Goal: Task Accomplishment & Management: Manage account settings

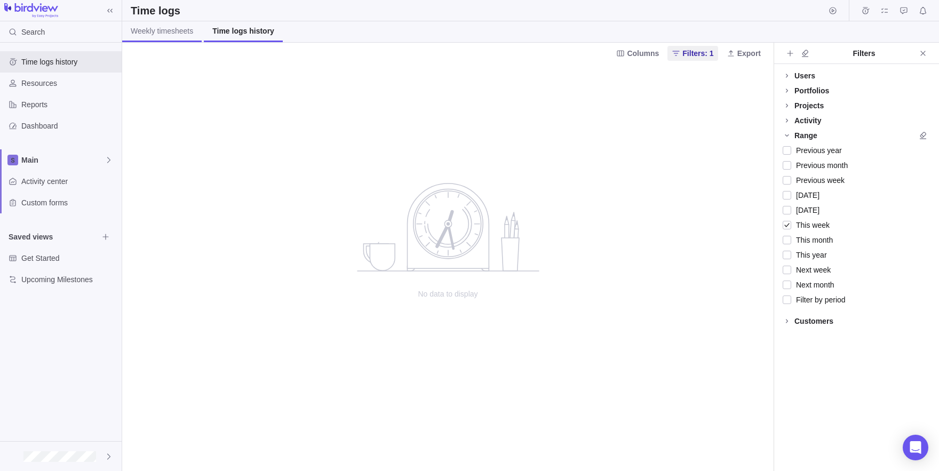
click at [157, 38] on link "Weekly timesheets" at bounding box center [161, 31] width 79 height 21
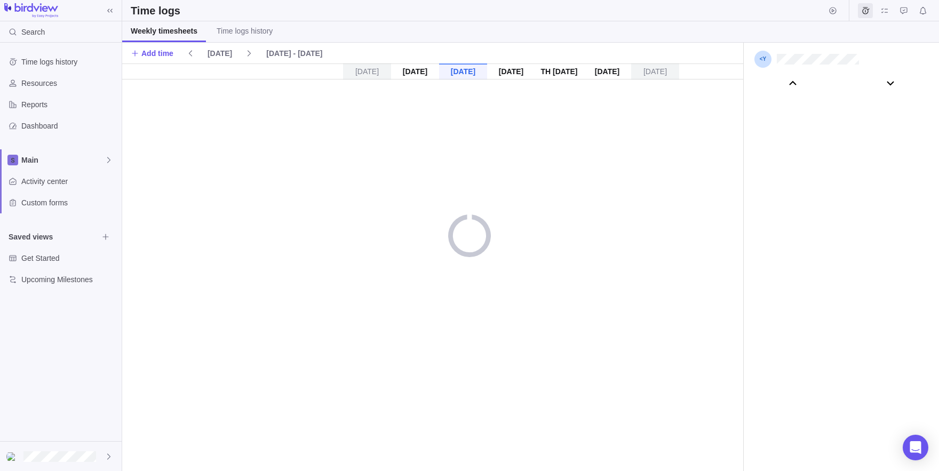
scroll to position [59315, 0]
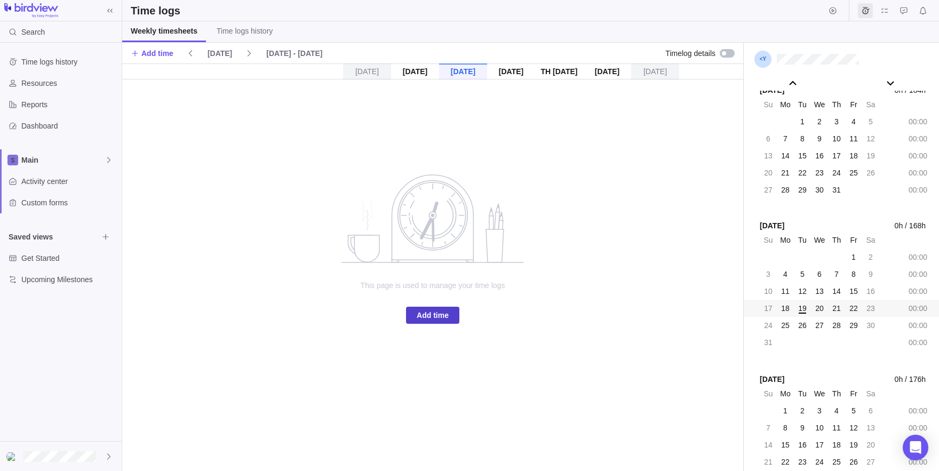
click at [449, 319] on span "Add time" at bounding box center [433, 315] width 32 height 13
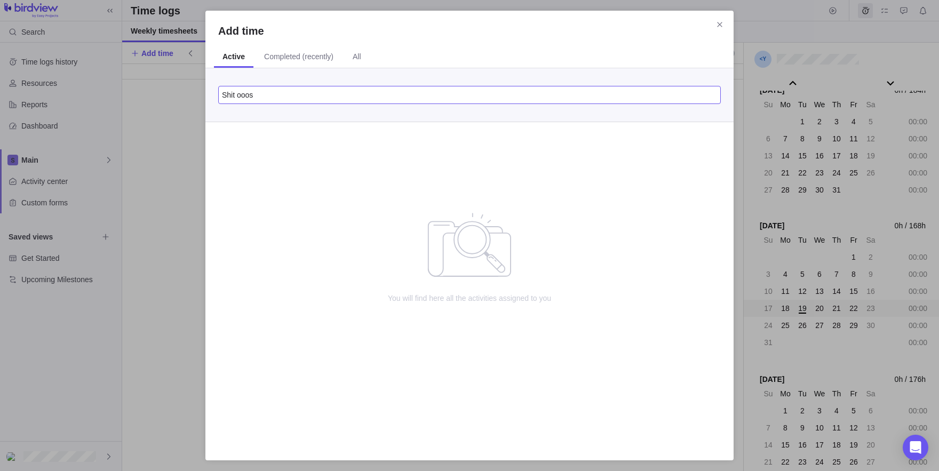
type input "Shit ooos"
click at [605, 198] on div "You will find here all the activities assigned to you" at bounding box center [469, 284] width 528 height 325
click at [712, 21] on div "Add time Active Completed (recently) All Shit ooos You will find here all the a…" at bounding box center [469, 236] width 528 height 450
click at [731, 27] on div "Add time" at bounding box center [469, 30] width 528 height 15
click at [728, 25] on div "Add time" at bounding box center [469, 30] width 528 height 15
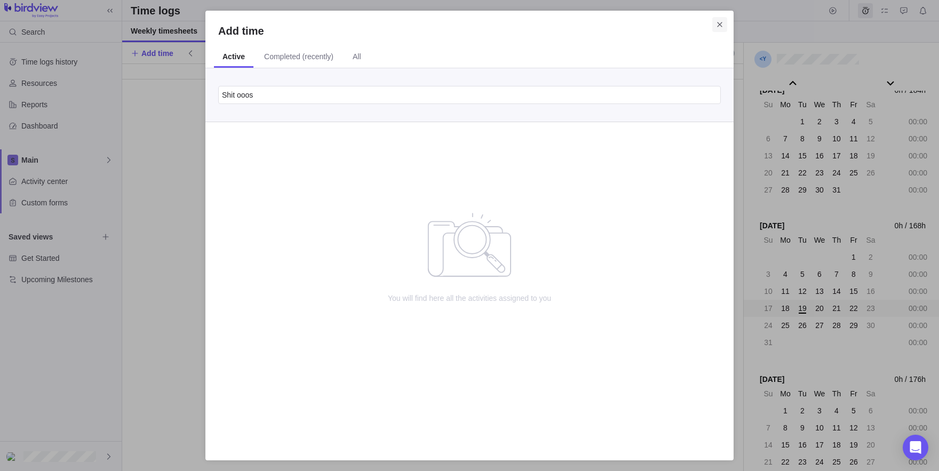
click at [719, 23] on icon "Close" at bounding box center [719, 24] width 9 height 9
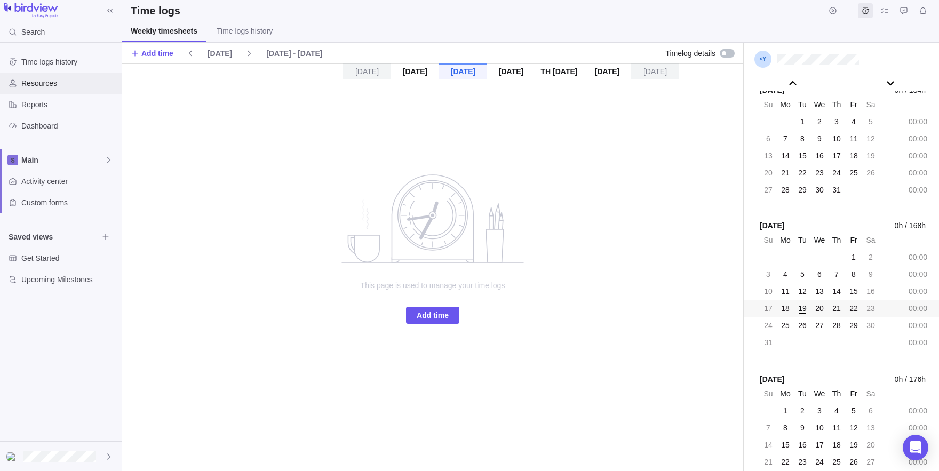
click at [41, 84] on span "Resources" at bounding box center [69, 83] width 96 height 11
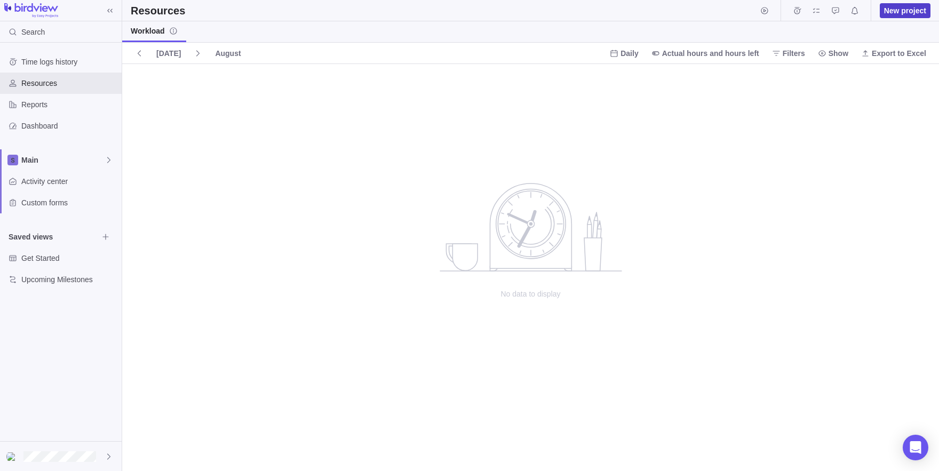
click at [920, 8] on span "New project" at bounding box center [905, 10] width 42 height 11
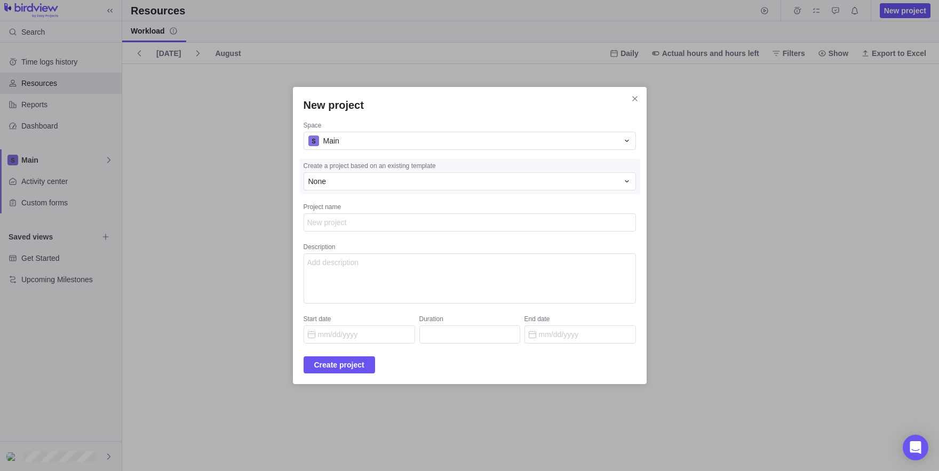
type textarea "x"
type textarea "M"
type textarea "x"
type textarea "My"
type textarea "x"
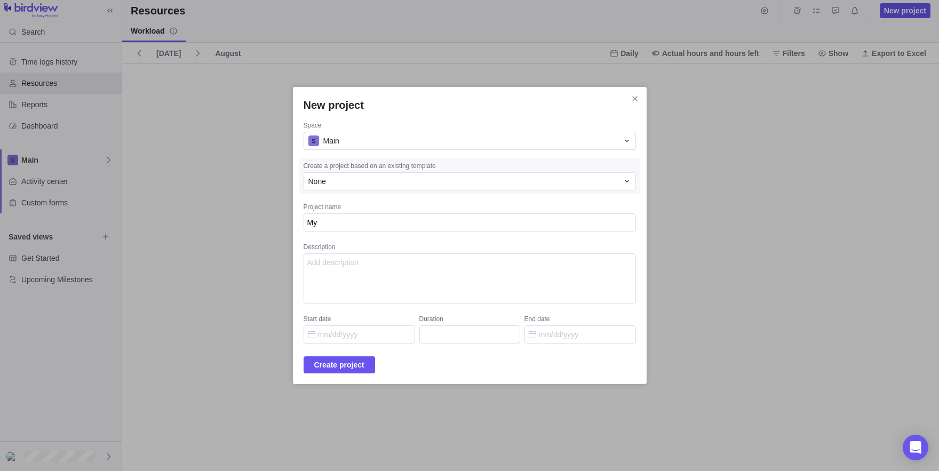
type textarea "My"
type textarea "x"
type textarea "My P"
type textarea "x"
type textarea "My PR"
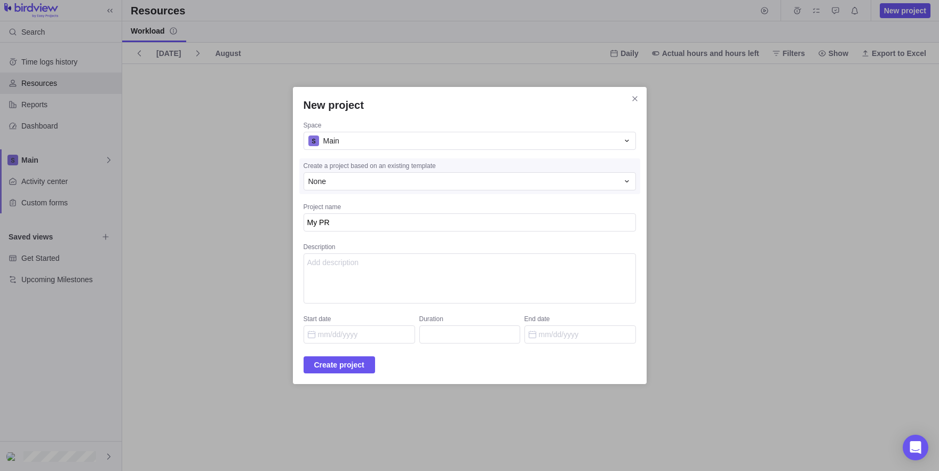
type textarea "x"
type textarea "My PRo"
type textarea "x"
type textarea "My PR"
type textarea "x"
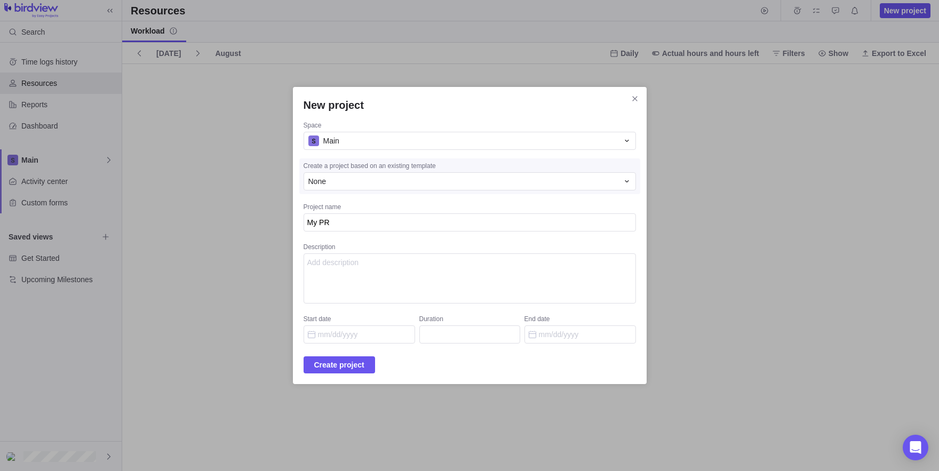
type textarea "My P"
type textarea "x"
type textarea "My Pr"
type textarea "x"
type textarea "My Prp"
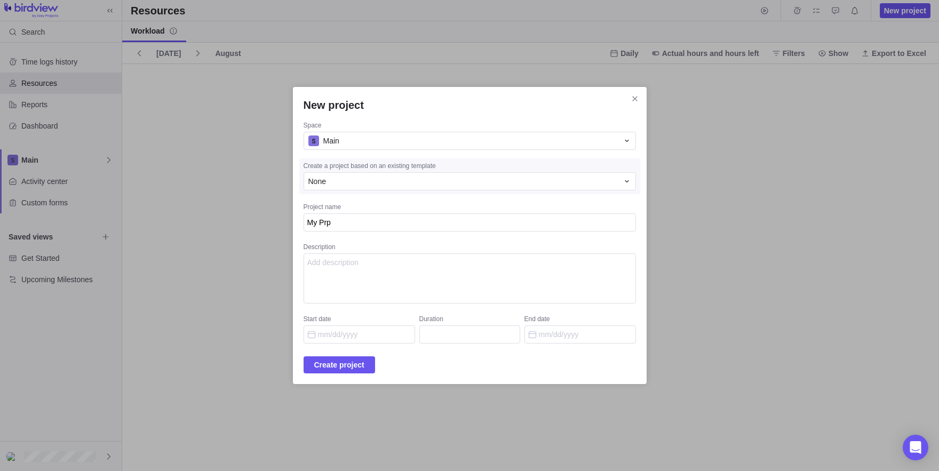
type textarea "x"
type textarea "My Prpj"
type textarea "x"
type textarea "My Prpje"
type textarea "x"
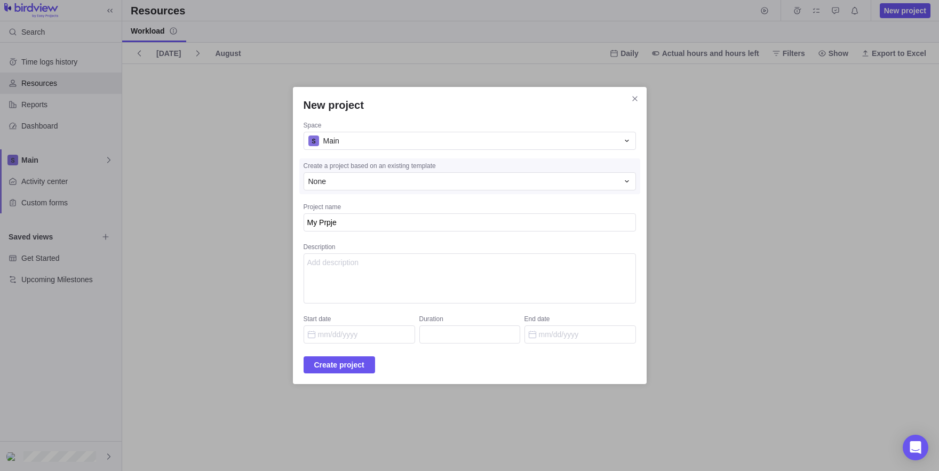
type textarea "My Prpjec"
type textarea "x"
type textarea "My Prpject"
type textarea "x"
type textarea "My Prpject"
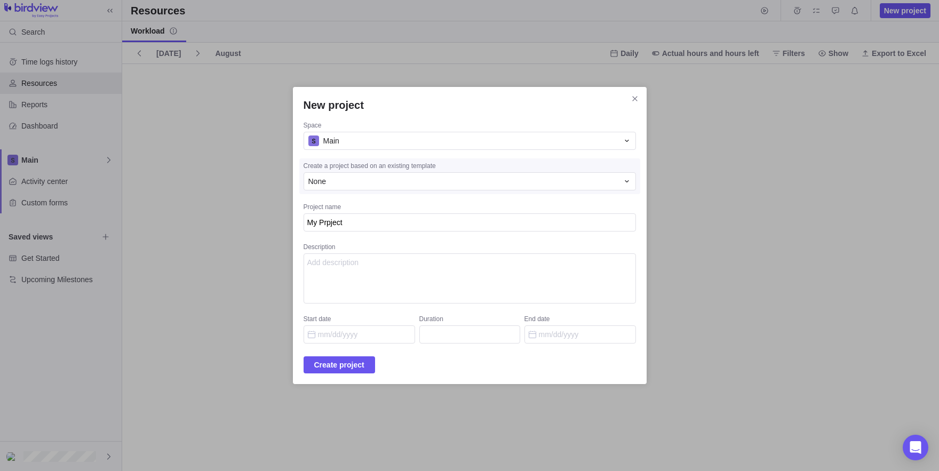
type textarea "x"
type textarea "My Prpject A"
type textarea "x"
type textarea "My Prpject AS"
type textarea "x"
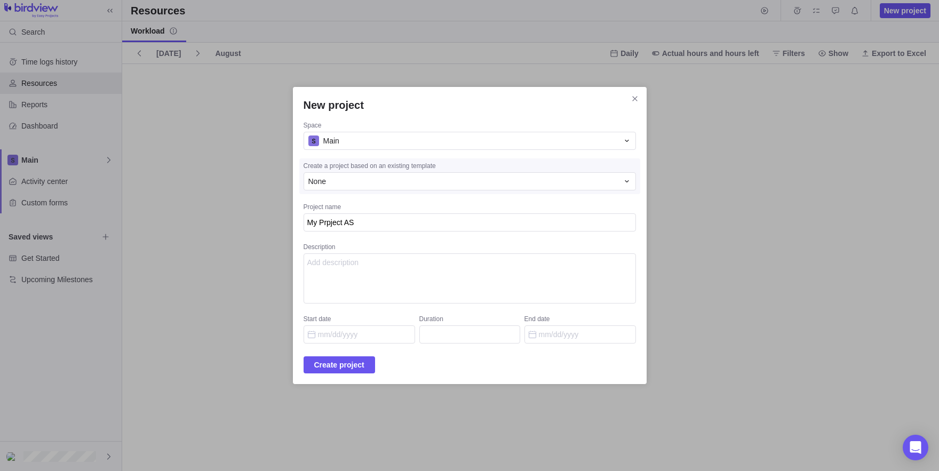
type textarea "My Prpject AS"
type textarea "x"
type textarea "My Prpject AS M"
type textarea "x"
type textarea "My Prpject AS Me"
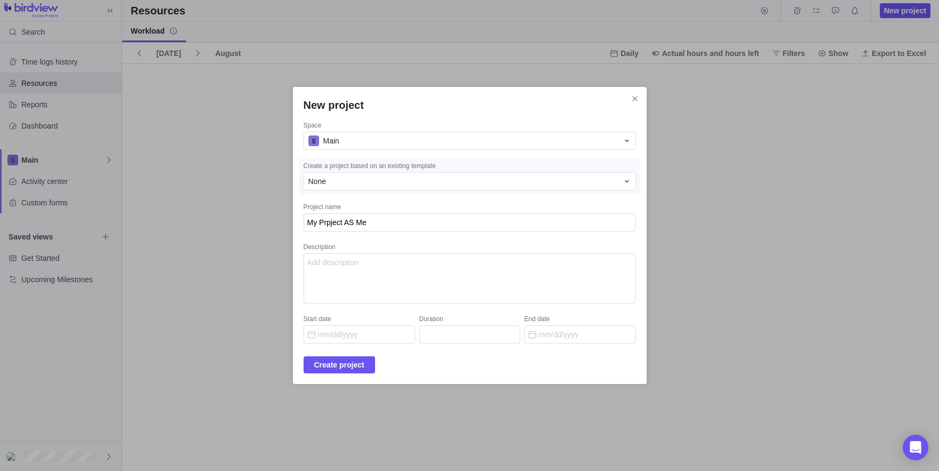
type textarea "x"
type textarea "My Prpject AS M"
type textarea "x"
type textarea "My Prpject AS"
type textarea "x"
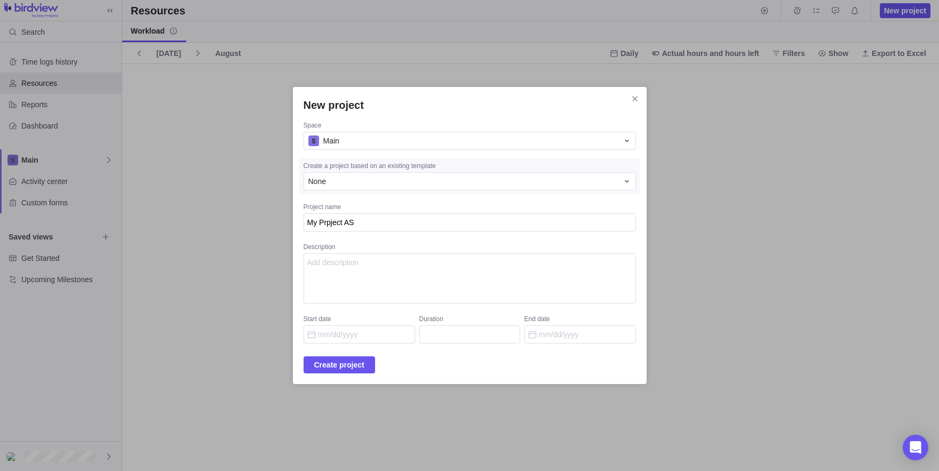
type textarea "My Prpject AS R"
type textarea "x"
type textarea "My Prpject AS Re"
type textarea "x"
type textarea "My Prpject AS Rea"
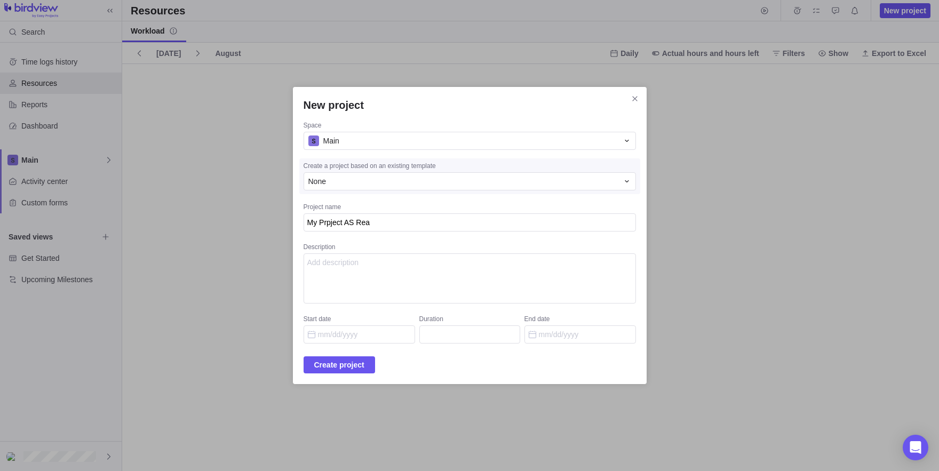
type textarea "x"
type textarea "My Prpject AS Read"
type textarea "x"
type textarea "My Prpject AS Reade"
type textarea "x"
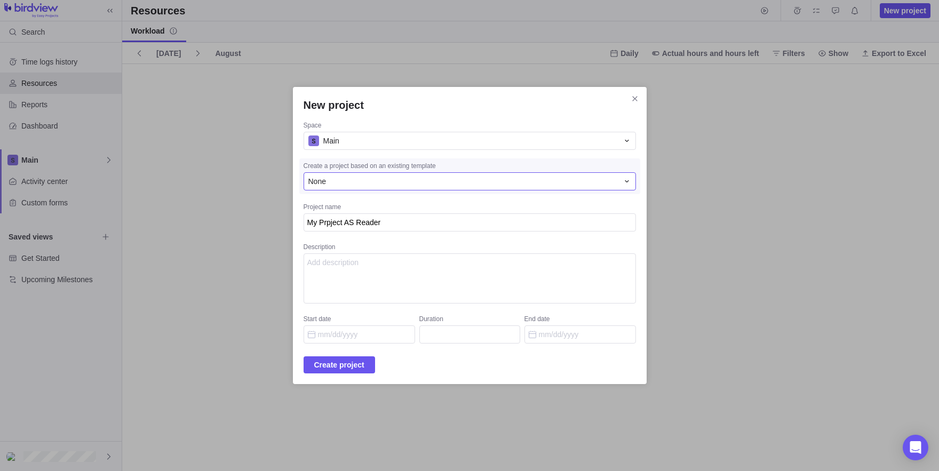
type textarea "My Prpject AS Reader"
click at [326, 189] on div "None" at bounding box center [470, 181] width 332 height 18
click at [318, 132] on div "Space" at bounding box center [470, 126] width 332 height 11
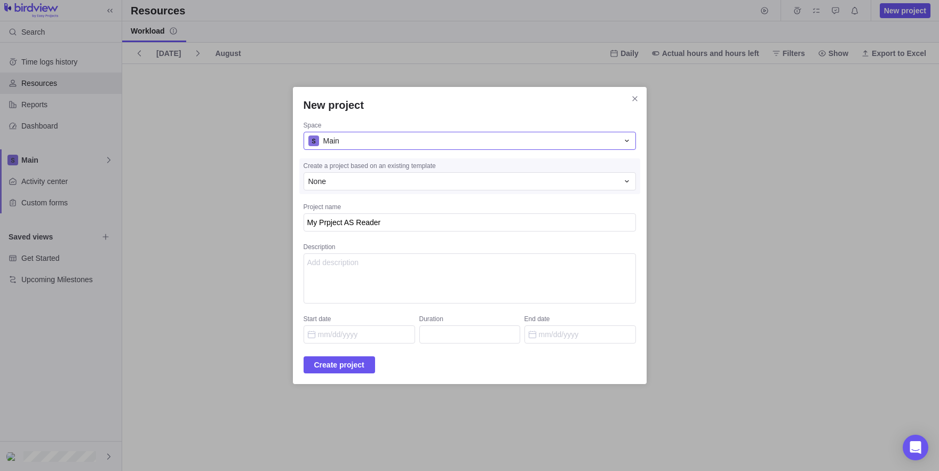
click at [332, 138] on div "Main" at bounding box center [463, 140] width 310 height 11
click at [319, 361] on span "Create project" at bounding box center [339, 364] width 50 height 13
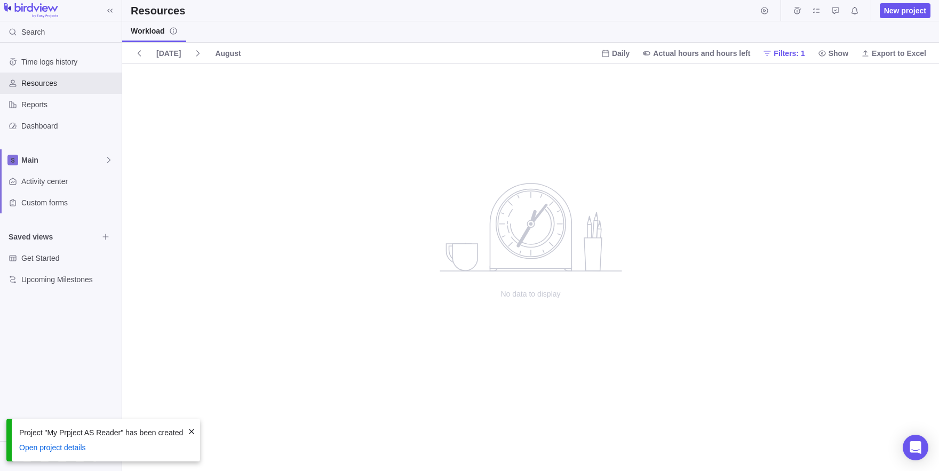
click at [200, 422] on div "Project "My Prpject AS Reader" has been created Open project details" at bounding box center [103, 440] width 194 height 43
click at [194, 427] on span at bounding box center [191, 431] width 9 height 9
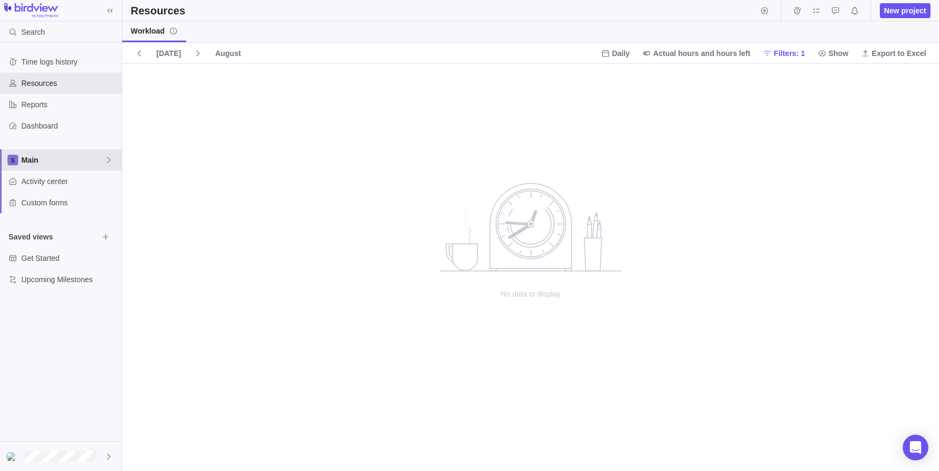
click at [48, 164] on span "Main" at bounding box center [62, 160] width 83 height 11
click at [68, 189] on span "Main" at bounding box center [68, 185] width 80 height 11
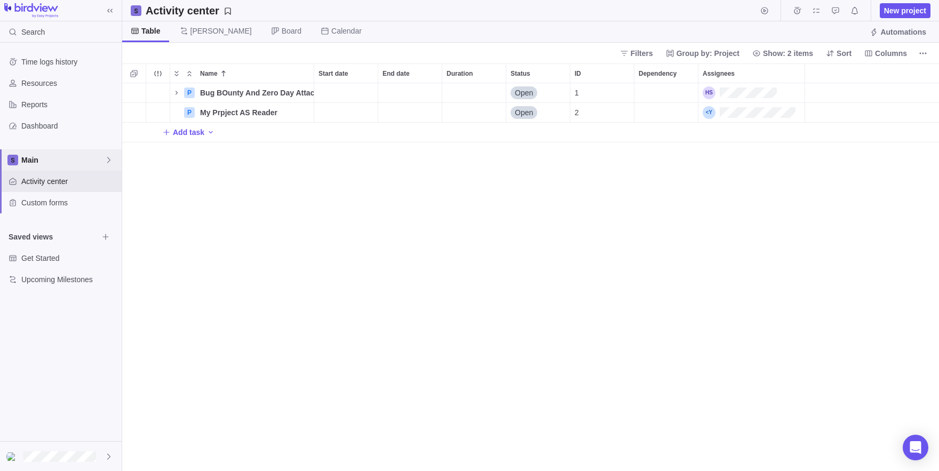
scroll to position [388, 817]
click at [179, 93] on icon "Name" at bounding box center [176, 93] width 9 height 9
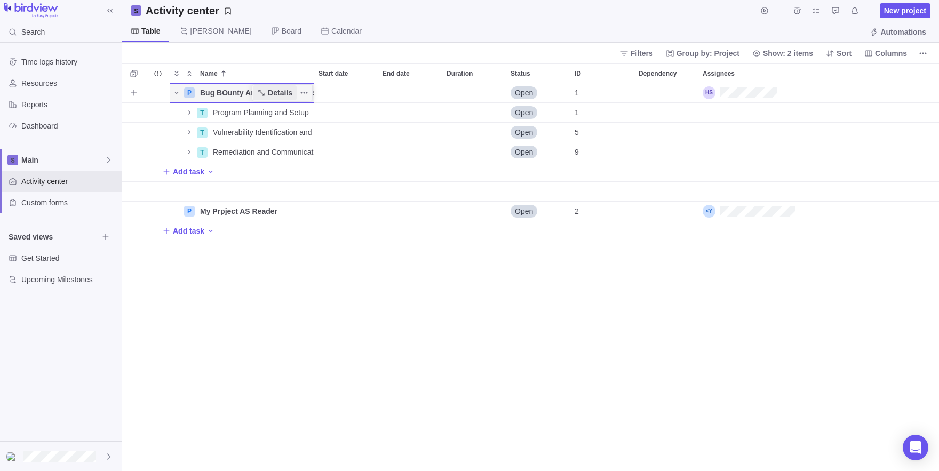
click at [279, 89] on span "Details" at bounding box center [280, 92] width 25 height 11
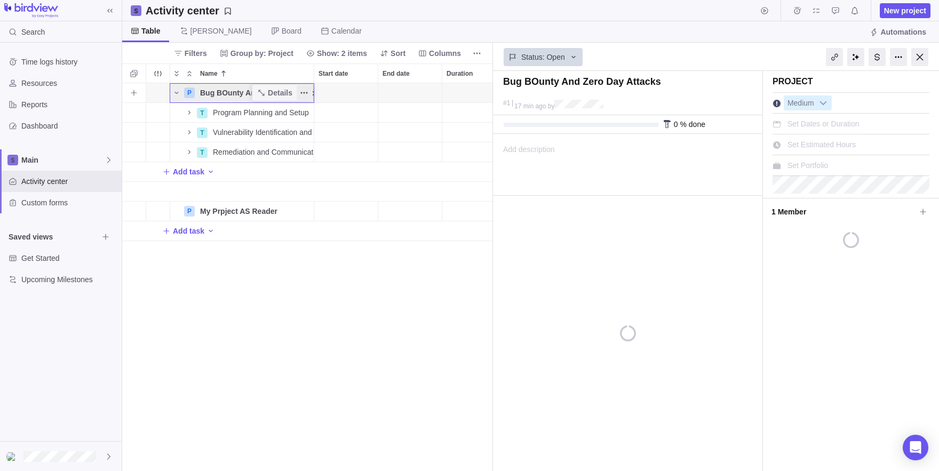
click at [302, 91] on icon "More actions" at bounding box center [304, 93] width 9 height 9
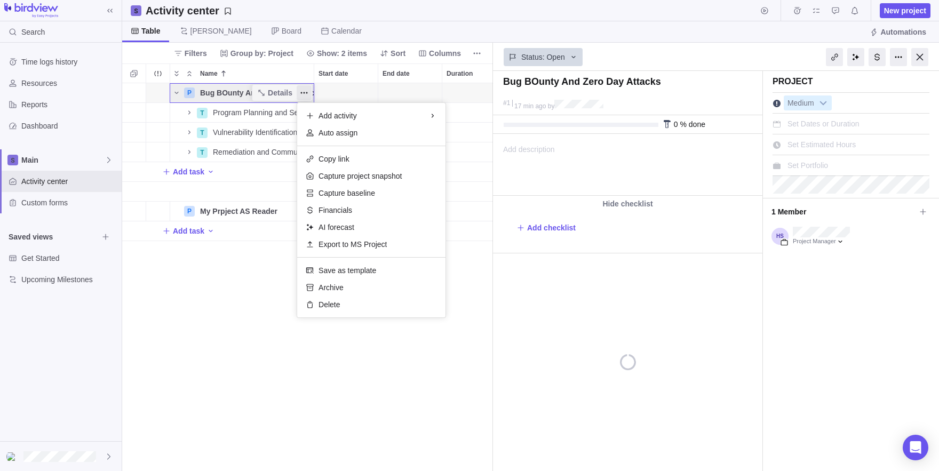
click at [267, 365] on div "P Bug BOunty And Zero Day Attacks Details Open 1 T Program Planning and Setup D…" at bounding box center [307, 277] width 371 height 388
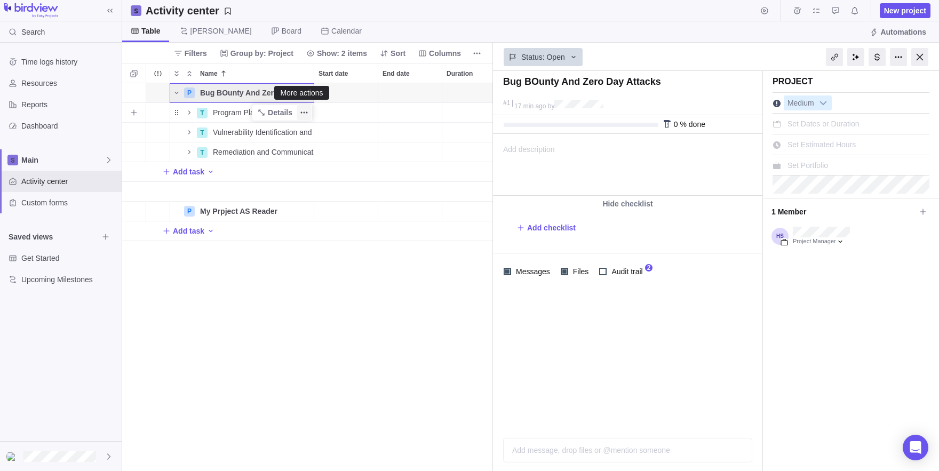
click at [308, 113] on span "More actions" at bounding box center [304, 112] width 15 height 15
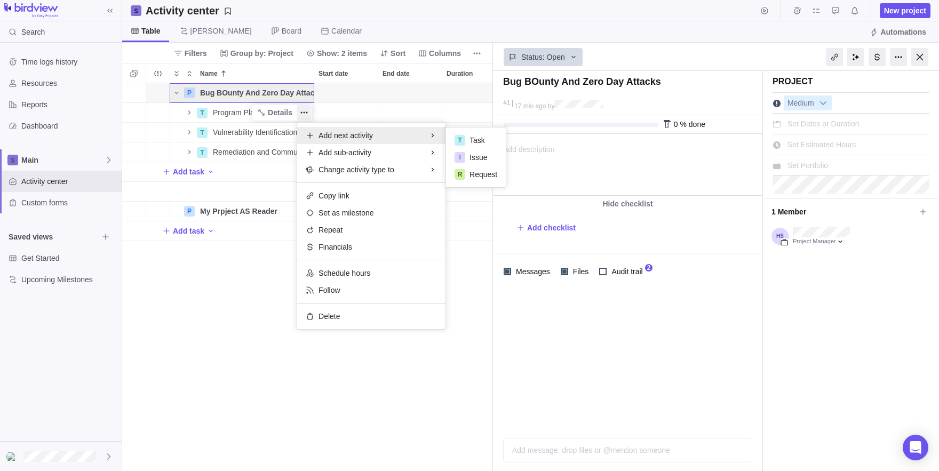
click at [274, 284] on div "P Bug BOunty And Zero Day Attacks Details Open 1 T Program Planning and Setup D…" at bounding box center [307, 277] width 371 height 388
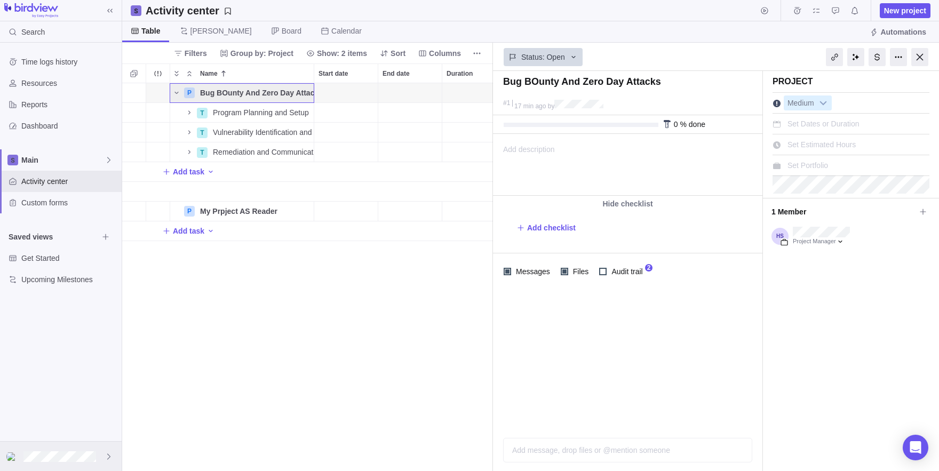
click at [74, 449] on div at bounding box center [61, 456] width 122 height 29
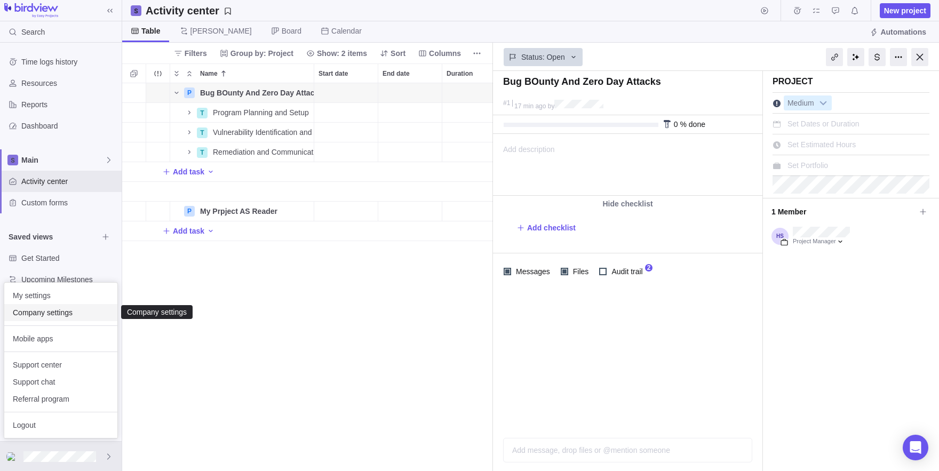
click at [50, 310] on span "Company settings" at bounding box center [61, 312] width 96 height 11
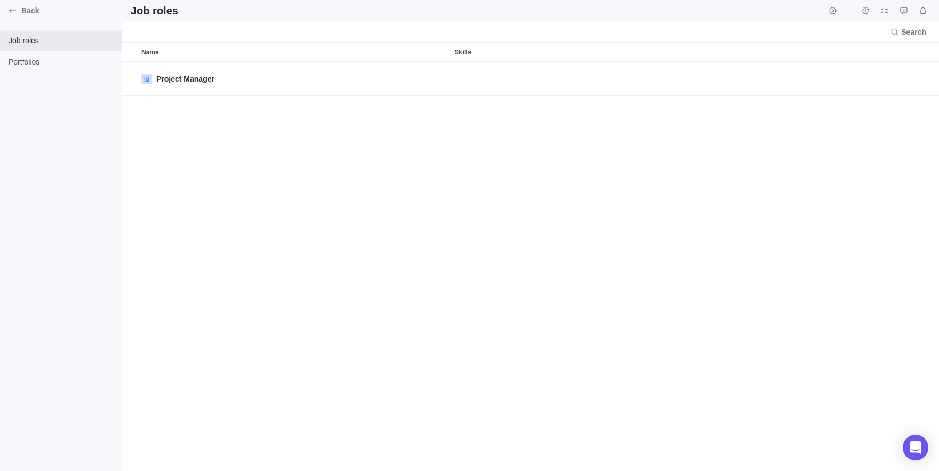
scroll to position [409, 817]
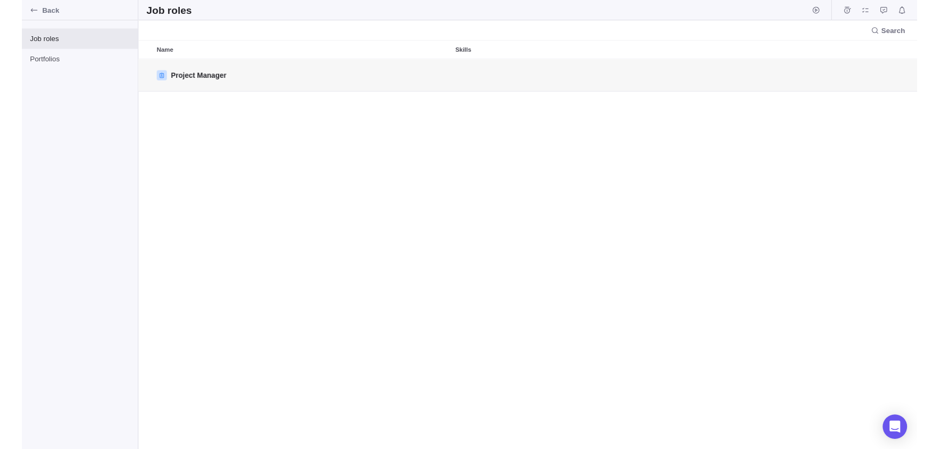
scroll to position [409, 587]
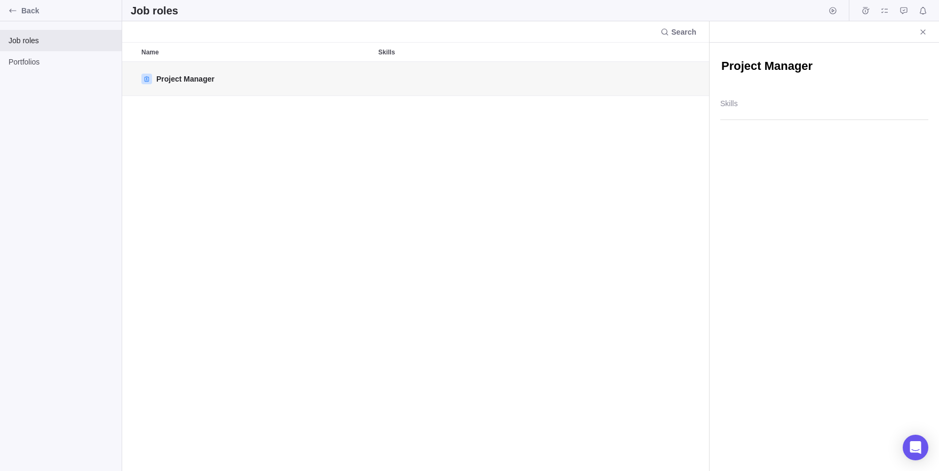
click at [814, 71] on textarea "Project Manager" at bounding box center [824, 66] width 208 height 17
type textarea "x"
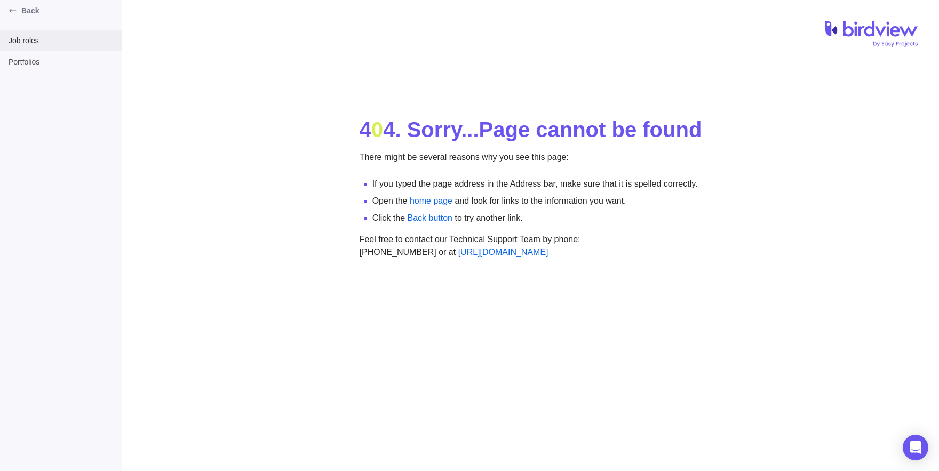
click at [55, 34] on div "Job roles" at bounding box center [61, 40] width 122 height 21
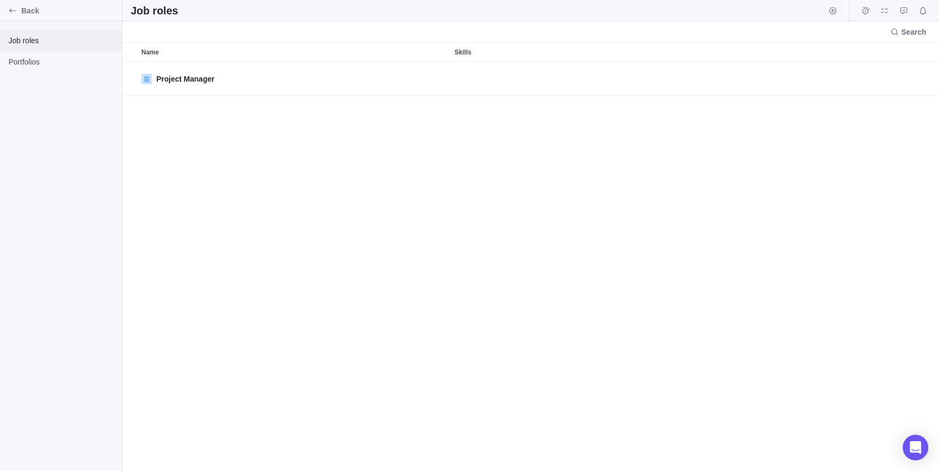
scroll to position [409, 817]
click at [21, 53] on div "Portfolios" at bounding box center [61, 61] width 122 height 21
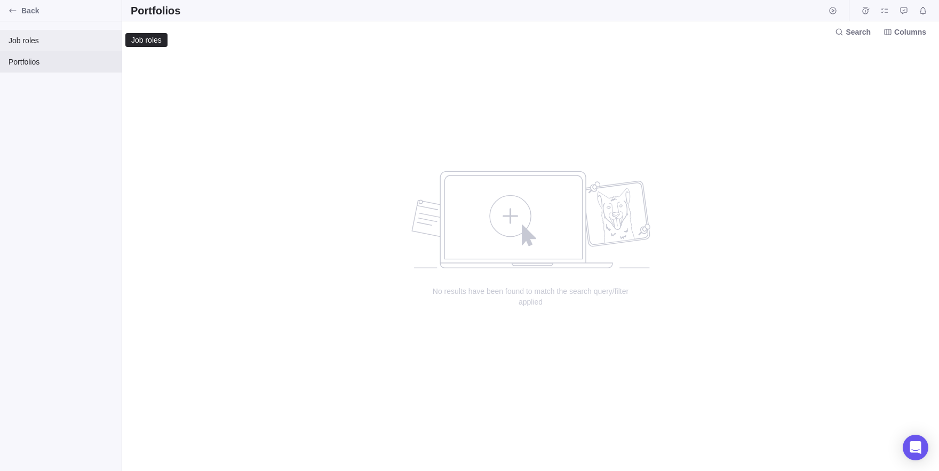
click at [15, 42] on span "Job roles" at bounding box center [61, 40] width 105 height 11
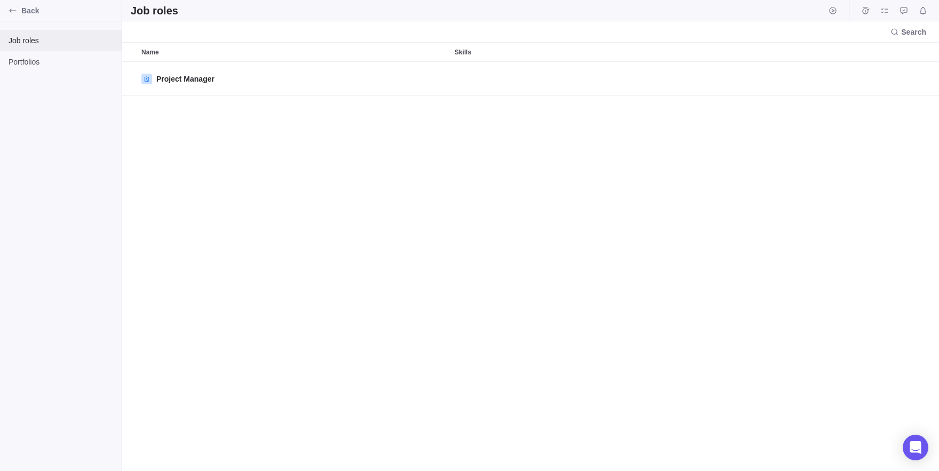
scroll to position [409, 817]
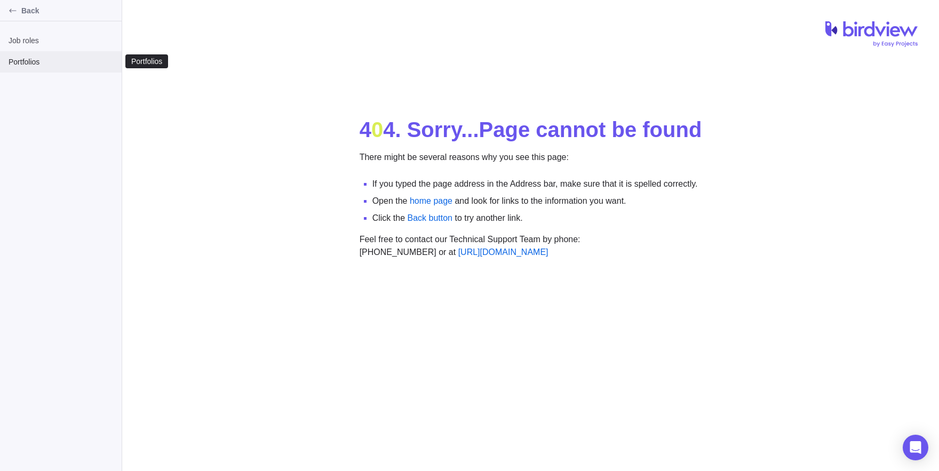
click at [0, 70] on div "Portfolios" at bounding box center [61, 61] width 122 height 21
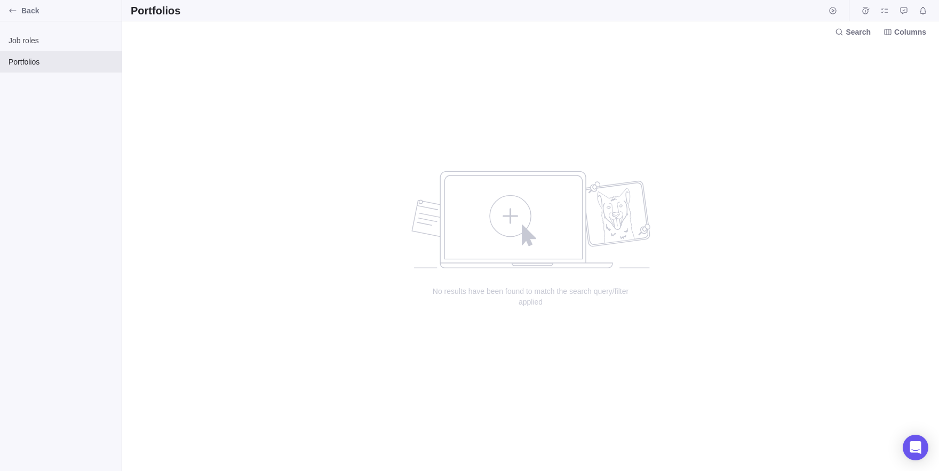
click at [490, 220] on div "no data to show" at bounding box center [530, 211] width 245 height 117
click at [11, 15] on div "Back" at bounding box center [12, 10] width 17 height 17
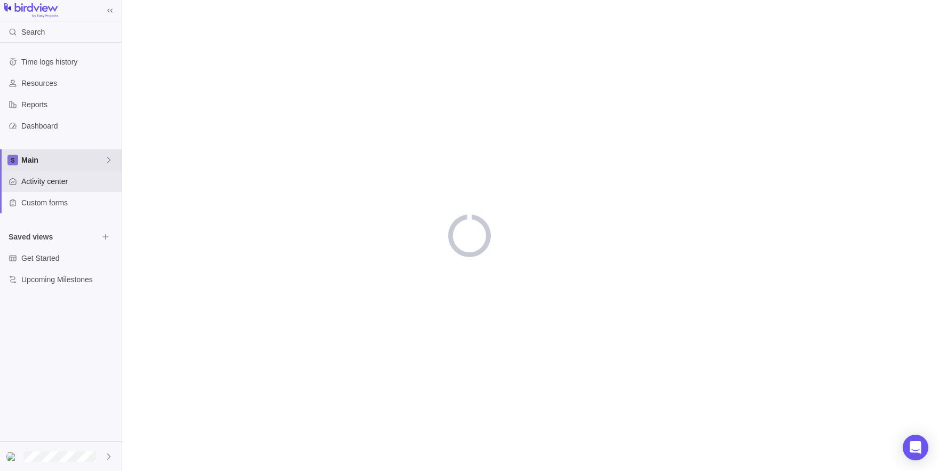
click at [57, 154] on div "Main" at bounding box center [61, 159] width 122 height 21
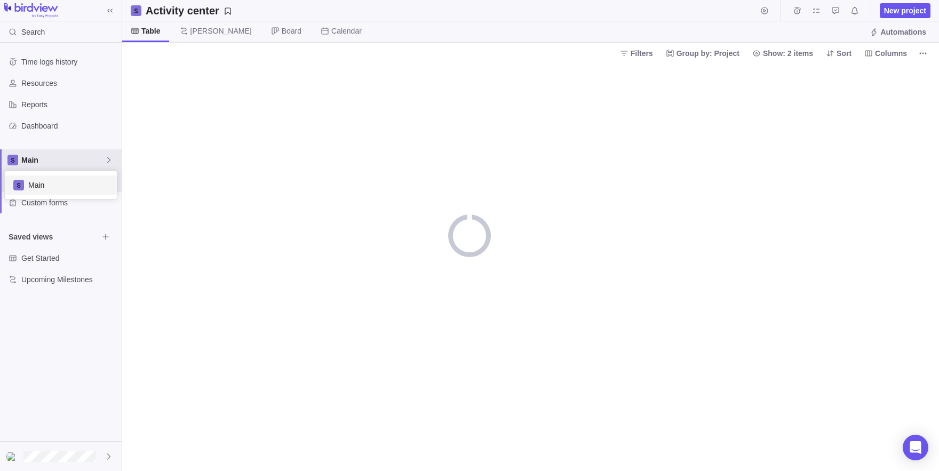
click at [41, 181] on span "Main" at bounding box center [68, 185] width 80 height 11
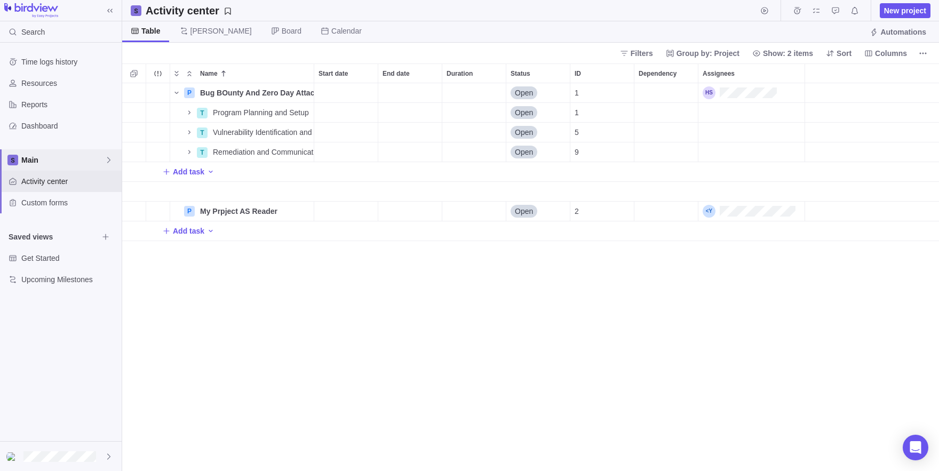
scroll to position [388, 817]
click at [734, 92] on div "Assignees" at bounding box center [739, 92] width 74 height 13
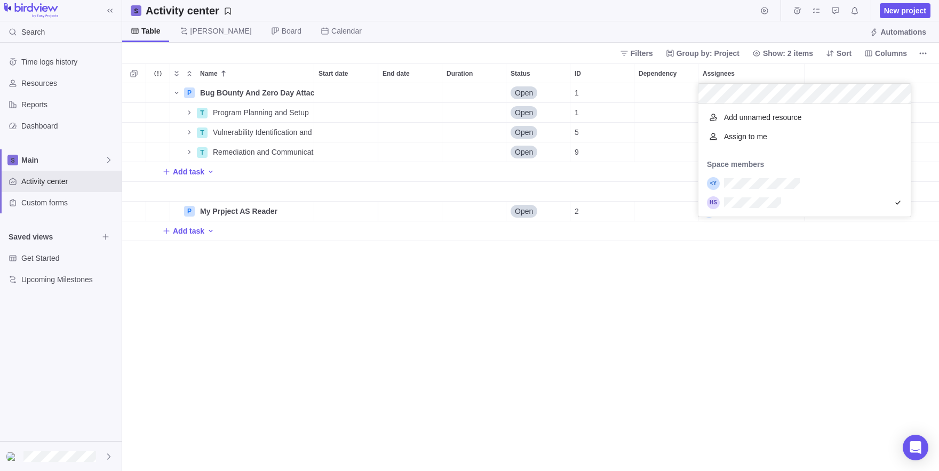
scroll to position [113, 213]
click at [33, 469] on body "Search Time logs history Resources Reports Dashboard Main Activity center Custo…" at bounding box center [469, 235] width 939 height 471
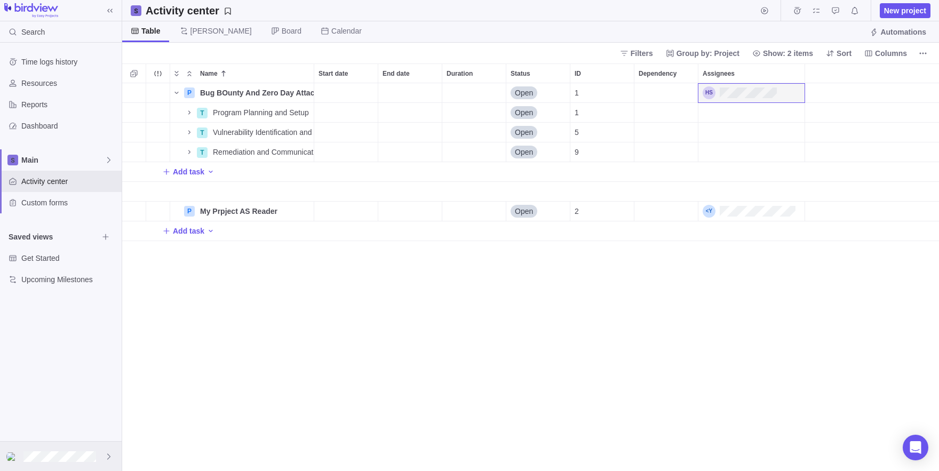
click at [31, 465] on div at bounding box center [61, 456] width 122 height 29
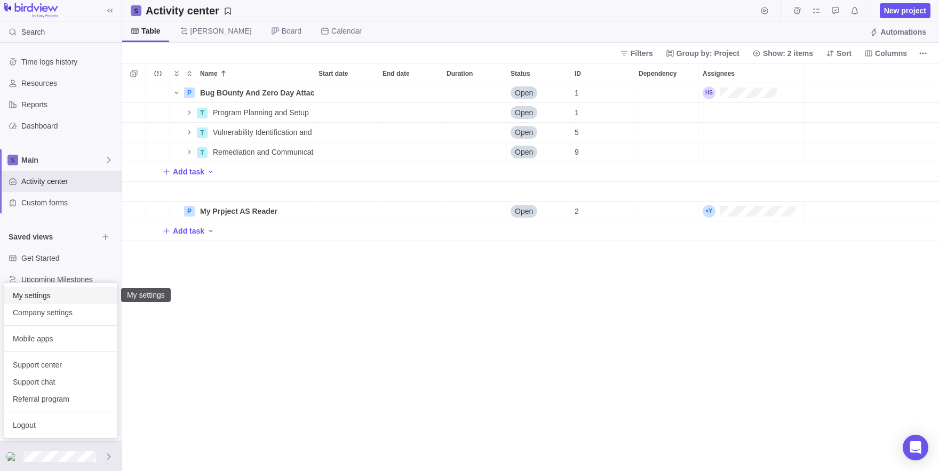
click at [55, 295] on span "My settings" at bounding box center [61, 295] width 96 height 11
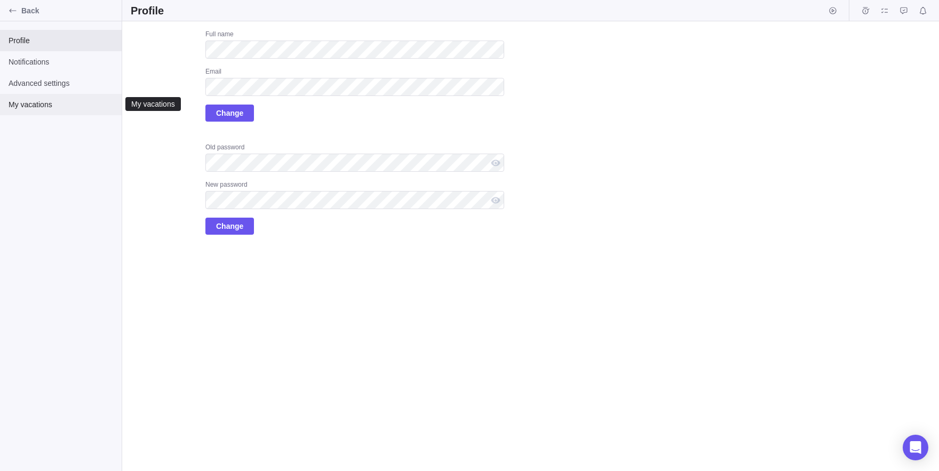
click at [27, 95] on div "My vacations" at bounding box center [61, 104] width 122 height 21
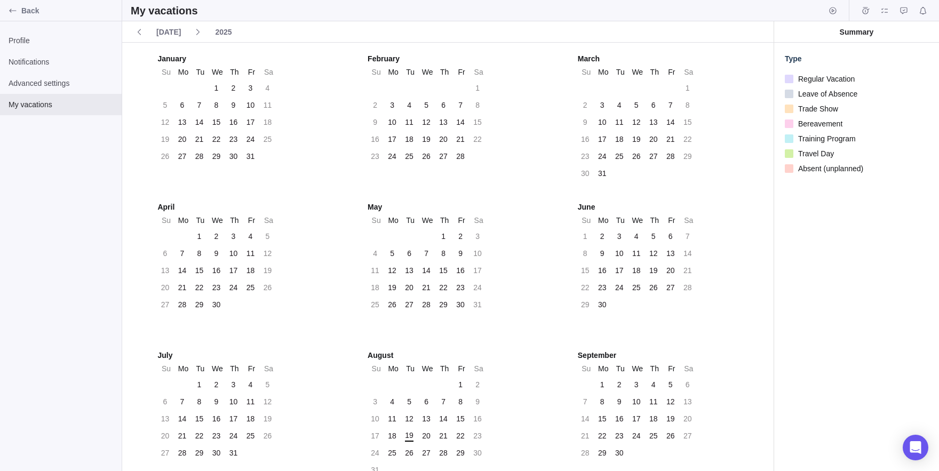
click at [242, 162] on div "30" at bounding box center [233, 156] width 17 height 15
click at [229, 154] on div "30" at bounding box center [233, 156] width 9 height 11
click at [33, 41] on span "Profile" at bounding box center [61, 40] width 105 height 11
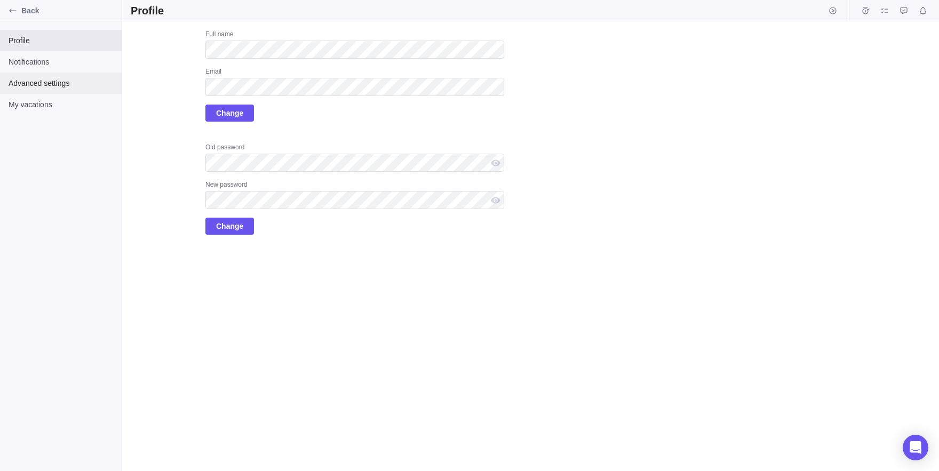
click at [103, 84] on span "Advanced settings" at bounding box center [61, 83] width 105 height 11
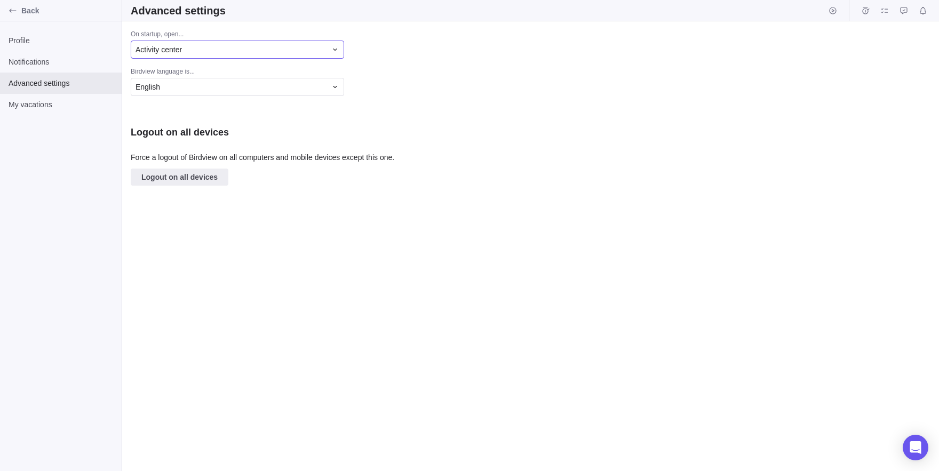
click at [179, 48] on span "Activity center" at bounding box center [158, 49] width 46 height 11
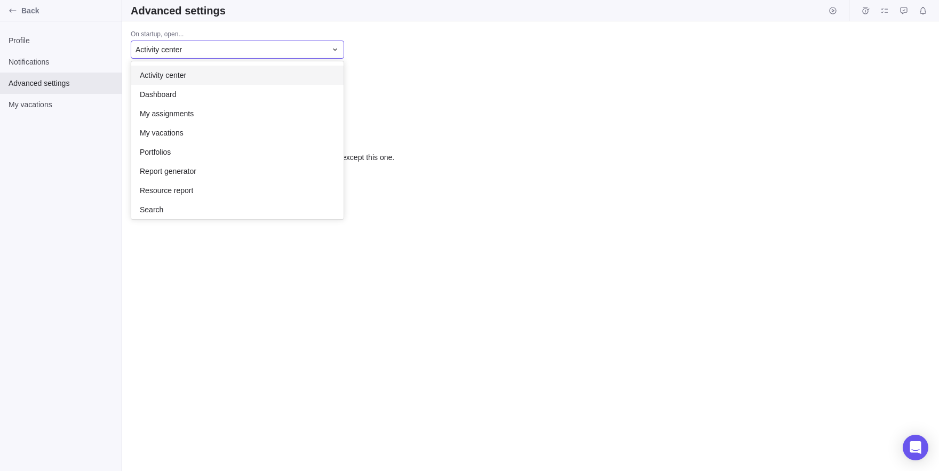
scroll to position [158, 212]
click at [468, 98] on div "On startup, open... Activity center Activity center Dashboard My assignments My…" at bounding box center [530, 246] width 817 height 450
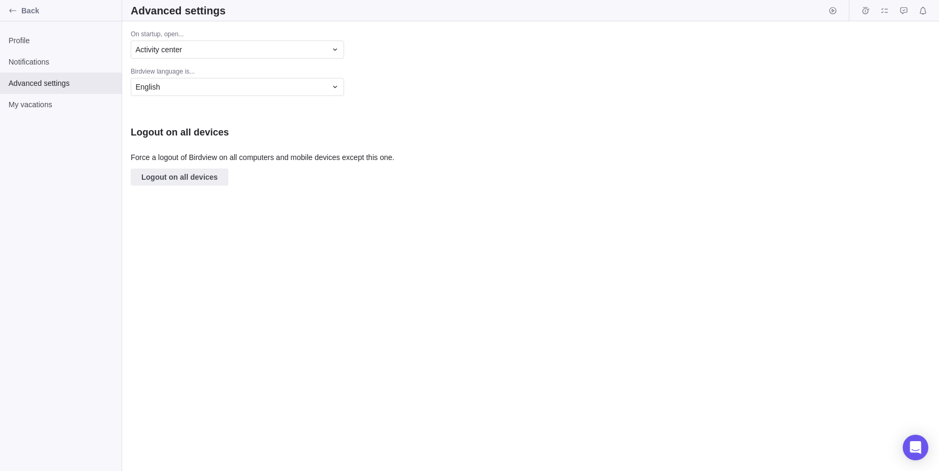
click at [286, 74] on div "Birdview language is..." at bounding box center [317, 72] width 373 height 11
click at [271, 47] on div "Activity center" at bounding box center [230, 49] width 191 height 11
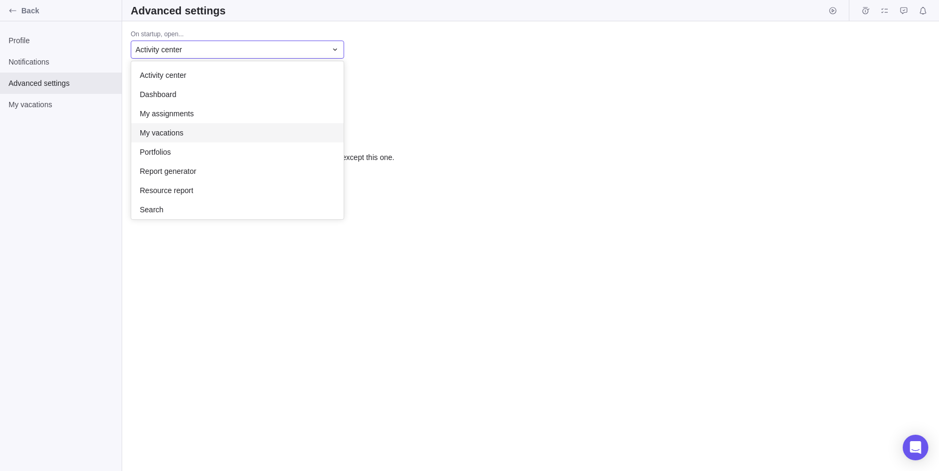
click at [183, 131] on span "My vacations" at bounding box center [162, 132] width 44 height 11
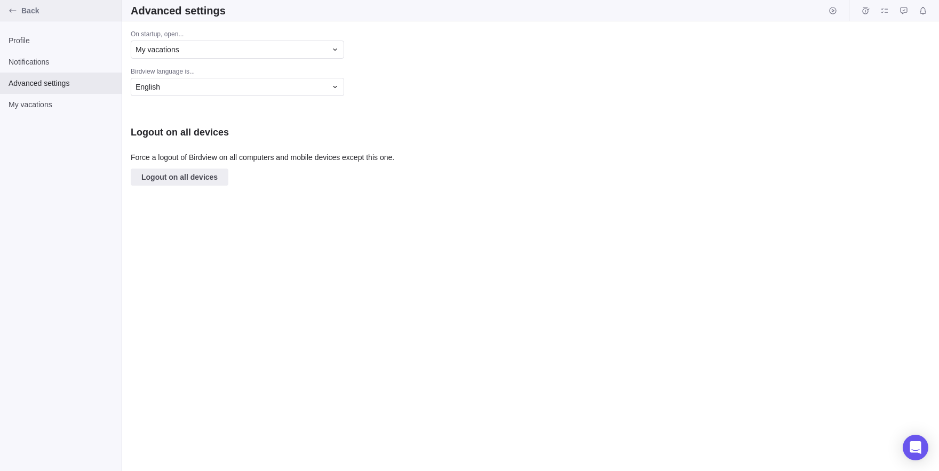
click at [6, 12] on div "Back" at bounding box center [12, 10] width 17 height 17
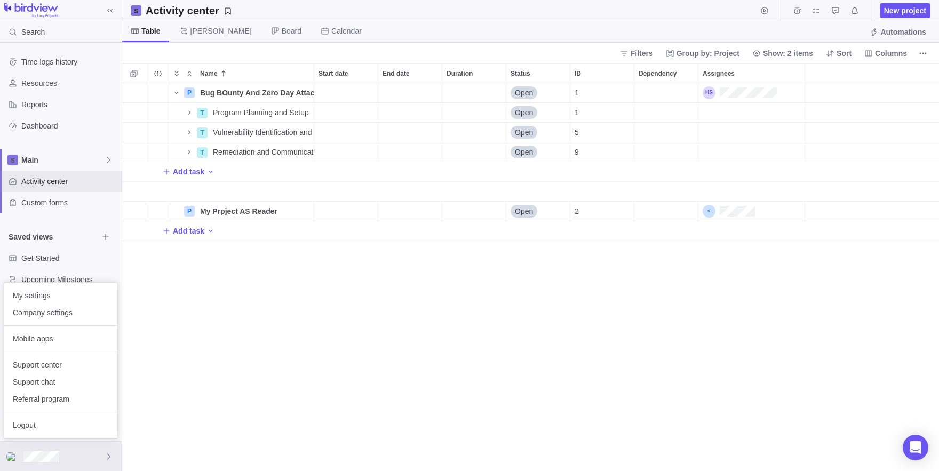
scroll to position [388, 817]
click at [41, 297] on span "My settings" at bounding box center [61, 295] width 96 height 11
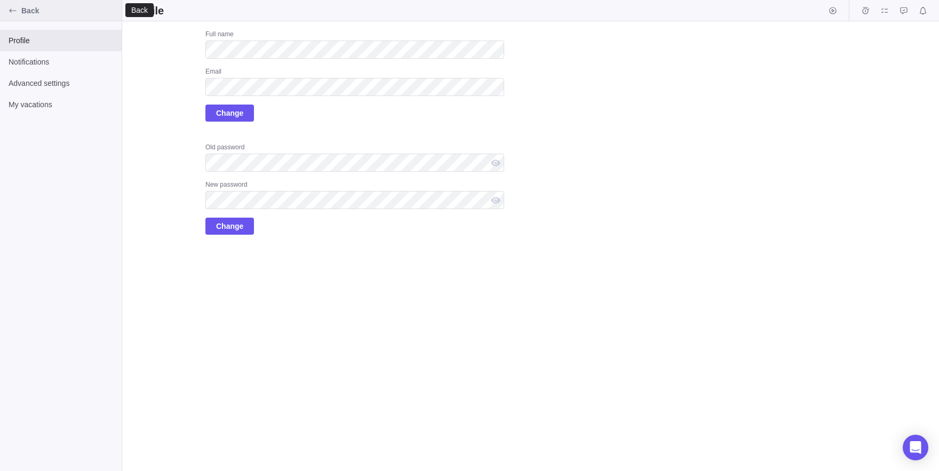
click at [19, 7] on div "Back" at bounding box center [12, 10] width 17 height 17
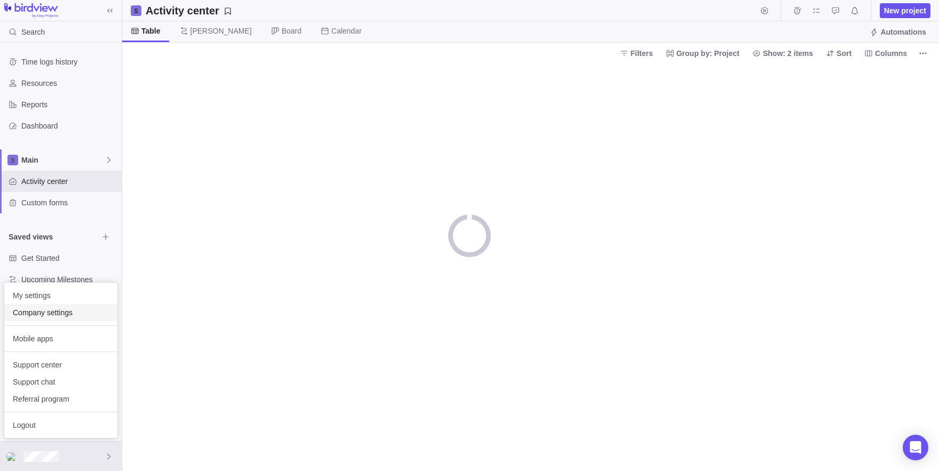
click at [53, 313] on span "Company settings" at bounding box center [61, 312] width 96 height 11
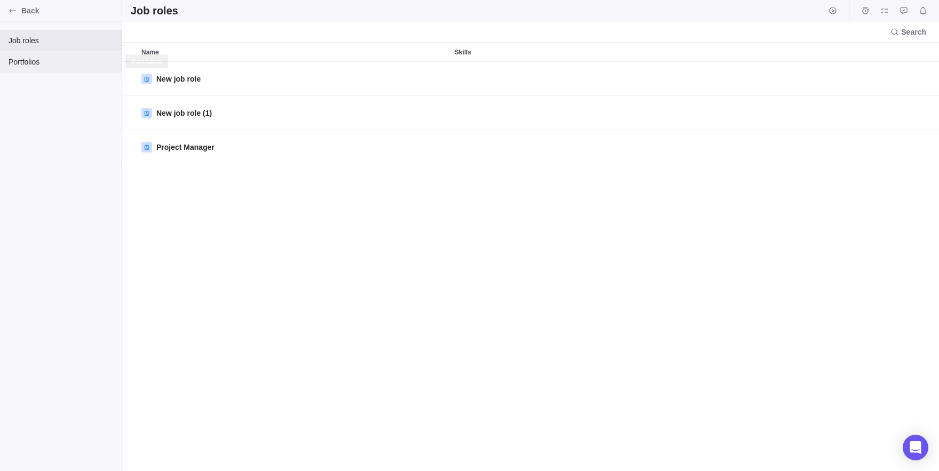
scroll to position [409, 817]
click at [71, 60] on span "Portfolios" at bounding box center [61, 62] width 105 height 11
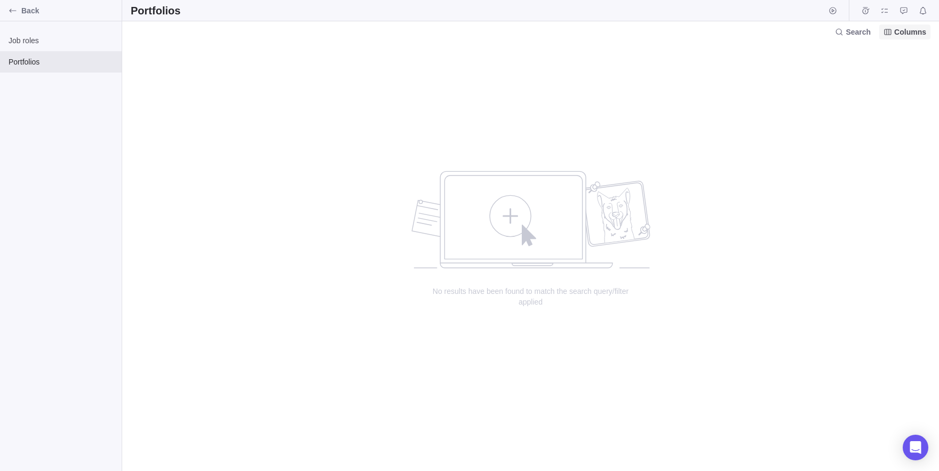
click at [901, 31] on span "Columns" at bounding box center [910, 32] width 32 height 11
click at [21, 59] on span "Portfolios" at bounding box center [61, 62] width 105 height 11
click at [57, 42] on span "Job roles" at bounding box center [61, 40] width 105 height 11
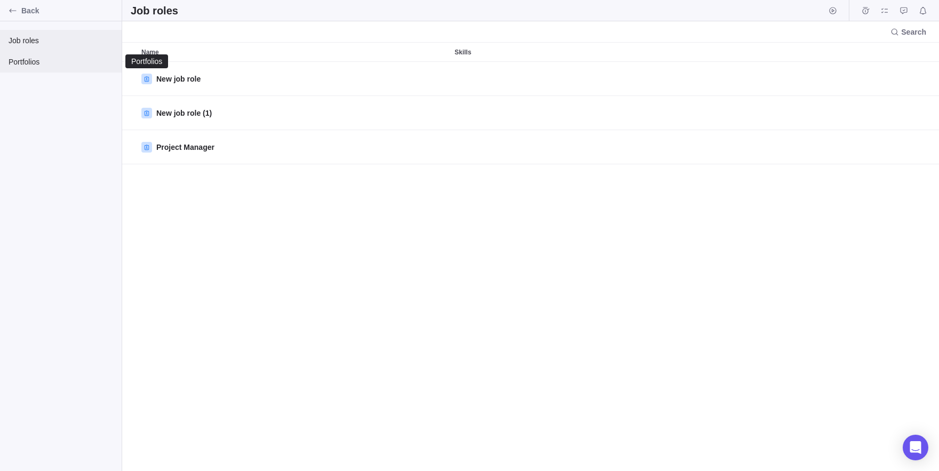
scroll to position [409, 817]
click at [46, 67] on span "Portfolios" at bounding box center [61, 62] width 105 height 11
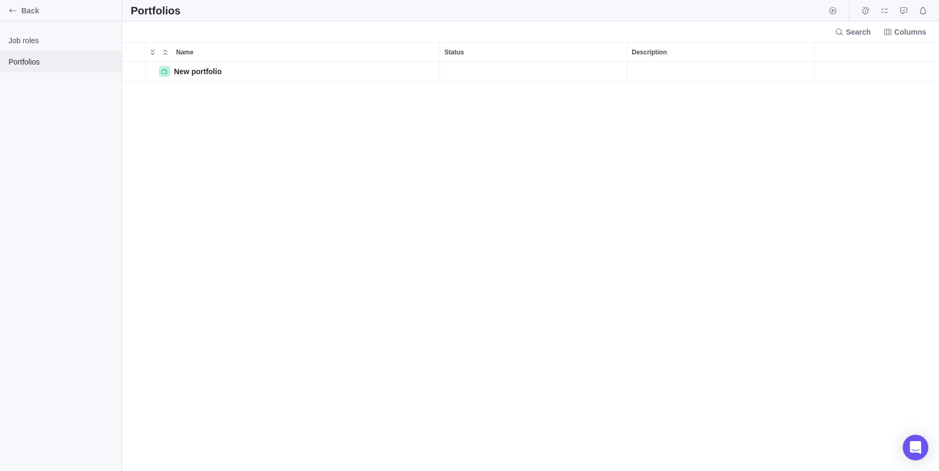
scroll to position [409, 817]
click at [729, 74] on div "Description" at bounding box center [720, 72] width 187 height 20
click at [344, 71] on div "New portfolio" at bounding box center [293, 71] width 294 height 20
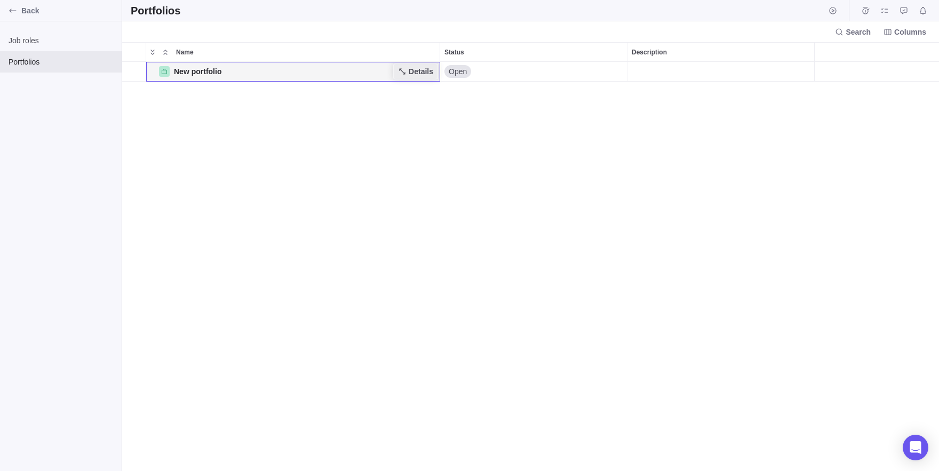
click at [394, 69] on span "Details" at bounding box center [416, 71] width 44 height 15
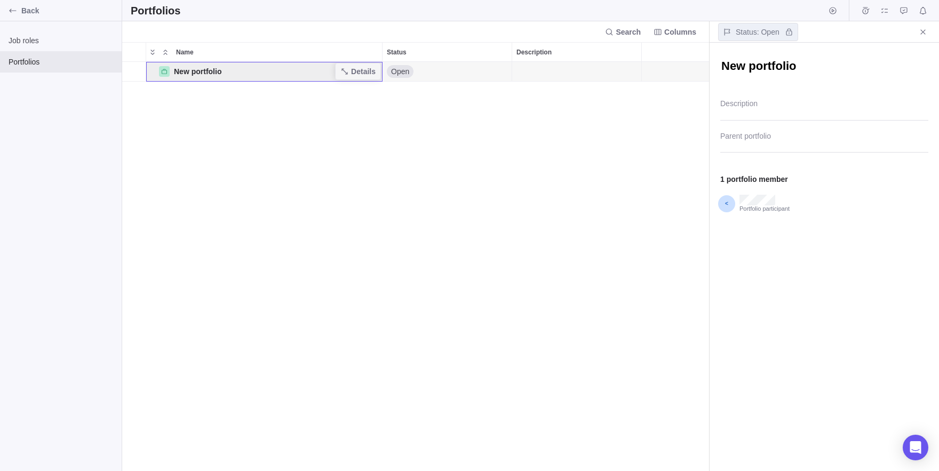
click at [189, 74] on span "New portfolio" at bounding box center [197, 71] width 47 height 11
click at [370, 67] on span "Details" at bounding box center [363, 71] width 25 height 11
click at [54, 63] on span "Portfolios" at bounding box center [61, 62] width 105 height 11
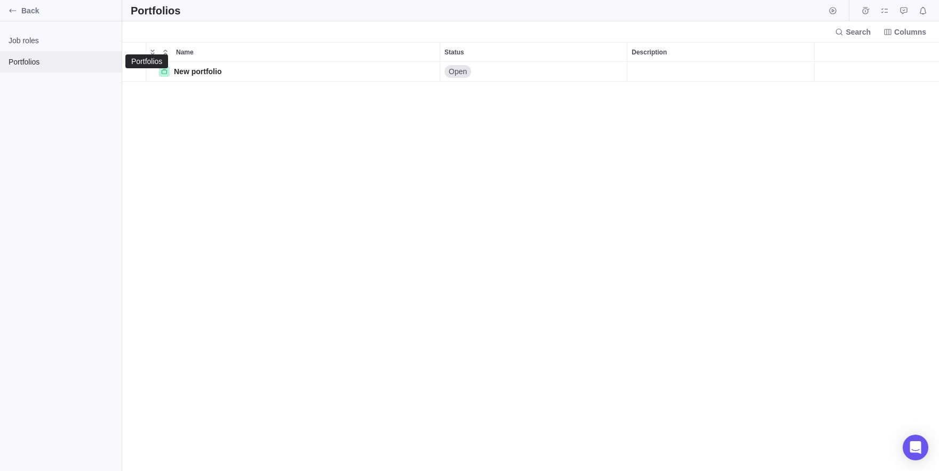
click at [43, 52] on div "Portfolios" at bounding box center [61, 61] width 122 height 21
click at [34, 45] on span "Job roles" at bounding box center [61, 40] width 105 height 11
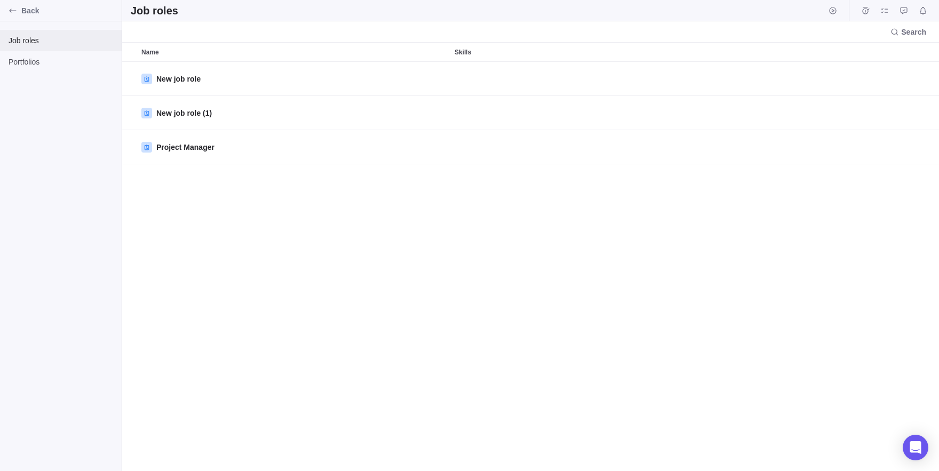
scroll to position [1, 1]
click at [735, 64] on textarea "New job role" at bounding box center [824, 66] width 208 height 17
click at [28, 12] on span "Back" at bounding box center [69, 10] width 96 height 11
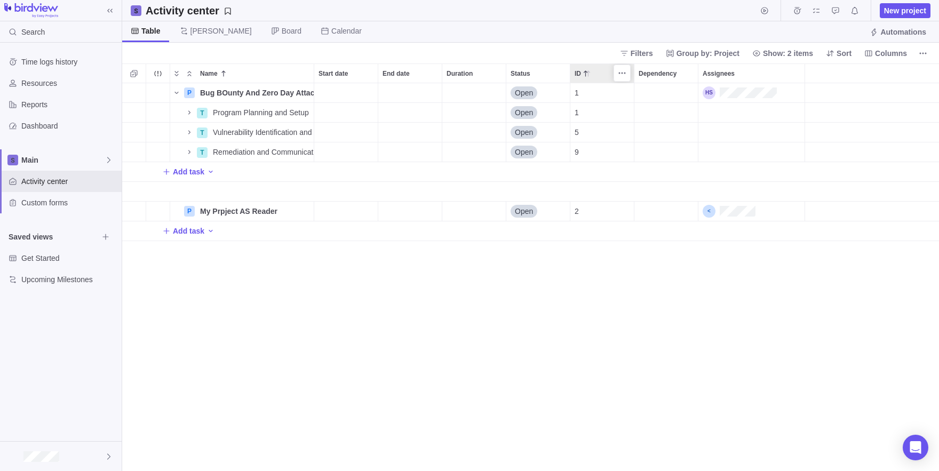
scroll to position [388, 817]
click at [904, 17] on span "New project" at bounding box center [905, 10] width 51 height 15
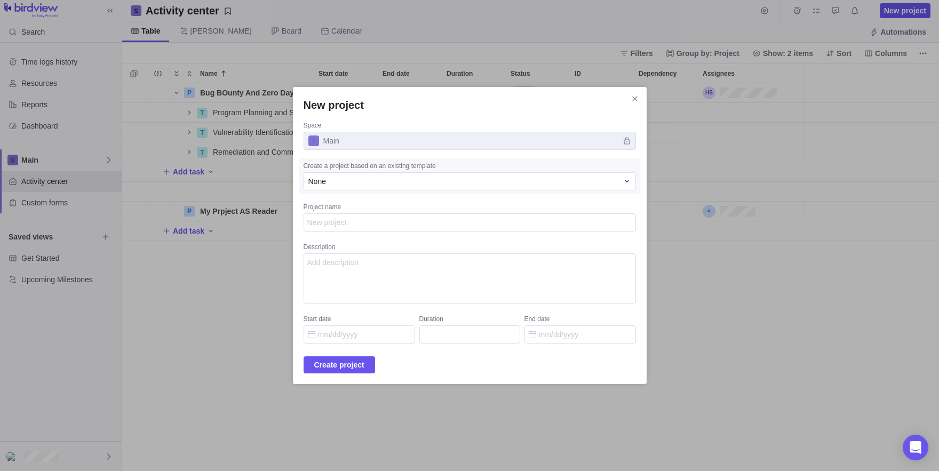
type textarea "x"
type textarea "H"
type textarea "x"
type textarea "He"
type textarea "x"
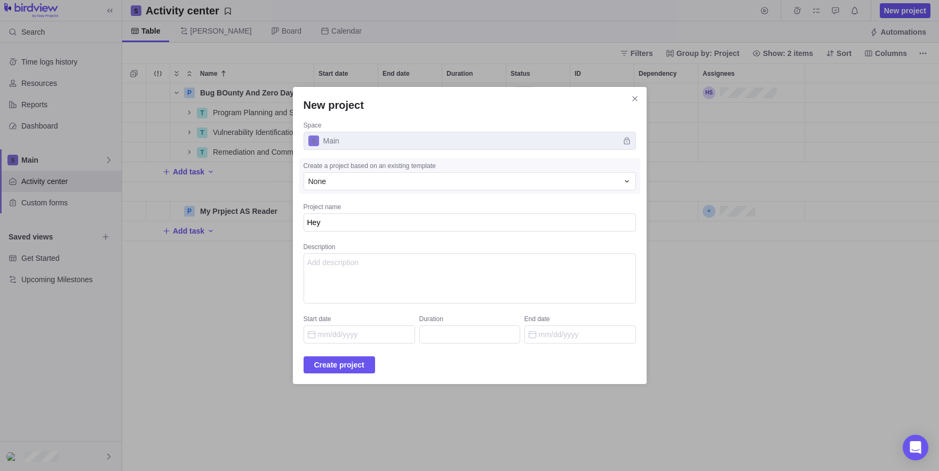
type textarea "Hey"
type textarea "x"
type textarea "zj"
click at [345, 368] on span "Create project" at bounding box center [339, 364] width 50 height 13
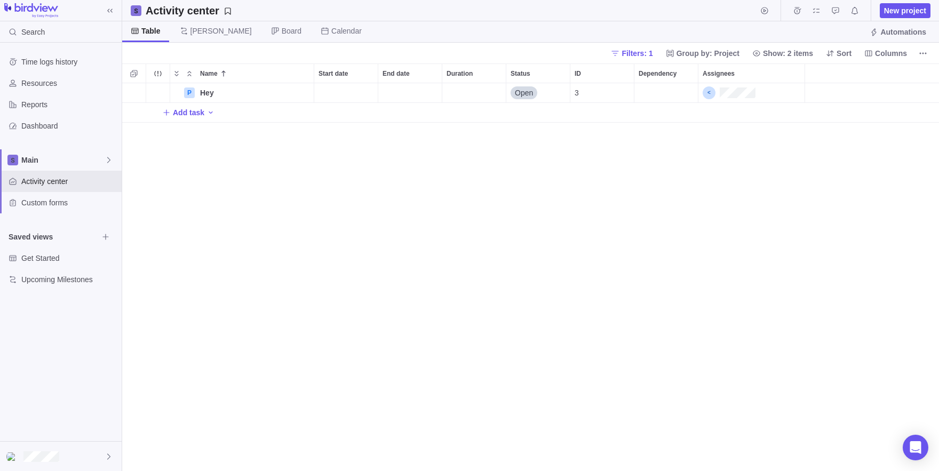
scroll to position [1, 1]
click at [60, 167] on div "Main" at bounding box center [61, 159] width 122 height 21
click at [58, 135] on div "Time logs history Resources Reports Dashboard Main Activity center Custom forms…" at bounding box center [61, 242] width 122 height 398
click at [74, 150] on div "Main" at bounding box center [61, 159] width 122 height 21
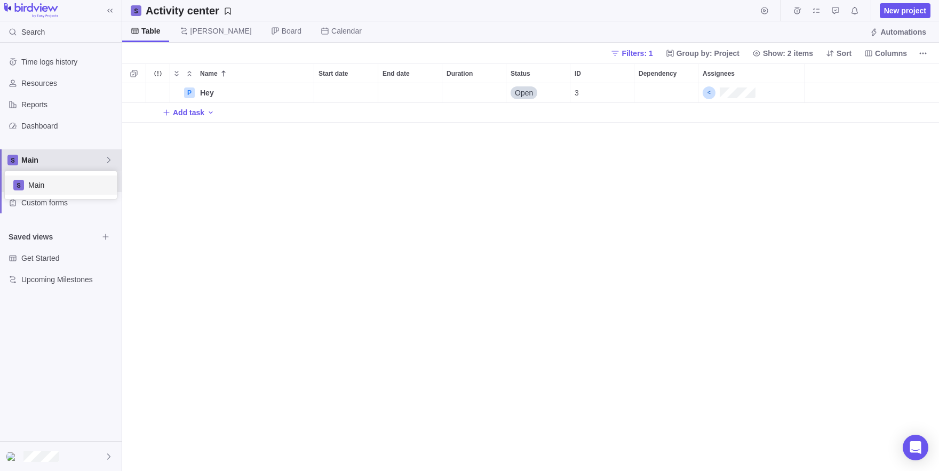
click at [74, 150] on div "Main" at bounding box center [61, 159] width 122 height 21
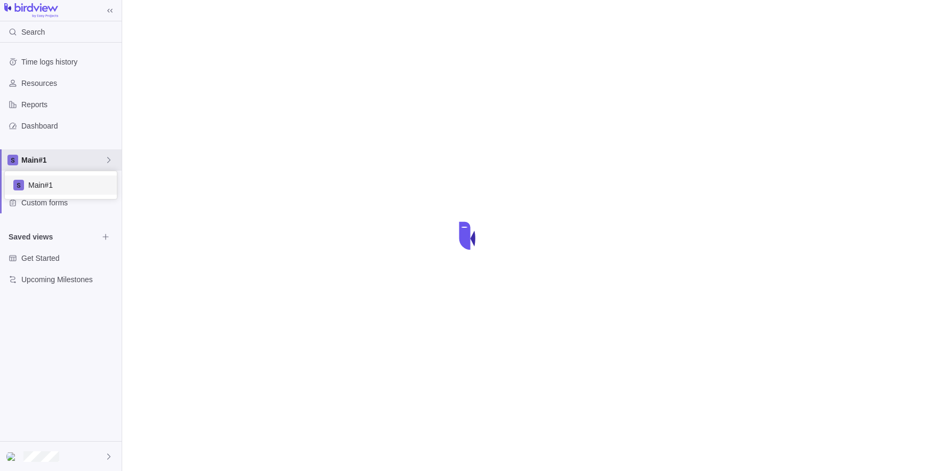
scroll to position [27, 112]
click at [217, 225] on body "Search Time logs history Resources Reports Dashboard Main#1 Activity center Cus…" at bounding box center [469, 235] width 939 height 471
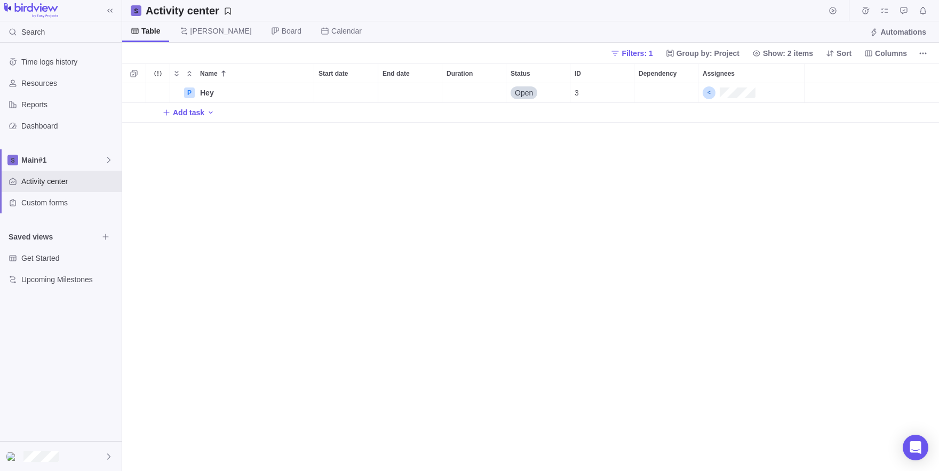
scroll to position [388, 817]
click at [47, 207] on span "Custom forms" at bounding box center [69, 202] width 96 height 11
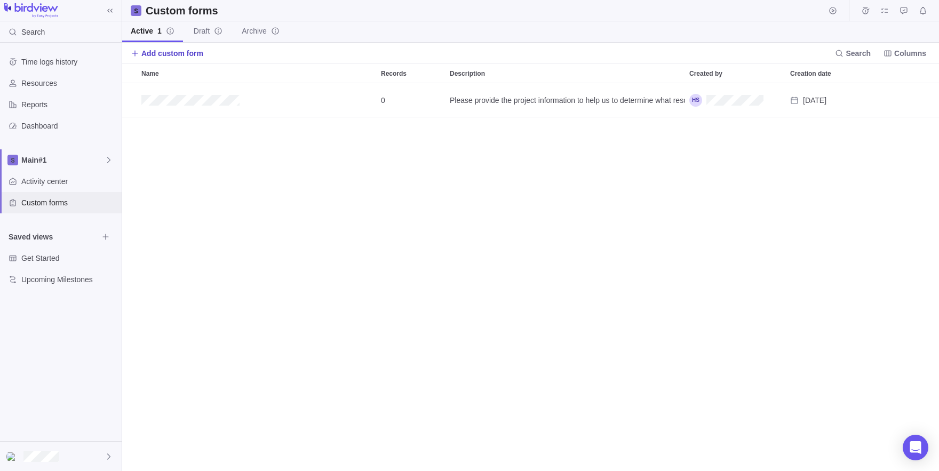
scroll to position [388, 817]
click at [170, 52] on span "Add custom form" at bounding box center [172, 53] width 62 height 11
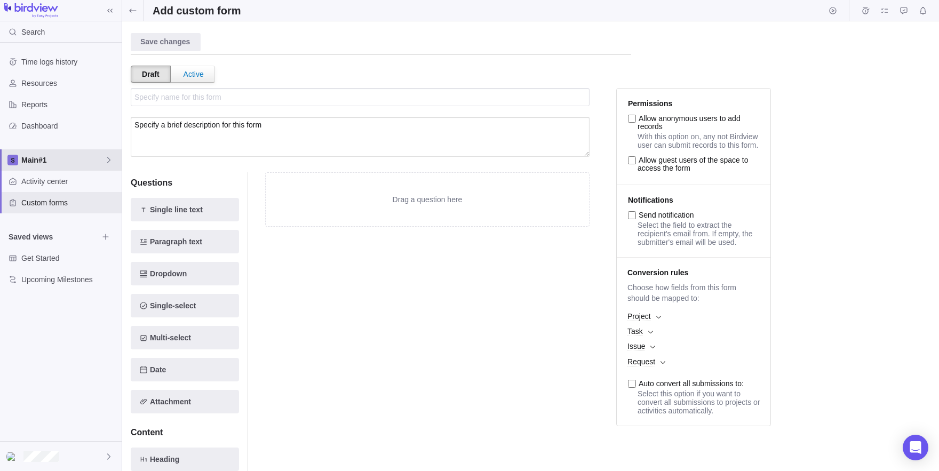
click at [38, 161] on span "Main#1" at bounding box center [62, 160] width 83 height 11
click at [60, 188] on span "Main#1" at bounding box center [68, 185] width 80 height 11
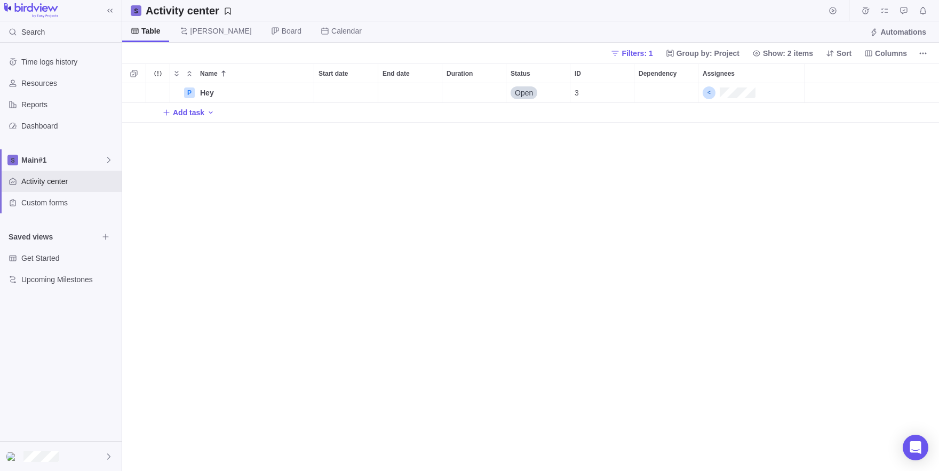
scroll to position [1, 1]
click at [109, 161] on icon at bounding box center [109, 160] width 9 height 9
click at [65, 180] on span "Main#1" at bounding box center [68, 185] width 80 height 11
click at [83, 201] on span "Custom forms" at bounding box center [69, 202] width 96 height 11
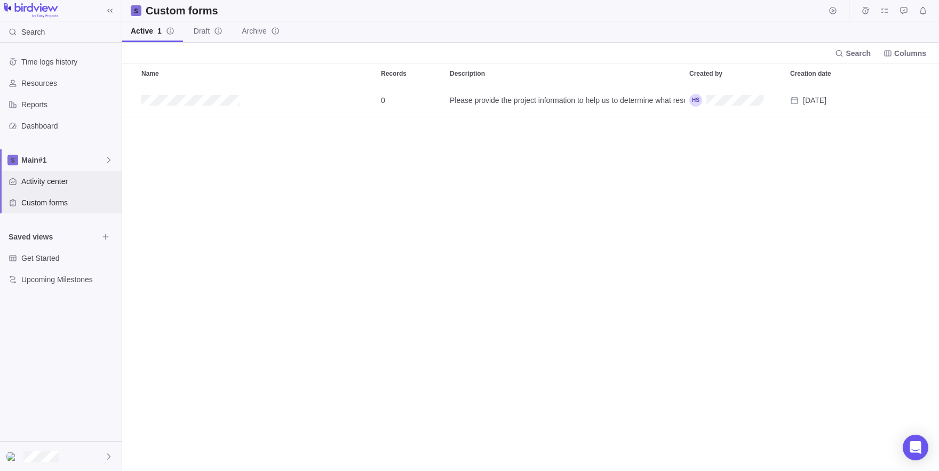
scroll to position [388, 817]
click at [59, 177] on span "Activity center" at bounding box center [69, 181] width 96 height 11
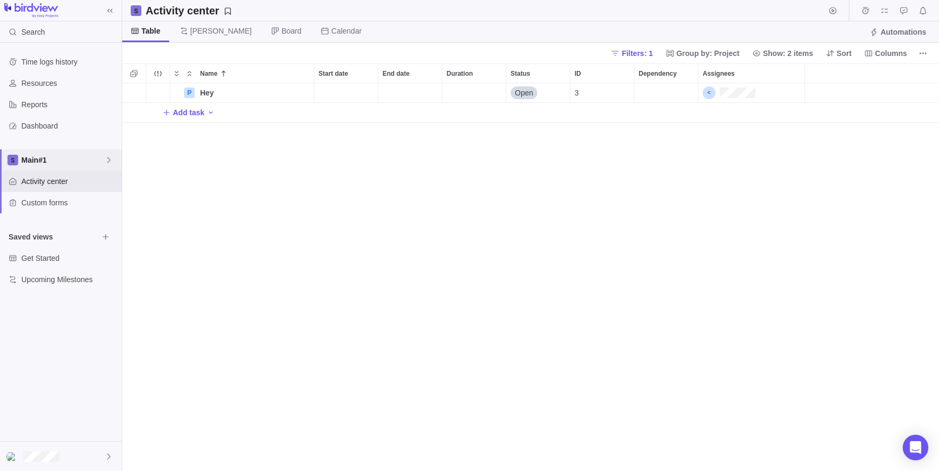
scroll to position [388, 817]
click at [56, 467] on div at bounding box center [61, 456] width 122 height 29
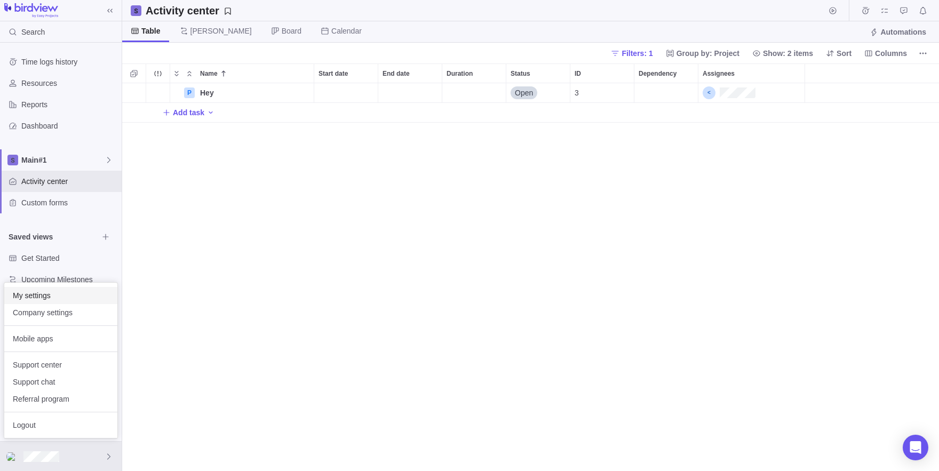
click at [34, 292] on span "My settings" at bounding box center [61, 295] width 96 height 11
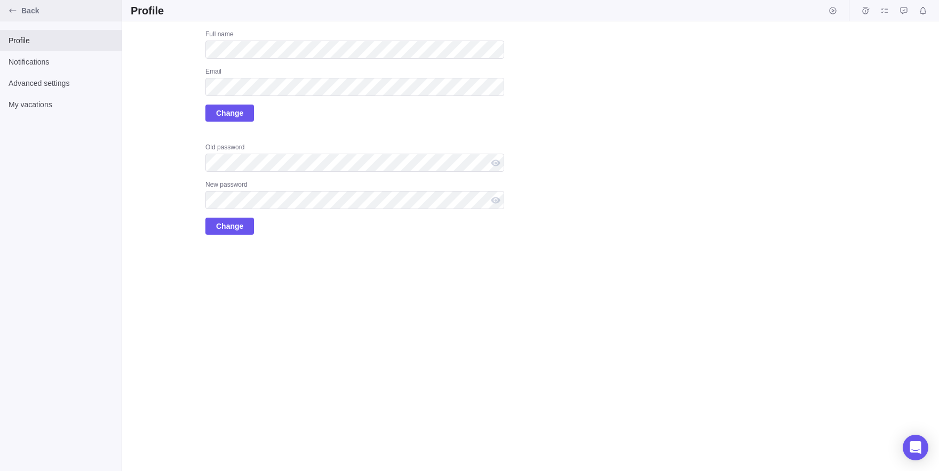
click at [15, 12] on icon "Back" at bounding box center [13, 10] width 9 height 9
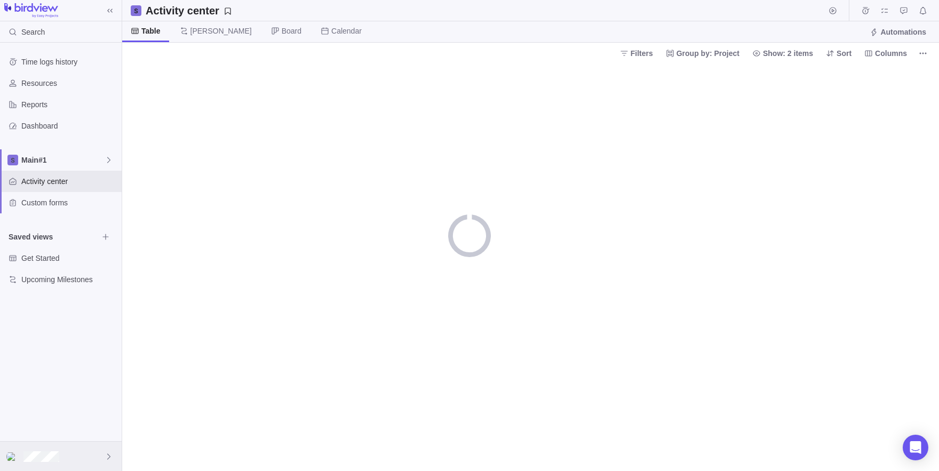
click at [29, 449] on div at bounding box center [61, 456] width 122 height 29
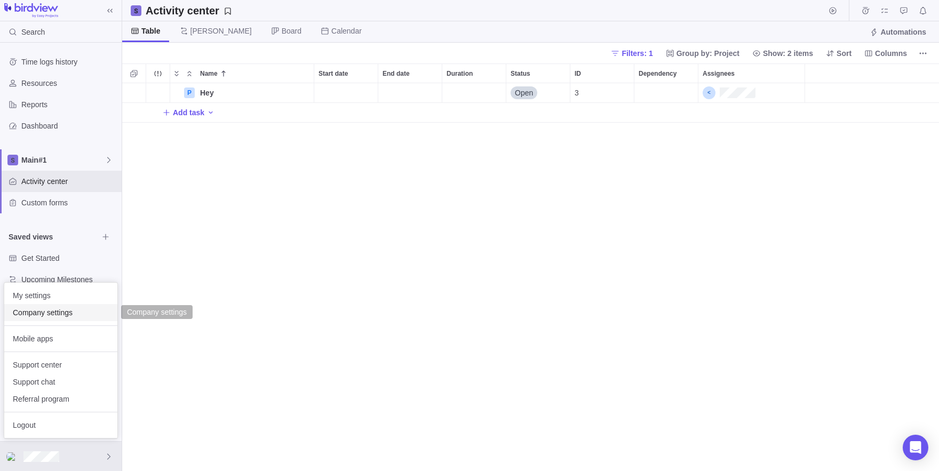
click at [36, 309] on span "Company settings" at bounding box center [61, 312] width 96 height 11
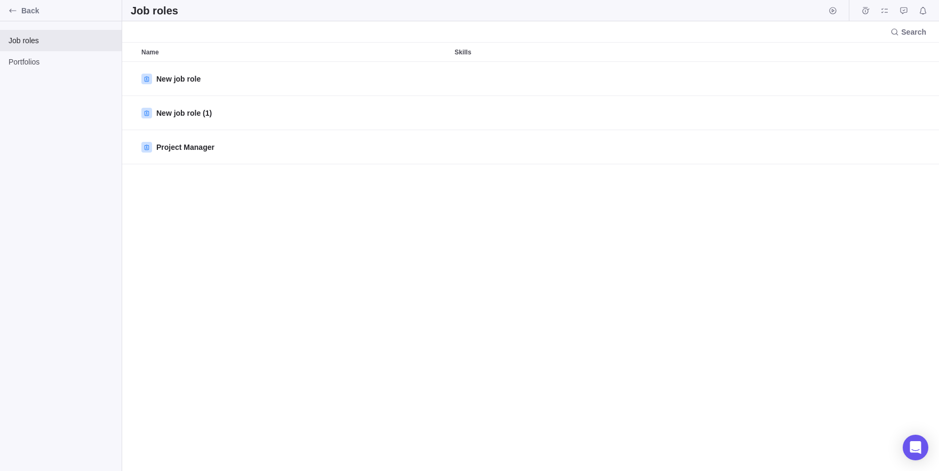
scroll to position [409, 817]
click at [19, 14] on div "Back" at bounding box center [12, 10] width 17 height 17
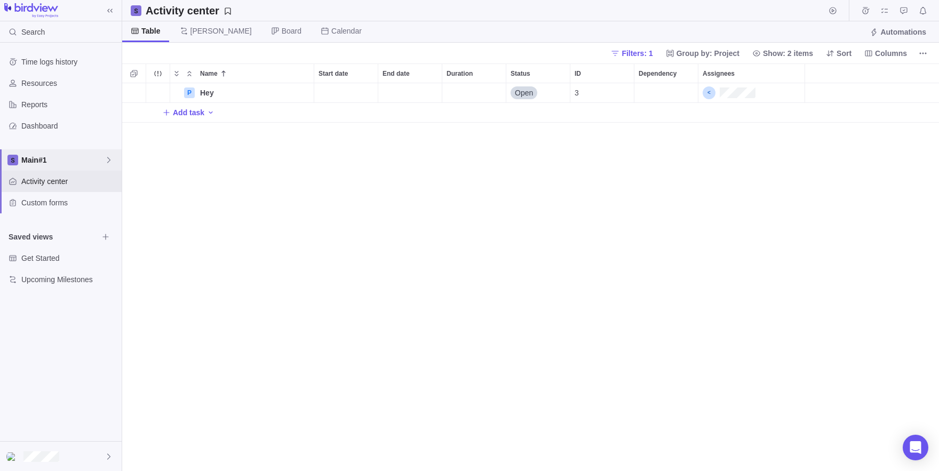
scroll to position [388, 817]
click at [72, 444] on div at bounding box center [61, 456] width 122 height 29
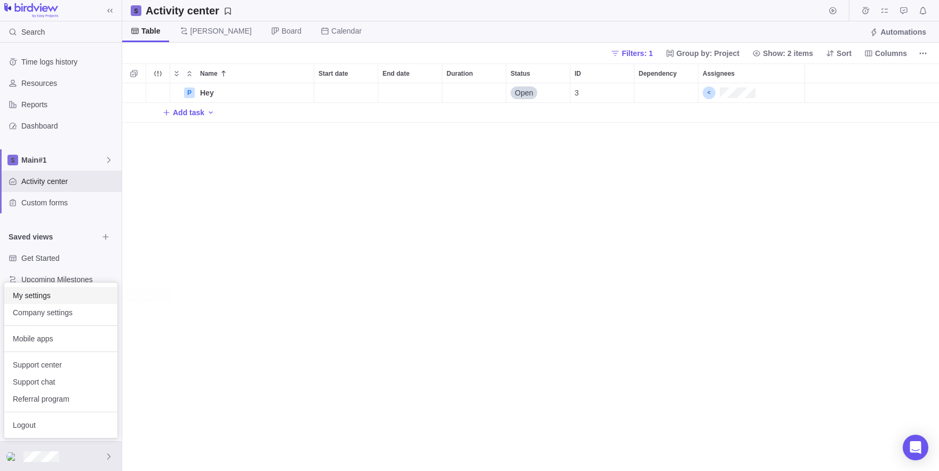
click at [37, 294] on span "My settings" at bounding box center [61, 295] width 96 height 11
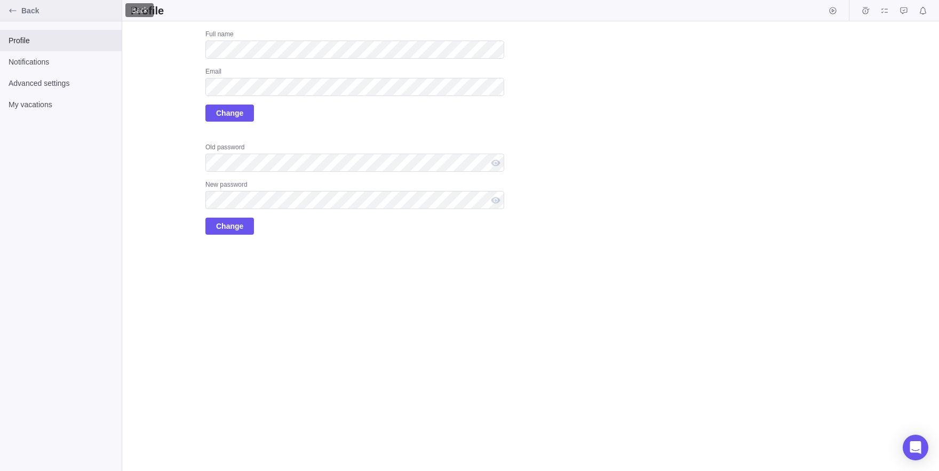
click at [20, 13] on div "Back" at bounding box center [12, 10] width 17 height 17
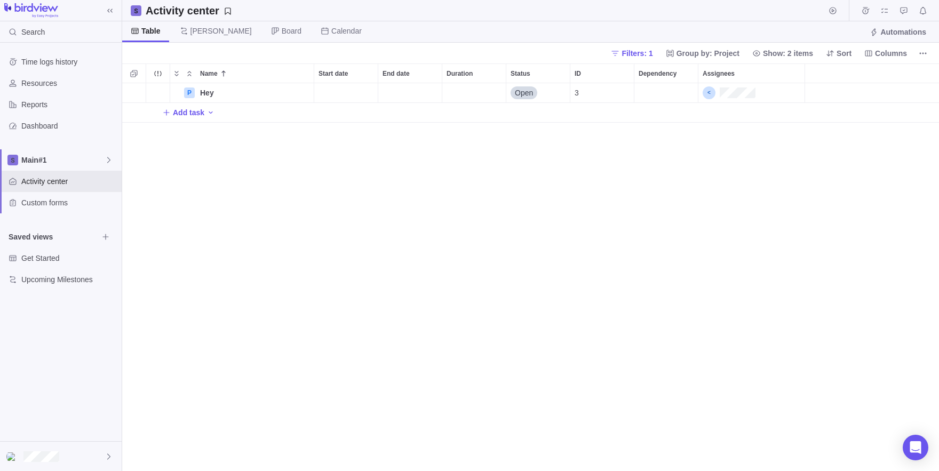
scroll to position [388, 817]
click at [75, 161] on span "Main#1" at bounding box center [62, 160] width 83 height 11
click at [555, 185] on body "Search Time logs history Resources Reports Dashboard Main#1 Activity center Cus…" at bounding box center [469, 235] width 939 height 471
click at [38, 158] on span "Main#1" at bounding box center [62, 160] width 83 height 11
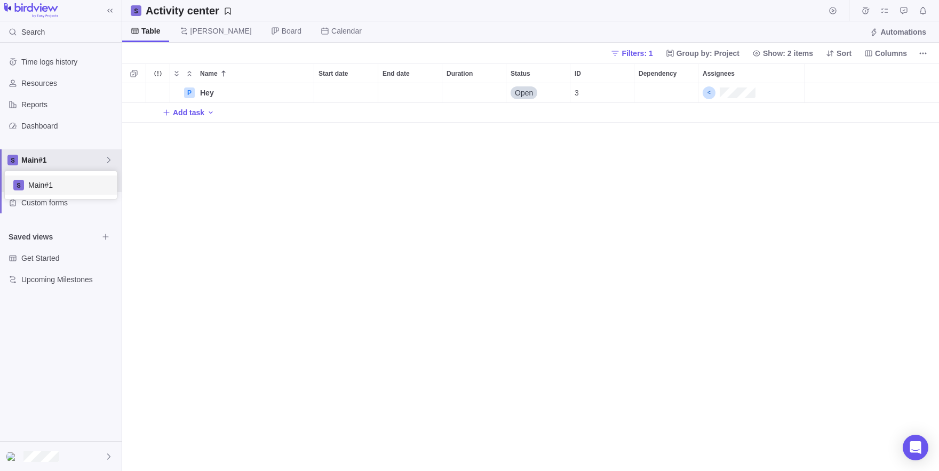
click at [63, 182] on span "Main#1" at bounding box center [68, 185] width 80 height 11
click at [199, 107] on span "Add task" at bounding box center [183, 112] width 42 height 15
type input "ll"
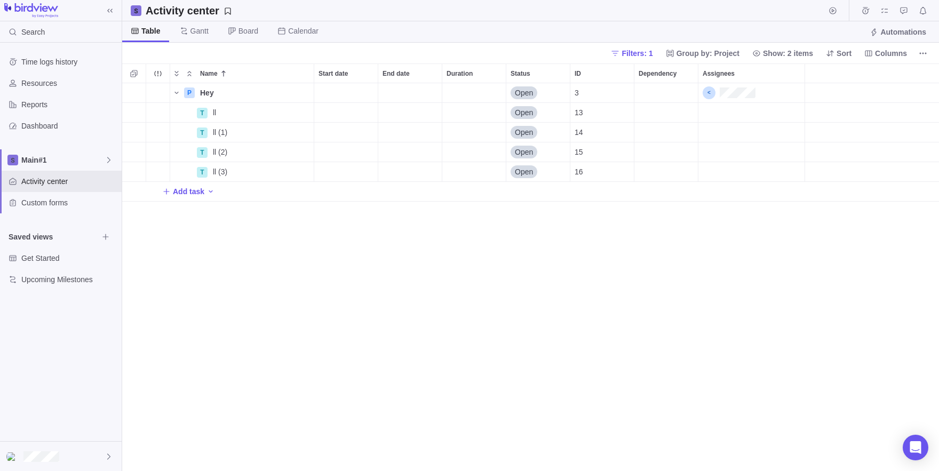
scroll to position [388, 817]
click at [176, 95] on icon "Name" at bounding box center [176, 93] width 9 height 9
click at [133, 94] on icon "Add activity" at bounding box center [134, 93] width 9 height 9
click at [314, 259] on div "Name Start date End date Duration Status ID Dependency Assignees P Hey Details …" at bounding box center [530, 267] width 817 height 408
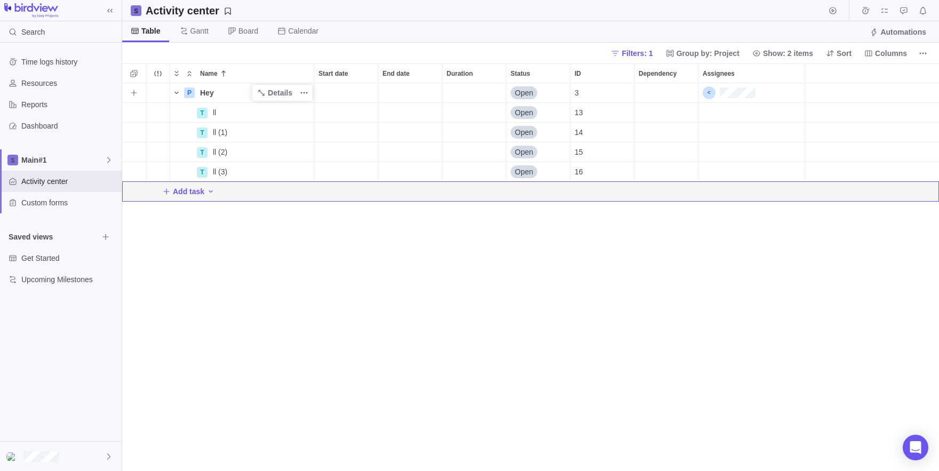
click at [181, 95] on span "Name" at bounding box center [176, 92] width 13 height 15
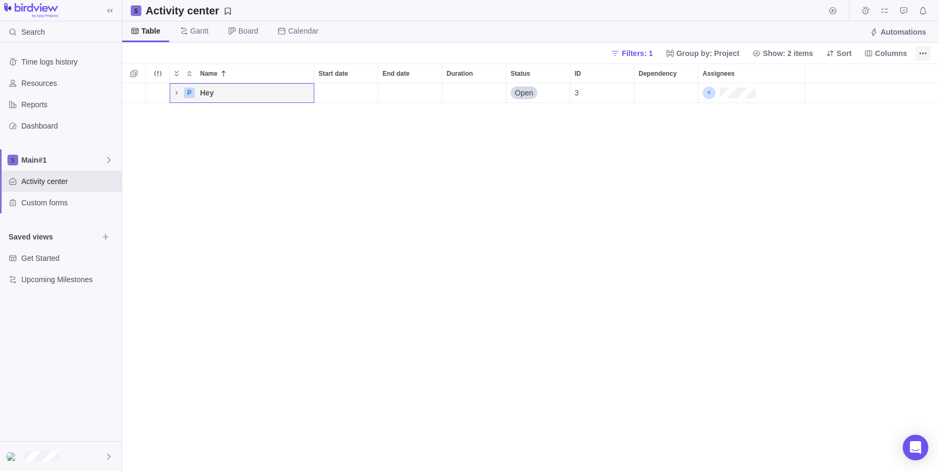
click at [919, 60] on span "More actions" at bounding box center [922, 53] width 15 height 15
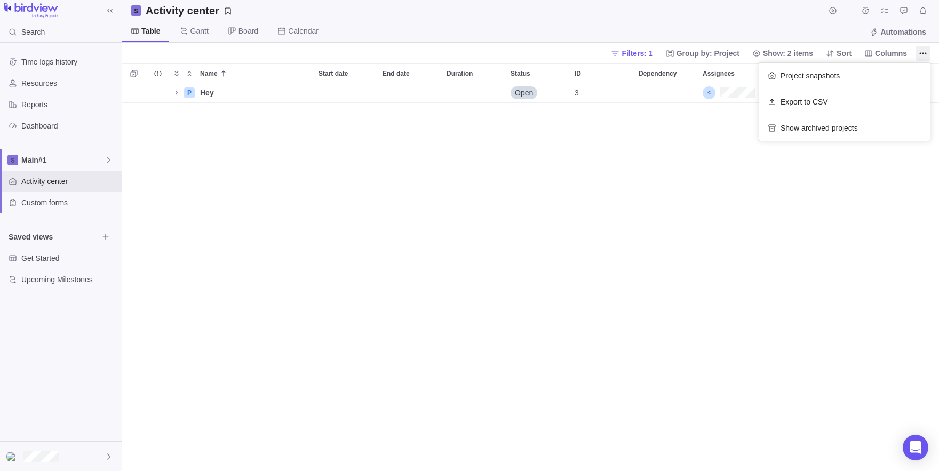
click at [245, 95] on body "Search Time logs history Resources Reports Dashboard Main#1 Activity center Cus…" at bounding box center [469, 235] width 939 height 471
drag, startPoint x: 164, startPoint y: 89, endPoint x: 152, endPoint y: 121, distance: 33.6
click at [258, 35] on span "Board" at bounding box center [248, 31] width 20 height 11
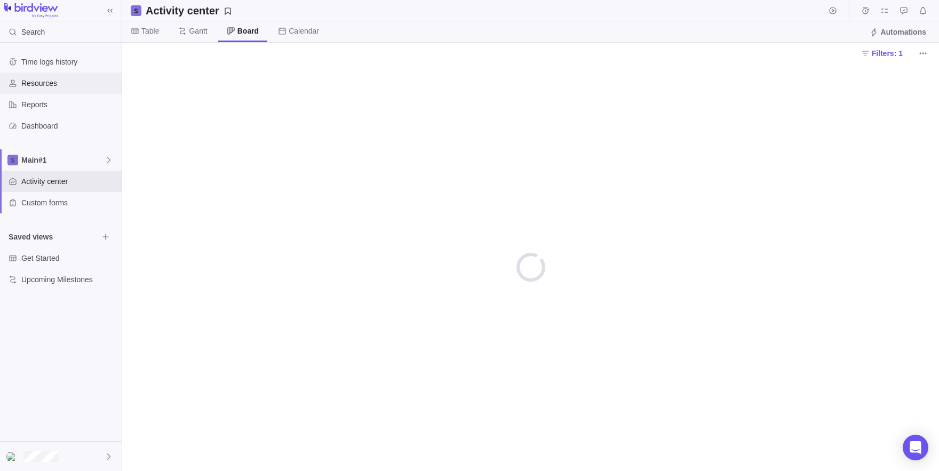
click at [18, 80] on div "Resources" at bounding box center [12, 83] width 17 height 17
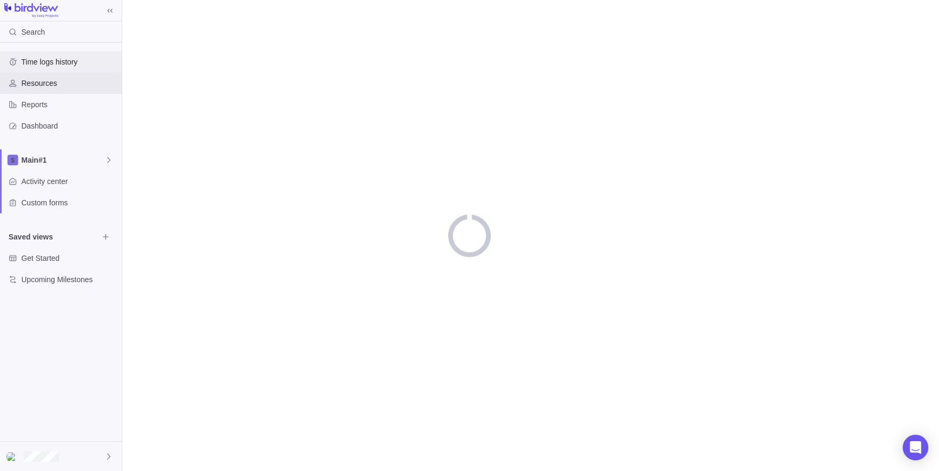
click at [54, 61] on span "Time logs history" at bounding box center [69, 62] width 96 height 11
click at [66, 166] on div "Main#1" at bounding box center [61, 159] width 122 height 21
click at [188, 260] on body "Search Time logs history Resources Reports Dashboard Main#1 Activity center Cus…" at bounding box center [469, 235] width 939 height 471
click at [56, 115] on div "Reports" at bounding box center [61, 104] width 122 height 21
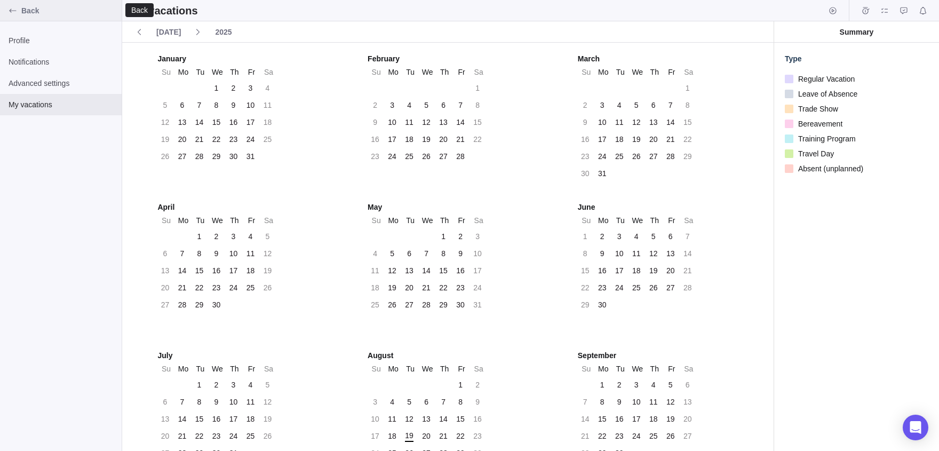
click at [1, 7] on div "Back" at bounding box center [61, 10] width 122 height 21
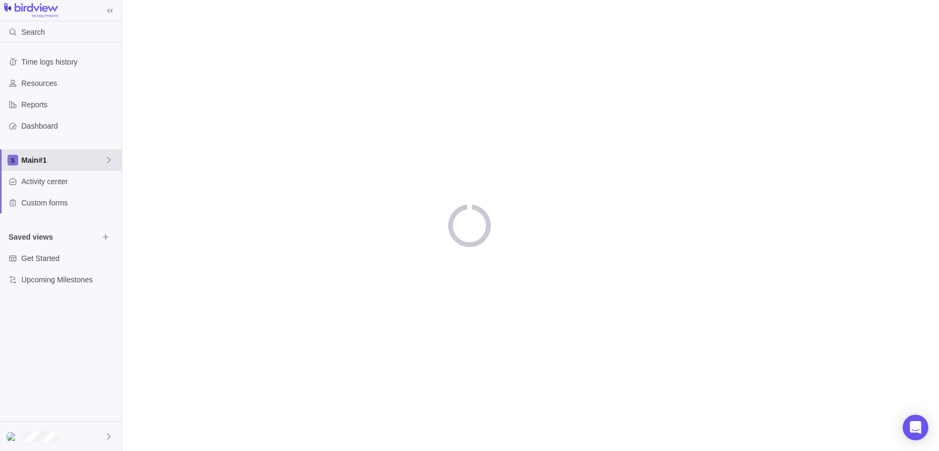
click at [81, 156] on span "Main#1" at bounding box center [62, 160] width 83 height 11
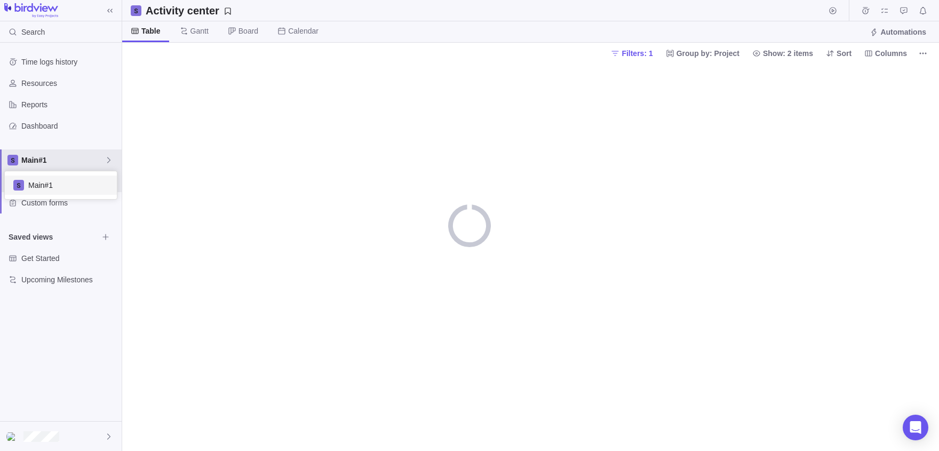
click at [253, 223] on body "Search Time logs history Resources Reports Dashboard Main#1 Activity center Cus…" at bounding box center [469, 225] width 939 height 451
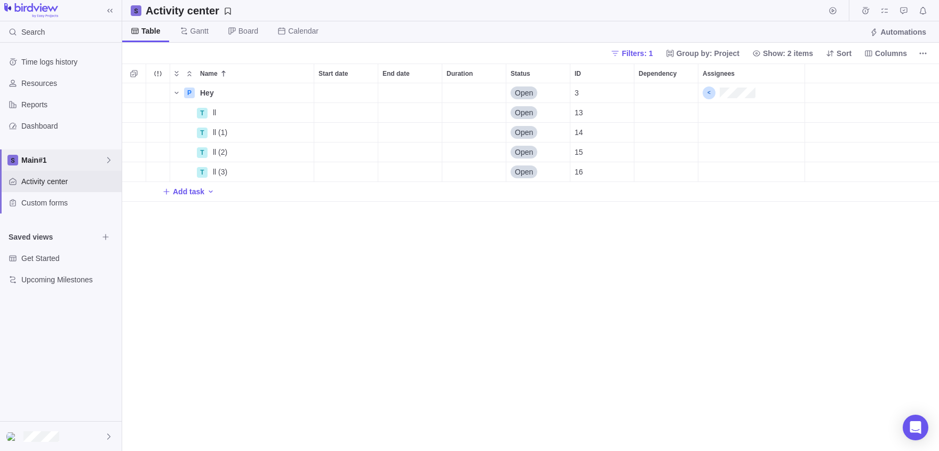
scroll to position [368, 817]
click at [176, 92] on icon "Name" at bounding box center [176, 93] width 4 height 2
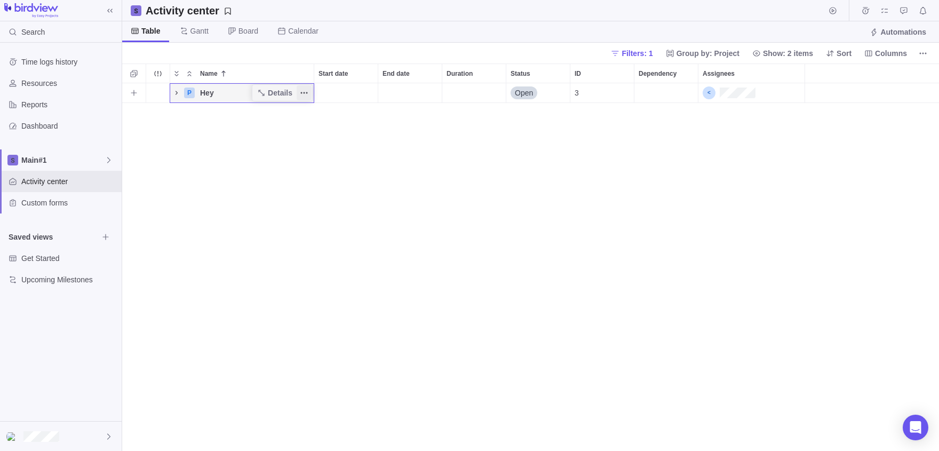
click at [309, 94] on span "More actions" at bounding box center [304, 92] width 15 height 15
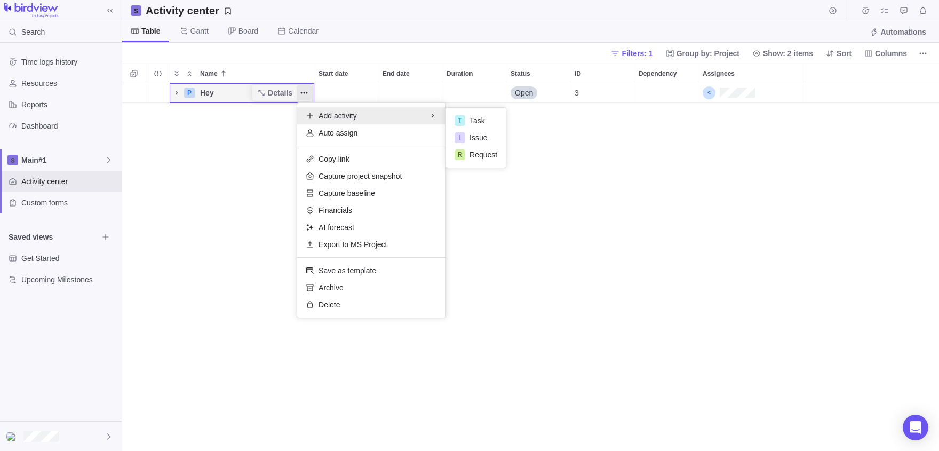
click at [67, 265] on body "Search Time logs history Resources Reports Dashboard Main#1 Activity center Cus…" at bounding box center [469, 225] width 939 height 451
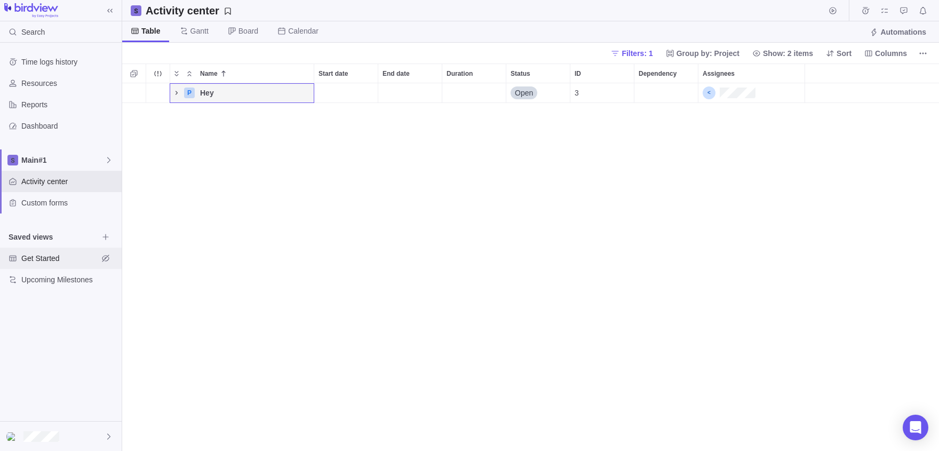
click at [61, 262] on span "Get Started" at bounding box center [59, 258] width 77 height 11
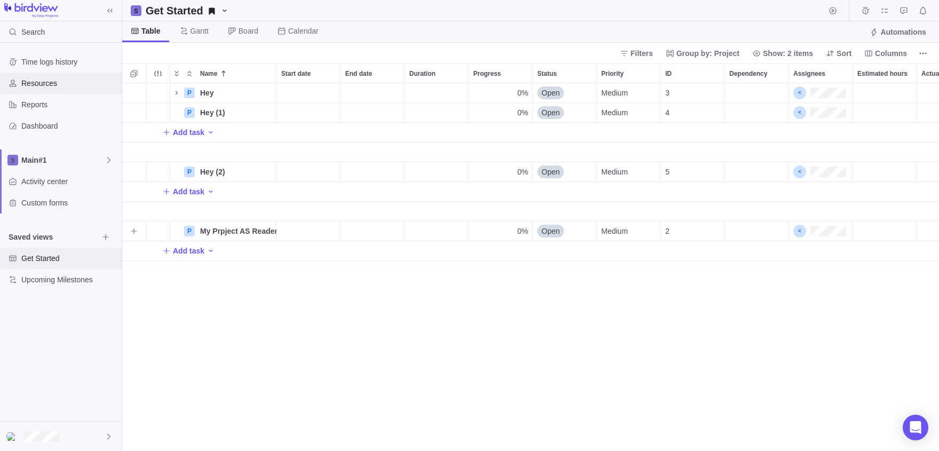
scroll to position [1, 1]
click at [106, 166] on div "Main#1" at bounding box center [61, 159] width 122 height 21
click at [49, 206] on div "Time logs history Resources Reports Dashboard Main#1 Activity center Custom for…" at bounding box center [61, 232] width 122 height 378
click at [33, 203] on span "Custom forms" at bounding box center [69, 202] width 96 height 11
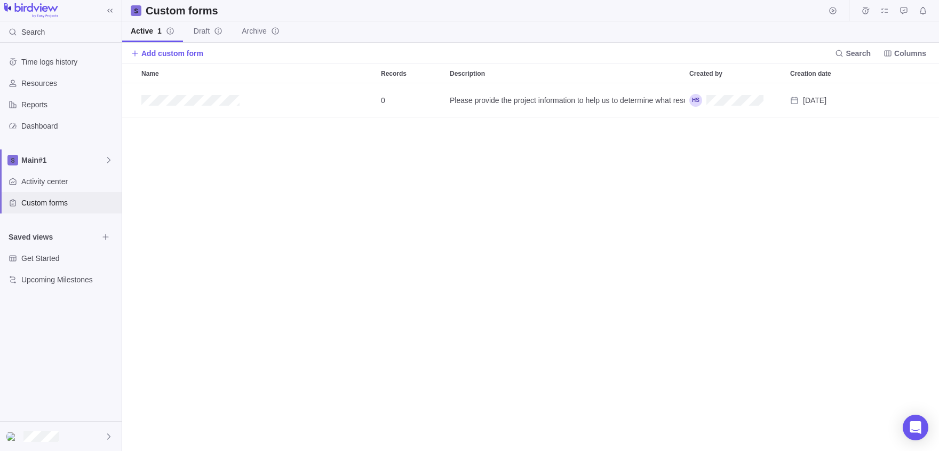
scroll to position [1, 1]
click at [93, 433] on div at bounding box center [61, 435] width 122 height 29
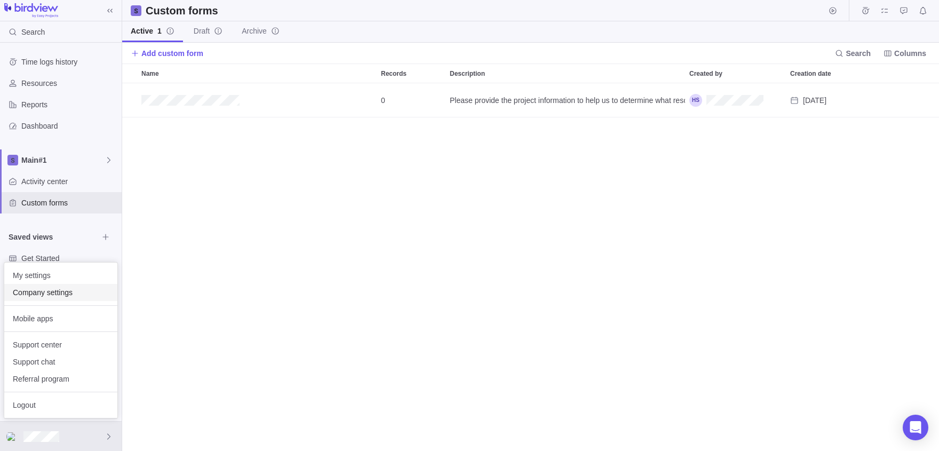
click at [38, 289] on span "Company settings" at bounding box center [61, 292] width 96 height 11
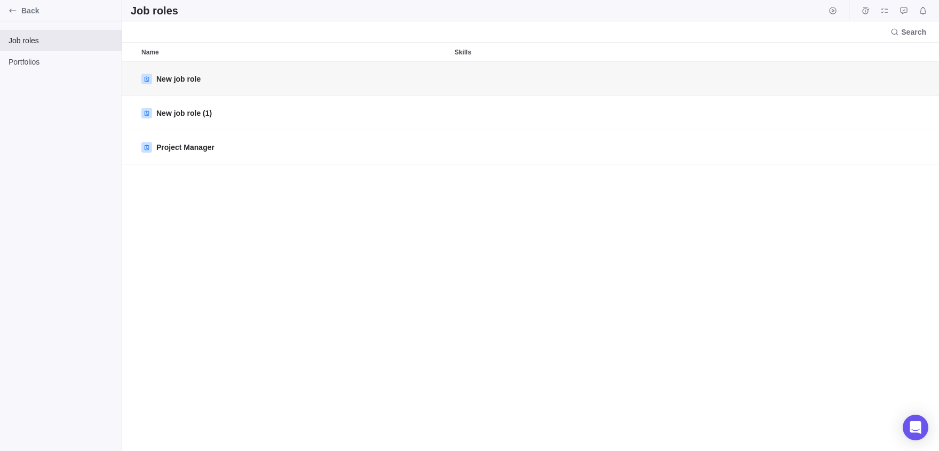
scroll to position [389, 817]
click at [11, 13] on icon "Back" at bounding box center [13, 10] width 9 height 9
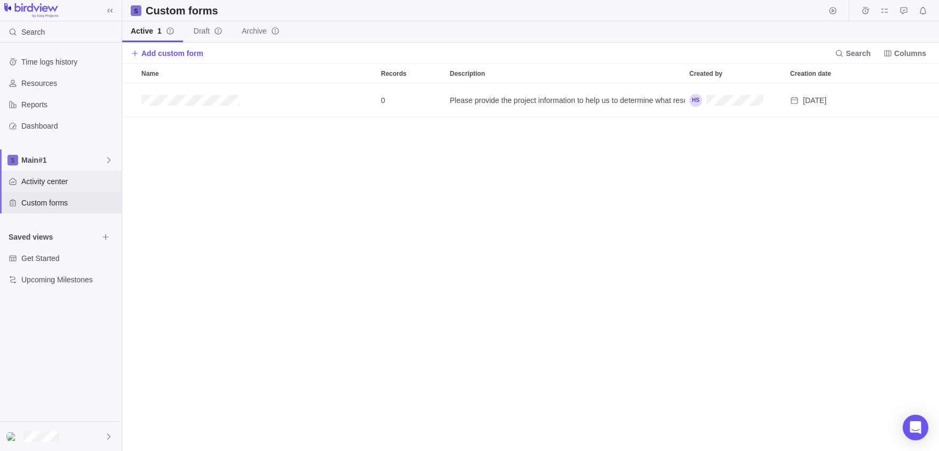
scroll to position [368, 817]
click at [63, 172] on div "Activity center" at bounding box center [61, 181] width 122 height 21
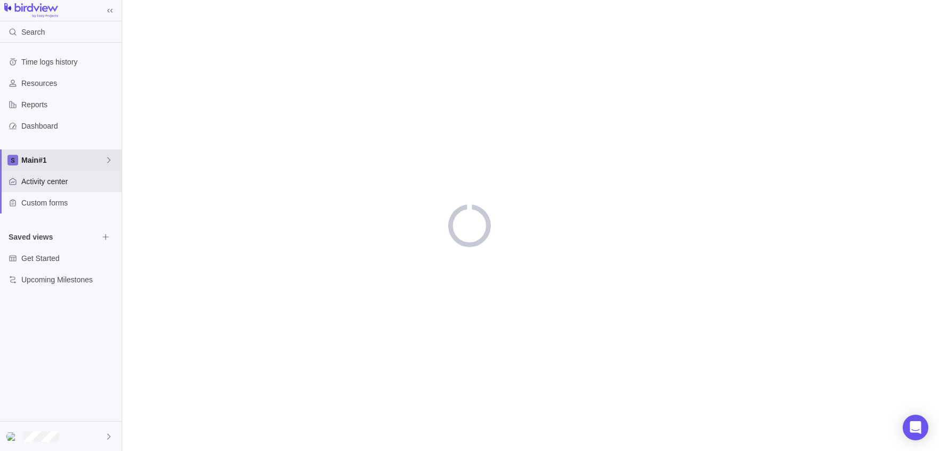
click at [47, 164] on span "Main#1" at bounding box center [62, 160] width 83 height 11
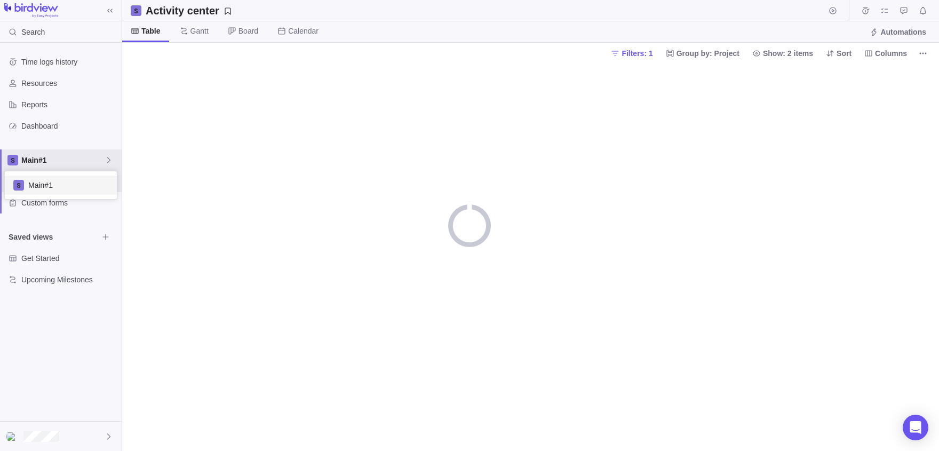
click at [60, 181] on span "Main#1" at bounding box center [68, 185] width 80 height 11
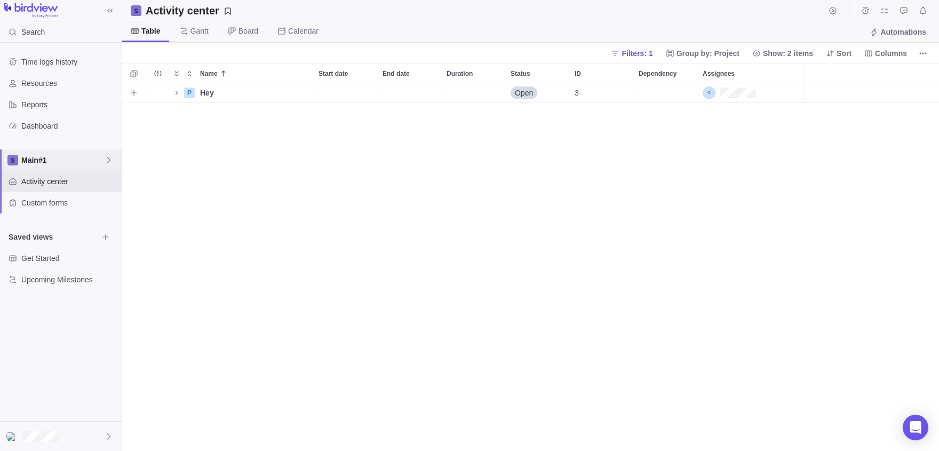
scroll to position [368, 817]
click at [924, 53] on icon "More actions" at bounding box center [923, 53] width 9 height 9
click at [766, 203] on body "Search Time logs history Resources Reports Dashboard Main#1 Activity center Cus…" at bounding box center [469, 225] width 939 height 451
click at [73, 434] on div at bounding box center [61, 435] width 122 height 29
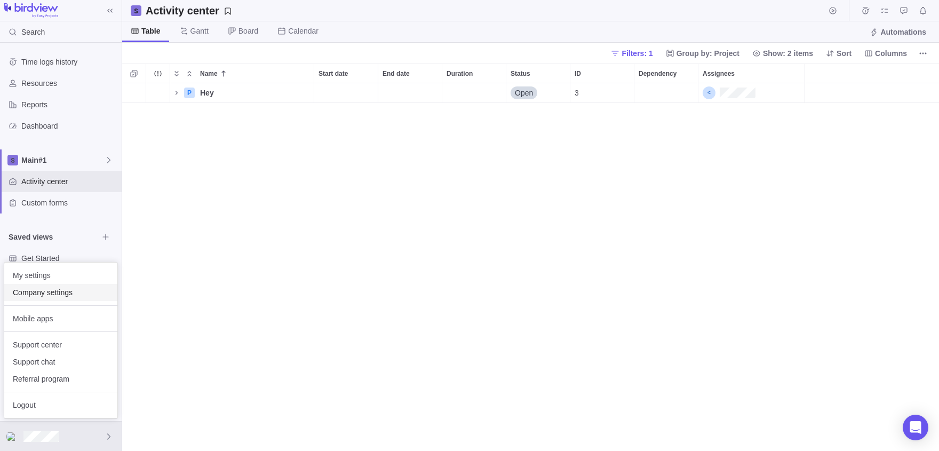
click at [30, 290] on span "Company settings" at bounding box center [61, 292] width 96 height 11
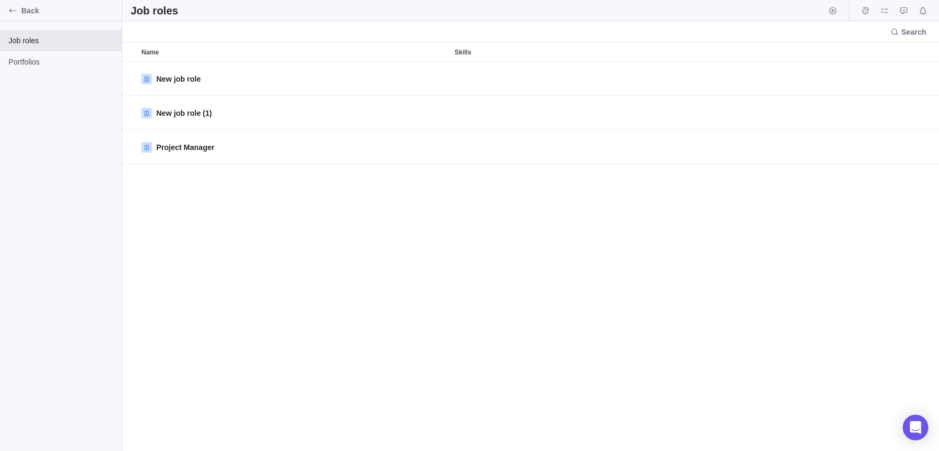
scroll to position [389, 817]
click at [28, 73] on div "Portfolios" at bounding box center [61, 61] width 122 height 21
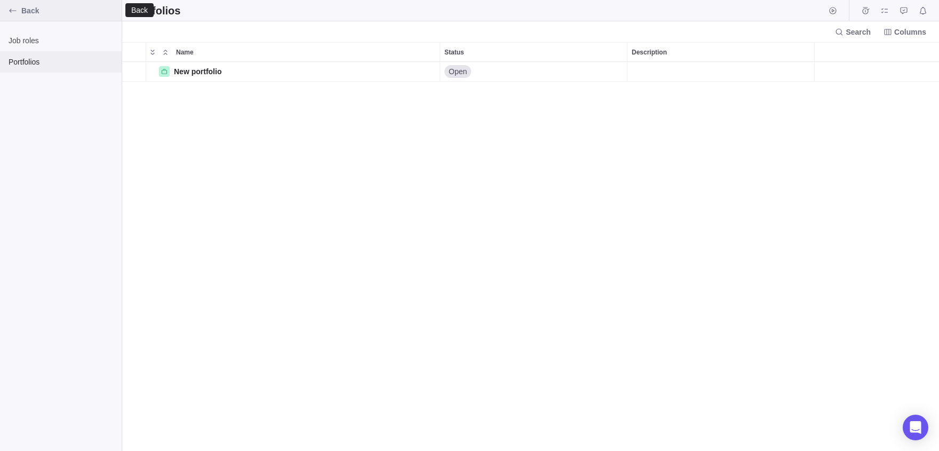
scroll to position [389, 817]
click at [10, 17] on div "Back" at bounding box center [12, 10] width 17 height 17
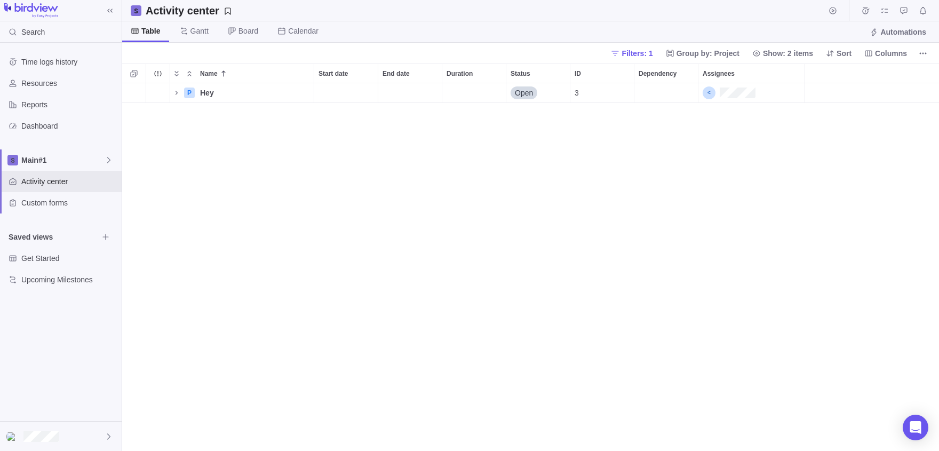
scroll to position [368, 817]
click at [158, 99] on div "Trouble indication" at bounding box center [157, 92] width 23 height 19
click at [138, 95] on icon "Add activity" at bounding box center [134, 93] width 9 height 9
click at [730, 191] on div "Name Start date End date Duration Status ID Dependency Assignees P Hey Details …" at bounding box center [530, 256] width 817 height 387
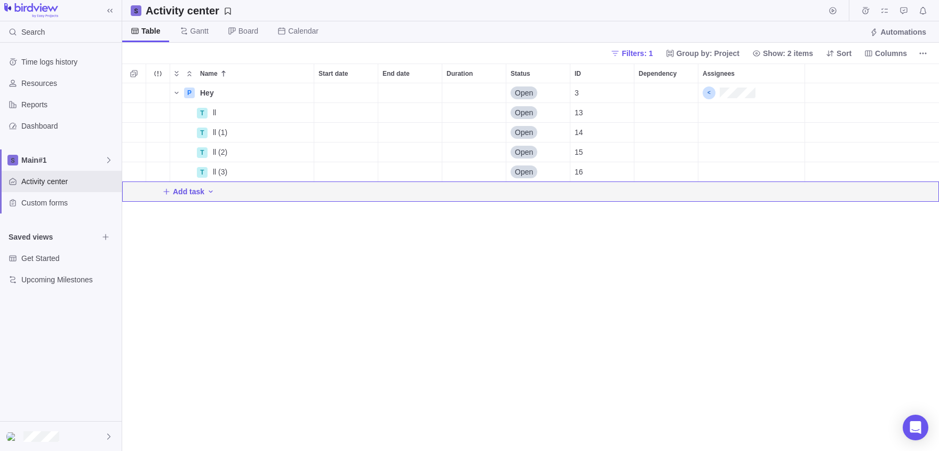
click at [736, 191] on div "Add task" at bounding box center [530, 191] width 817 height 19
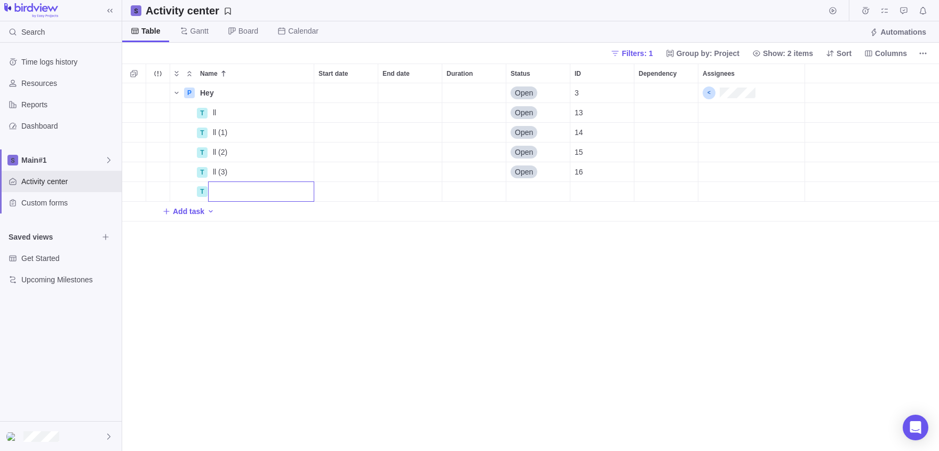
click at [736, 191] on div "Name Start date End date Duration Status ID Dependency Assignees P Hey Details …" at bounding box center [530, 256] width 817 height 387
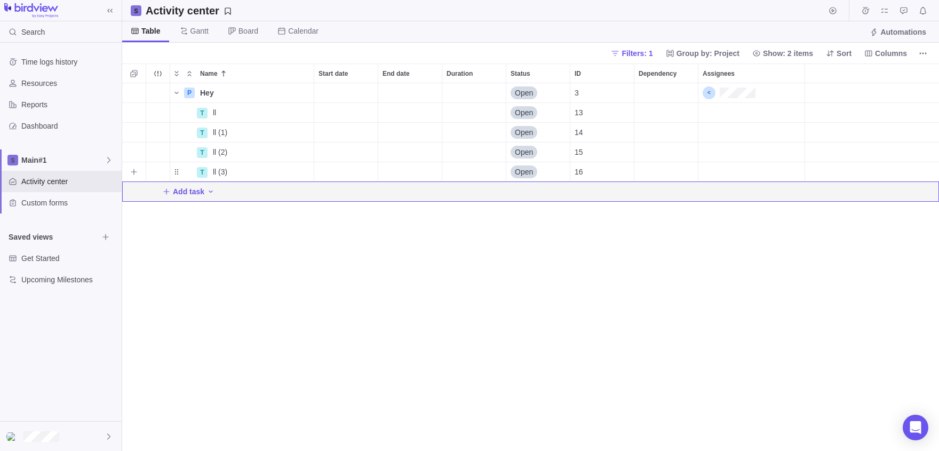
click at [734, 171] on div "Assignees" at bounding box center [751, 171] width 106 height 19
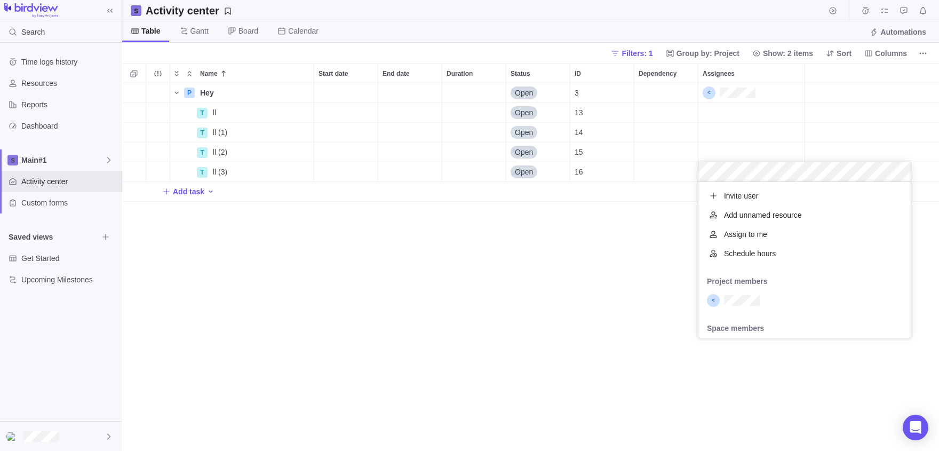
scroll to position [156, 213]
click at [725, 196] on span "Invite user" at bounding box center [741, 195] width 35 height 11
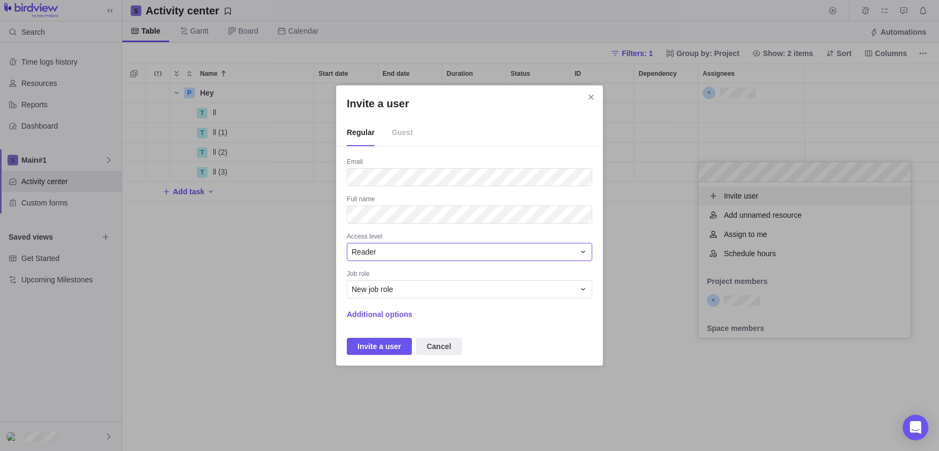
click at [384, 252] on div "Reader" at bounding box center [463, 251] width 223 height 11
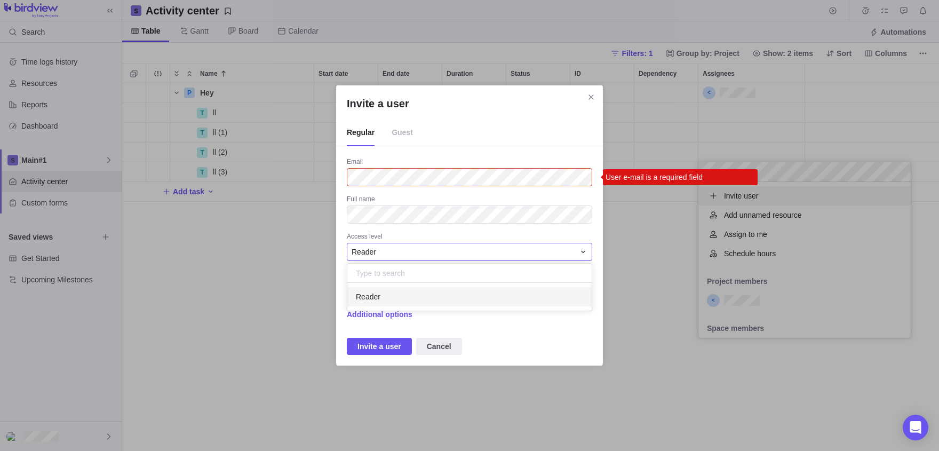
scroll to position [28, 244]
click at [368, 182] on div "Invite a user Regular Guest Email User e-mail is a required field Full name Acc…" at bounding box center [469, 225] width 939 height 451
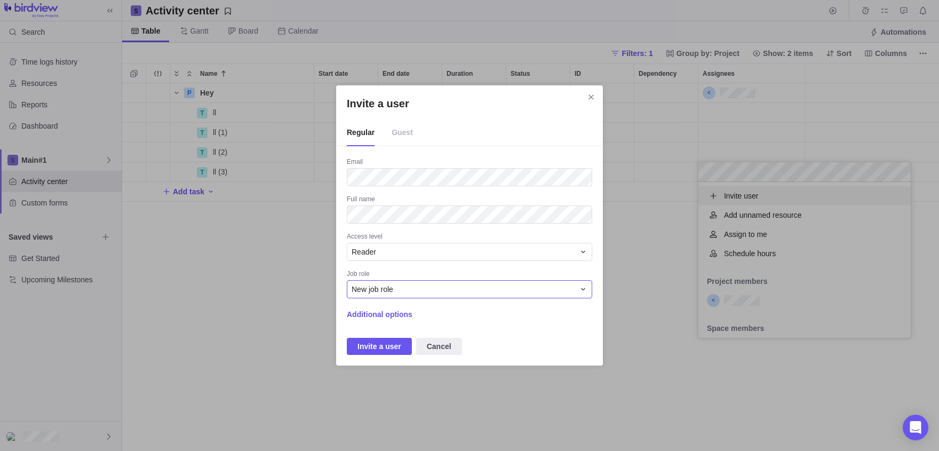
click at [401, 290] on div "New job role" at bounding box center [463, 289] width 223 height 11
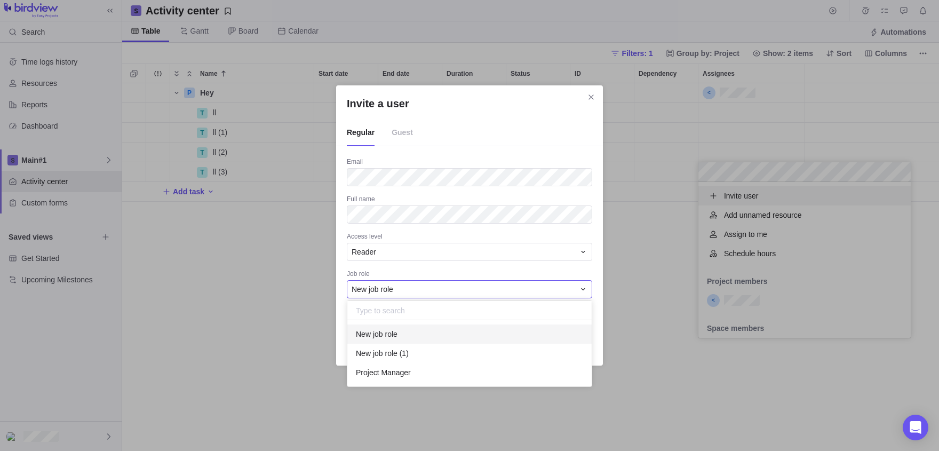
scroll to position [66, 244]
click at [402, 289] on div "New job role" at bounding box center [463, 289] width 223 height 11
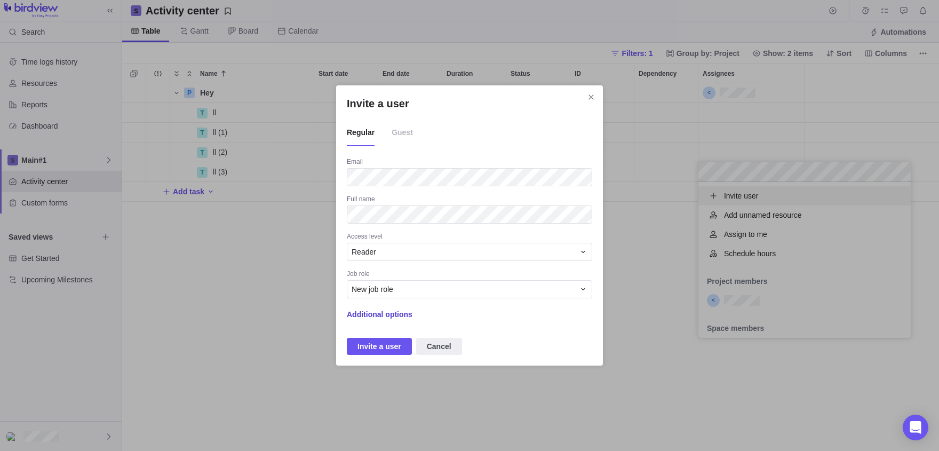
click at [402, 309] on span "Additional options" at bounding box center [380, 314] width 66 height 11
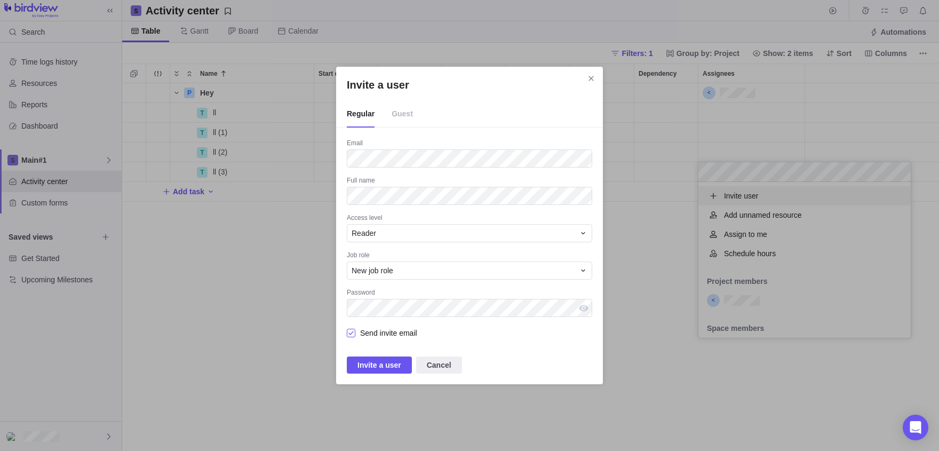
click at [380, 326] on span "Send invite email" at bounding box center [386, 332] width 62 height 15
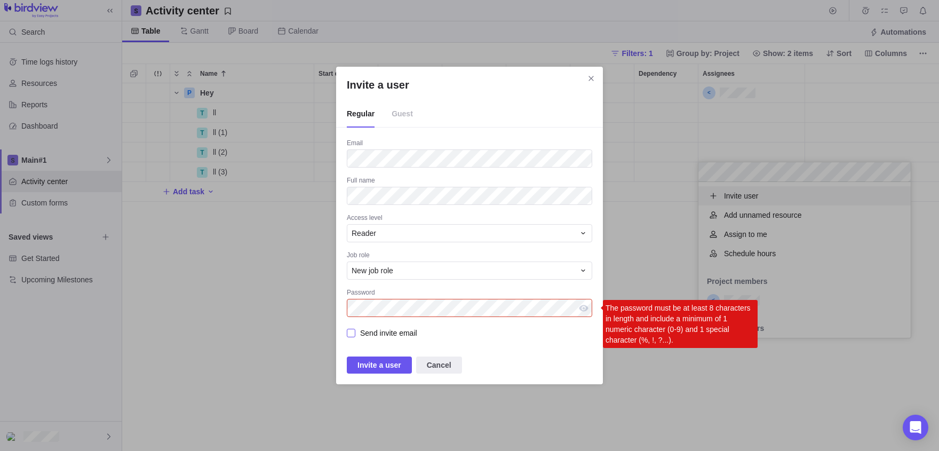
click at [350, 333] on div "Invite a user" at bounding box center [351, 332] width 9 height 15
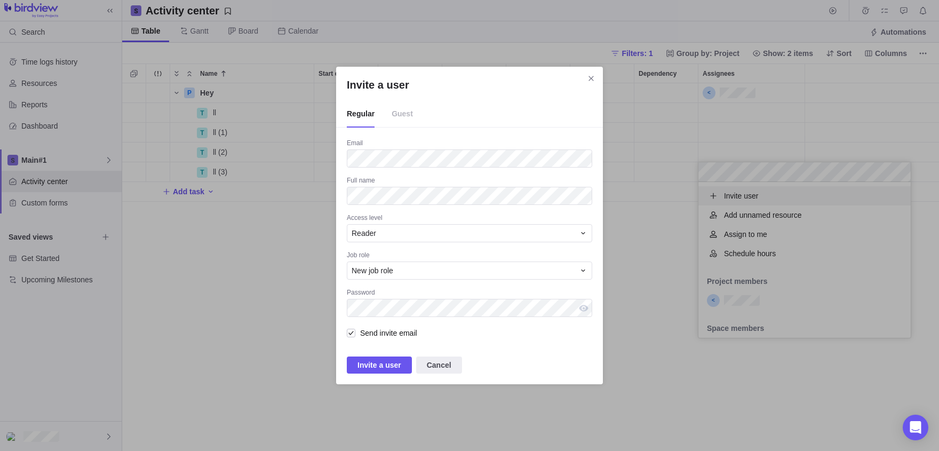
click at [454, 286] on div "Email Full name Access level Reader Job role New job role Password Send invite …" at bounding box center [469, 256] width 245 height 235
click at [379, 367] on span "Invite a user" at bounding box center [379, 364] width 44 height 13
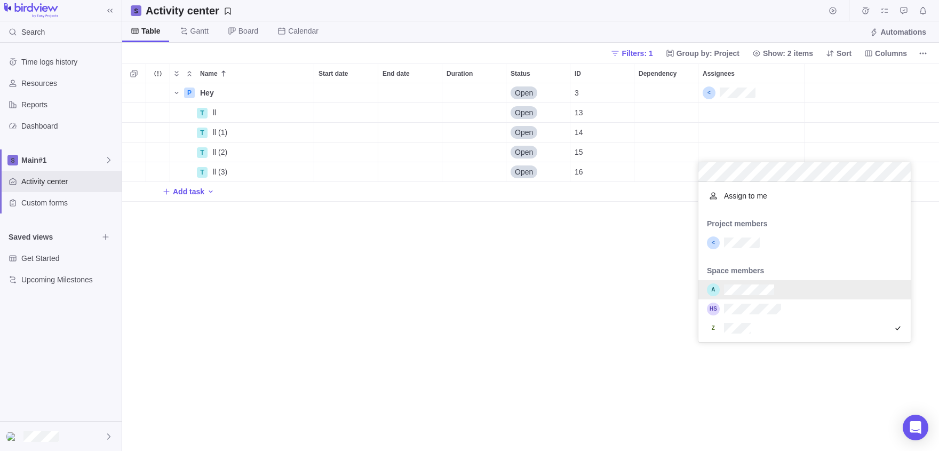
scroll to position [156, 213]
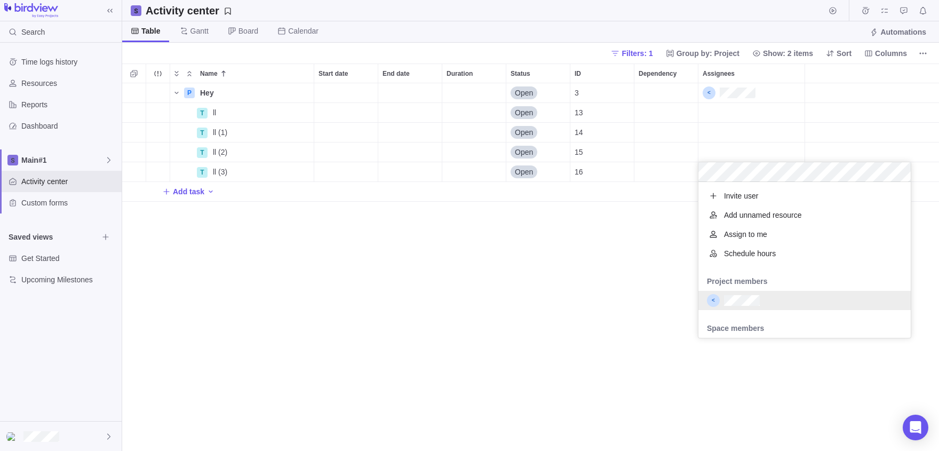
click at [584, 347] on div "Name Start date End date Duration Status ID Dependency Assignees P Hey Details …" at bounding box center [530, 256] width 817 height 387
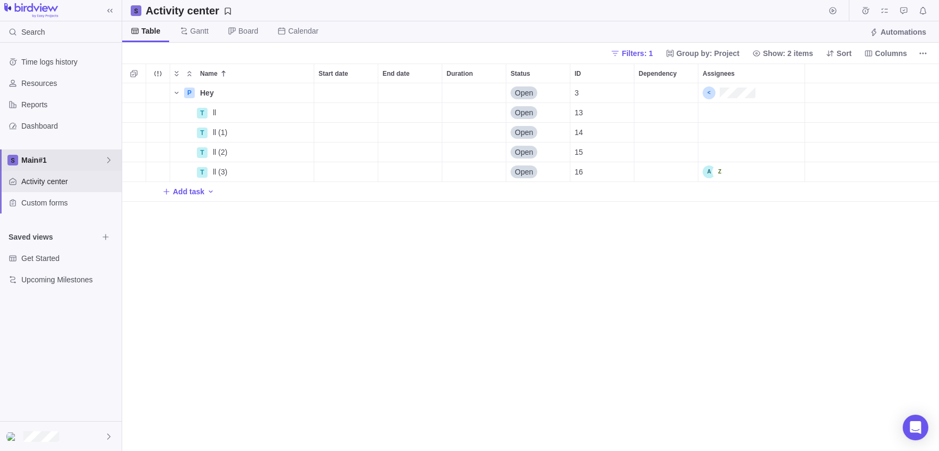
click at [20, 160] on div at bounding box center [12, 159] width 17 height 17
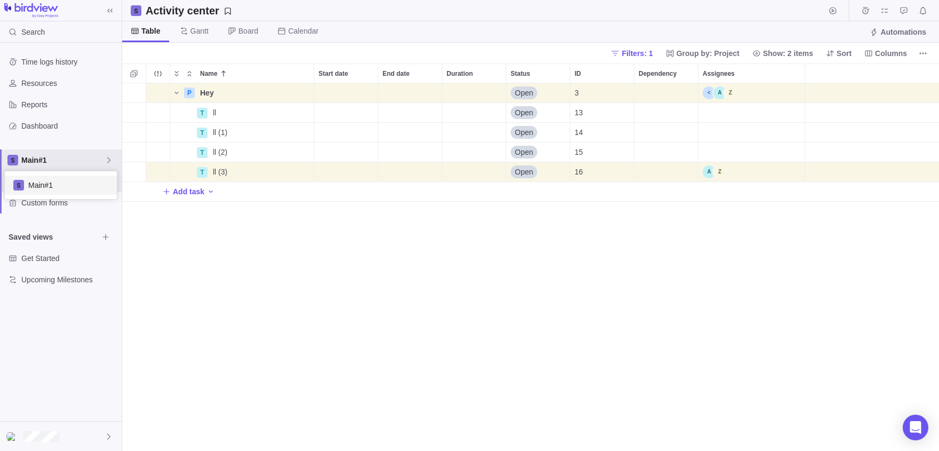
click at [61, 348] on div "Time logs history Resources Reports Dashboard Main#1 Activity center Custom for…" at bounding box center [61, 232] width 122 height 378
click at [92, 408] on div "Time logs history Resources Reports Dashboard Main#1 Activity center Custom for…" at bounding box center [61, 232] width 122 height 378
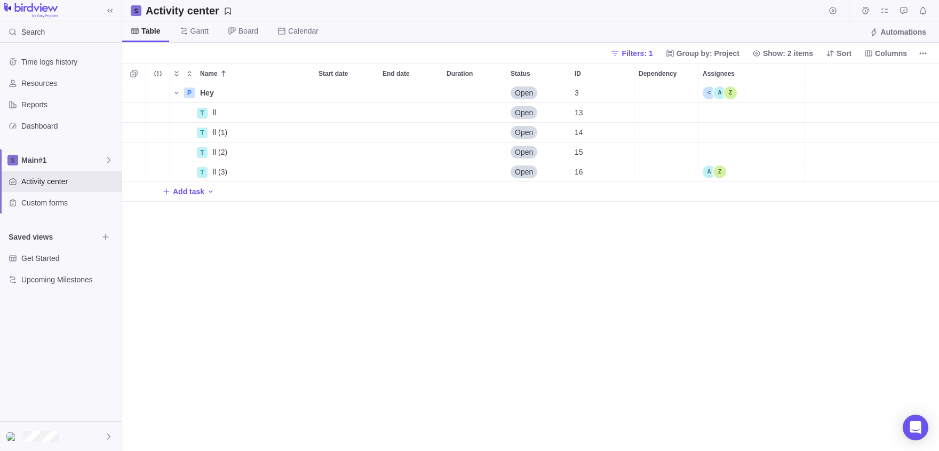
scroll to position [1, 1]
click at [749, 144] on div "Assignees" at bounding box center [751, 151] width 106 height 19
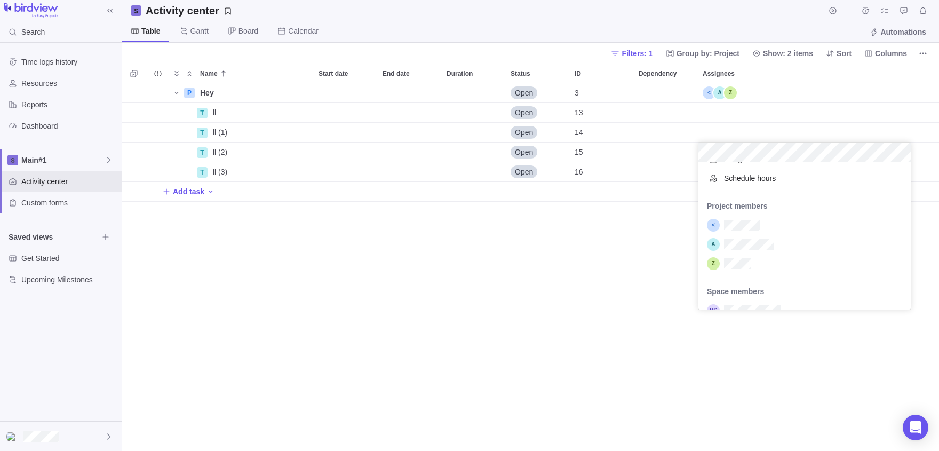
scroll to position [53, 0]
click at [103, 160] on body "Search Time logs history Resources Reports Dashboard Main#1 Activity center Cus…" at bounding box center [469, 225] width 939 height 451
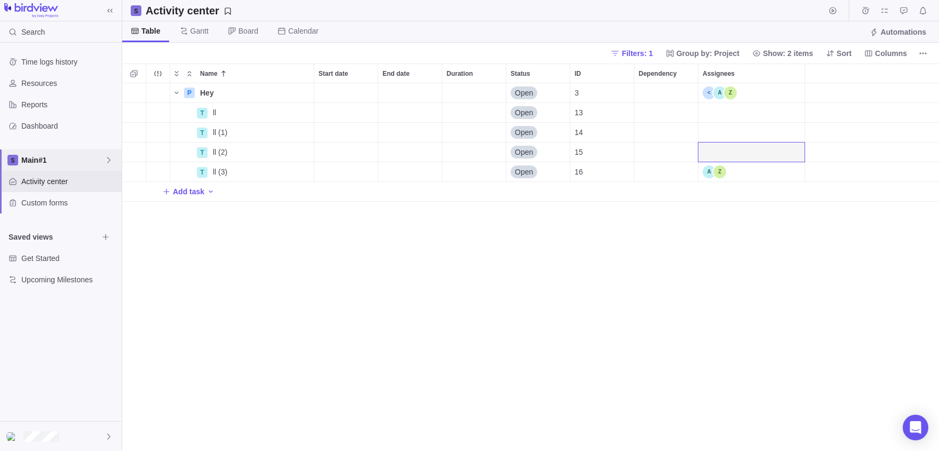
click at [103, 160] on span "Main#1" at bounding box center [62, 160] width 83 height 11
click at [57, 410] on div "Time logs history Resources Reports Dashboard Main#1 Activity center Custom for…" at bounding box center [61, 232] width 122 height 378
click at [68, 421] on div at bounding box center [61, 435] width 122 height 29
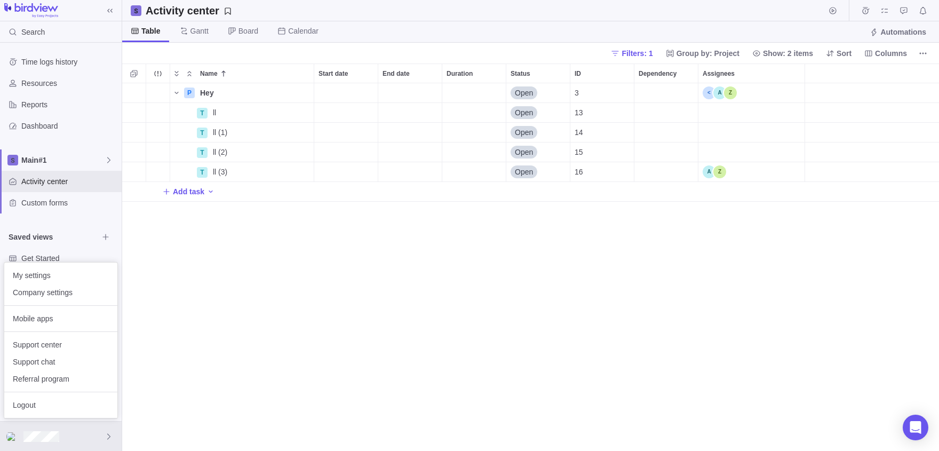
click at [63, 167] on body "Search Time logs history Resources Reports Dashboard Main#1 Activity center Cus…" at bounding box center [469, 225] width 939 height 451
click at [94, 432] on div at bounding box center [61, 435] width 122 height 29
click at [53, 292] on span "Company settings" at bounding box center [61, 292] width 96 height 11
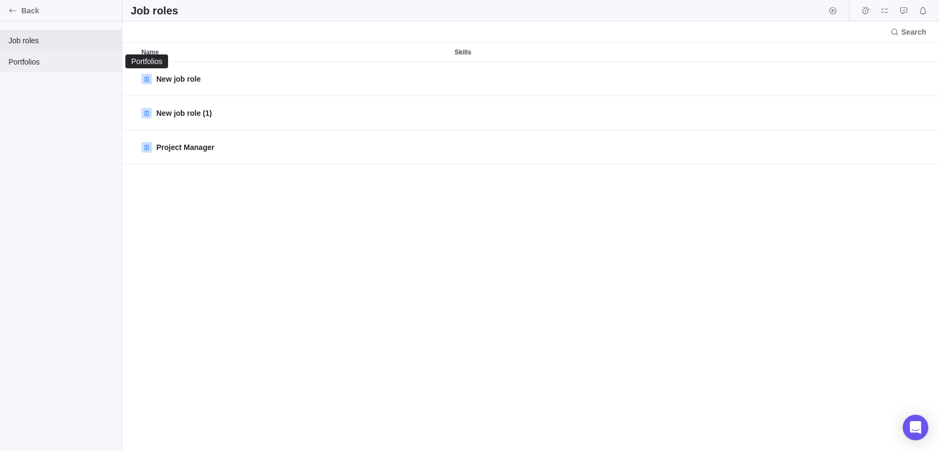
scroll to position [389, 817]
click at [20, 61] on span "Portfolios" at bounding box center [61, 62] width 105 height 11
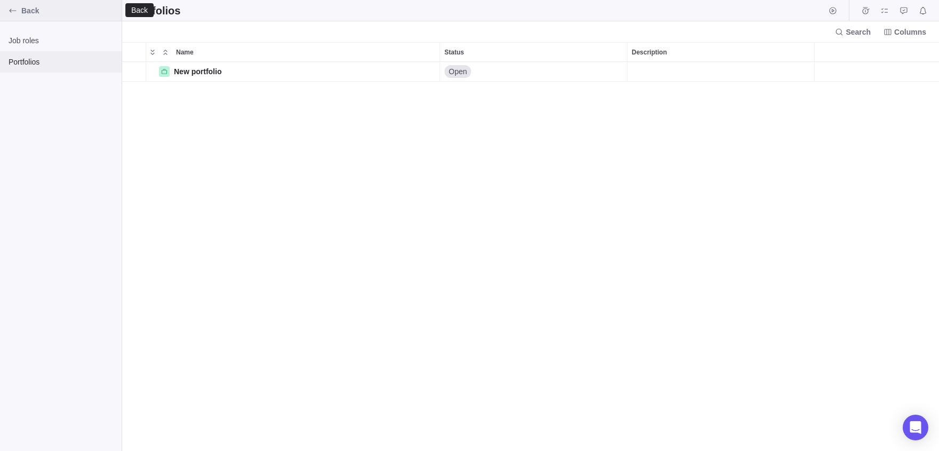
scroll to position [389, 817]
click at [15, 8] on icon "Back" at bounding box center [13, 10] width 9 height 9
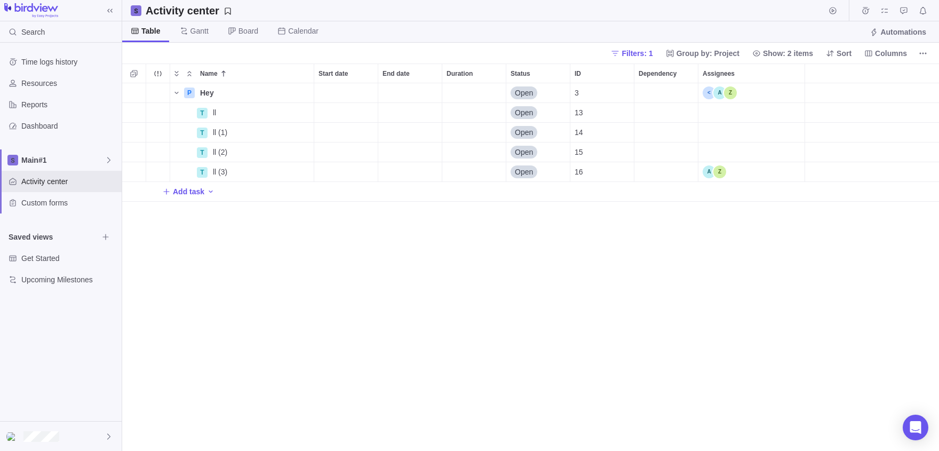
scroll to position [1, 1]
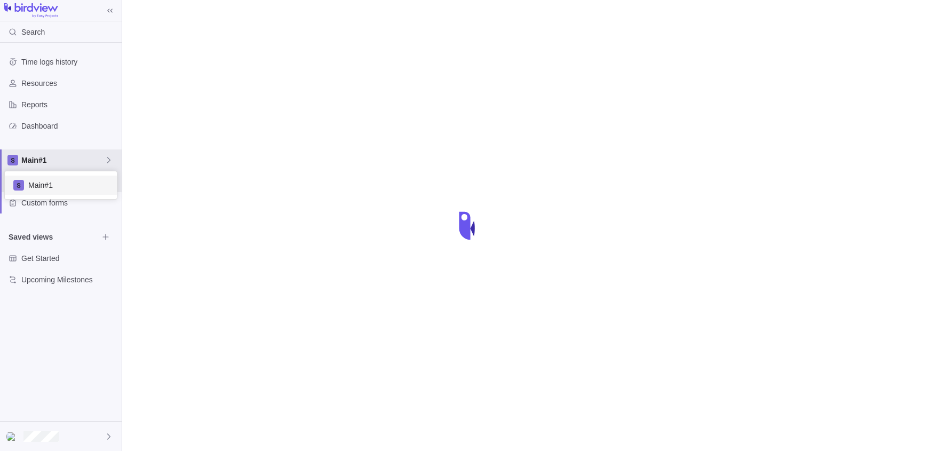
scroll to position [27, 112]
click at [69, 434] on body "Search Time logs history Resources Reports Dashboard Main#1 Activity center Cus…" at bounding box center [469, 225] width 939 height 451
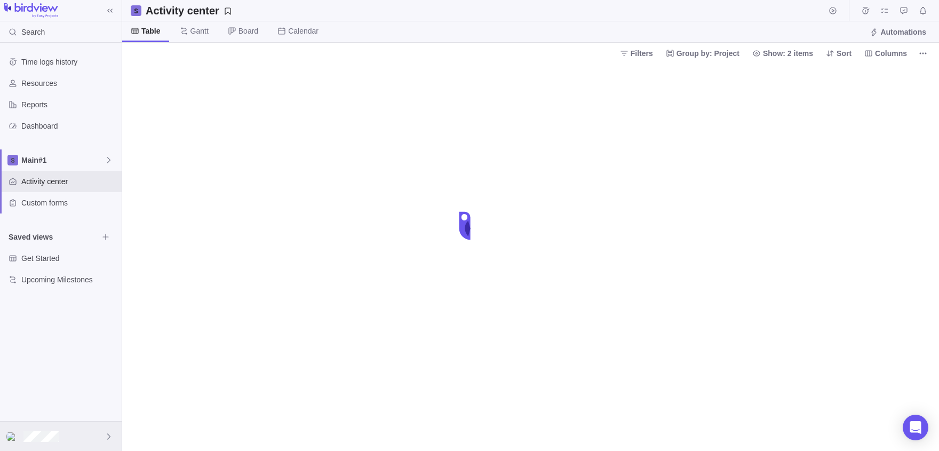
click at [87, 441] on div at bounding box center [61, 435] width 122 height 29
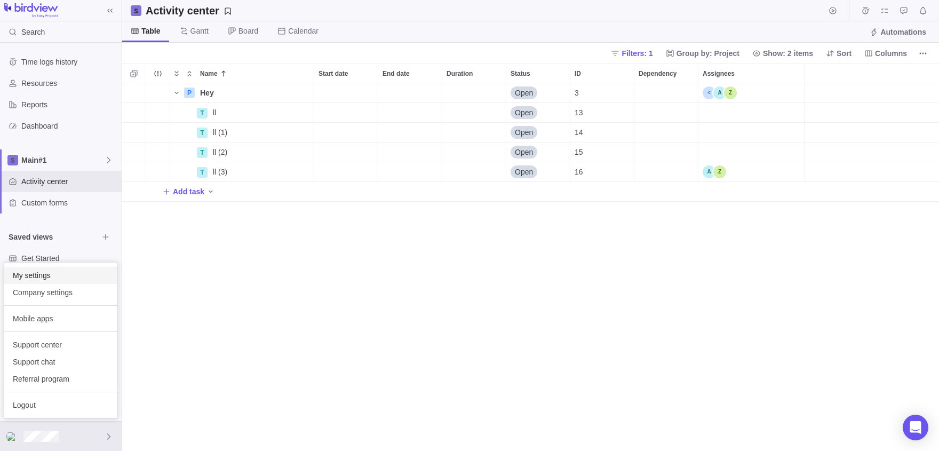
scroll to position [368, 817]
click at [50, 291] on span "Company settings" at bounding box center [61, 292] width 96 height 11
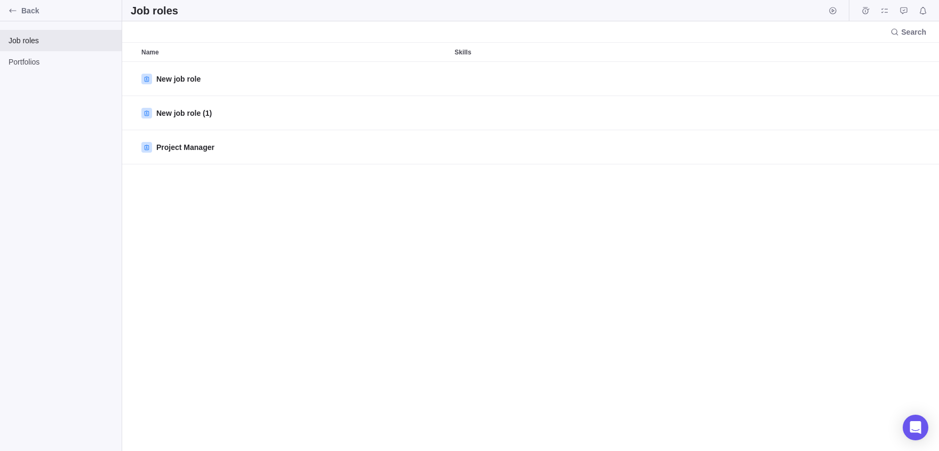
scroll to position [389, 817]
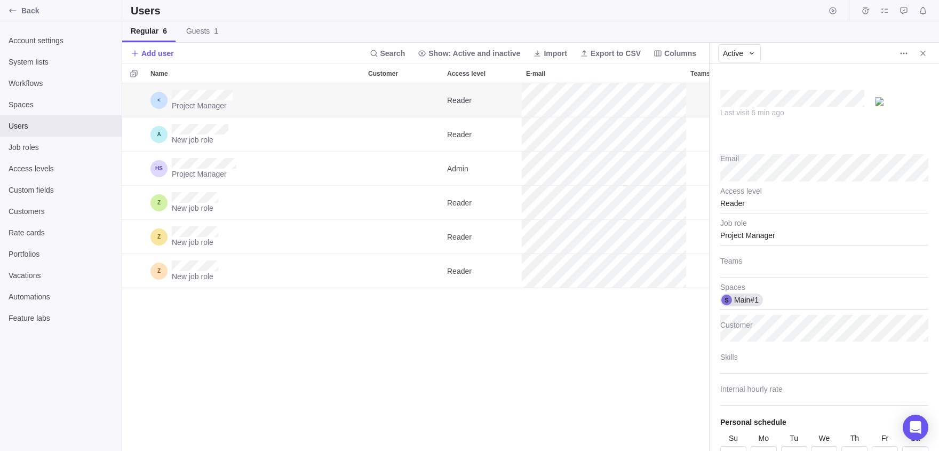
scroll to position [368, 587]
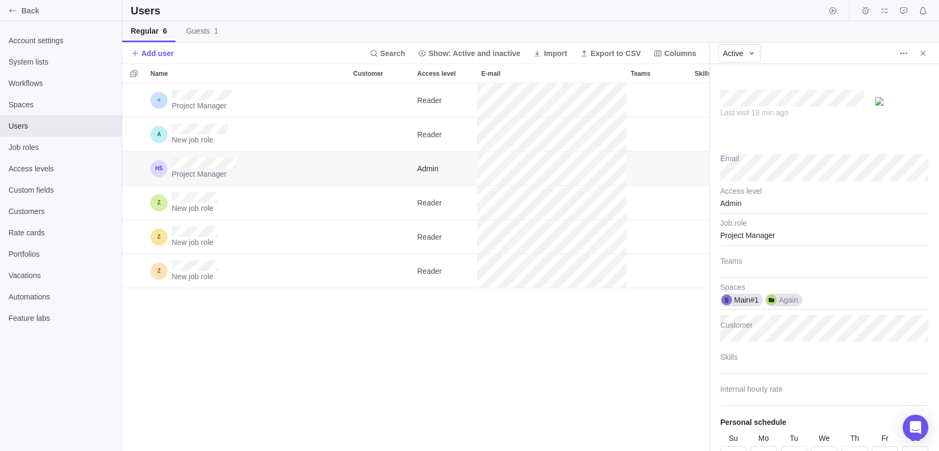
type textarea "x"
click at [906, 52] on icon "More actions" at bounding box center [903, 53] width 9 height 9
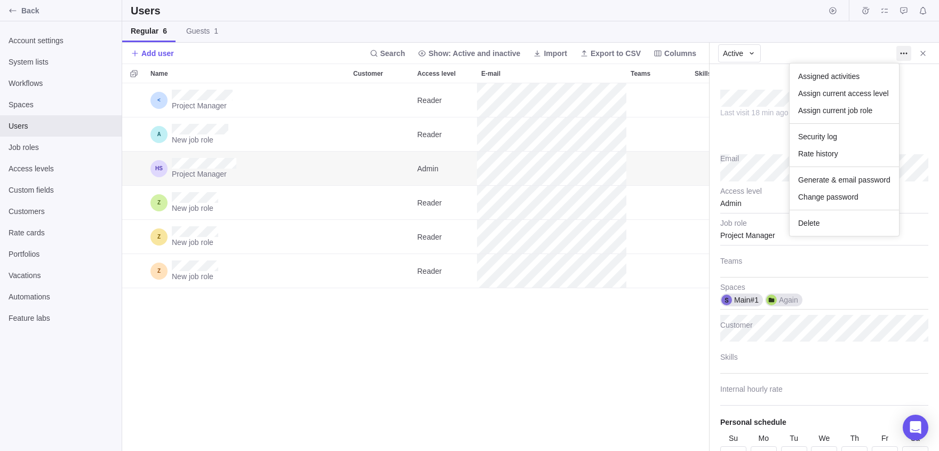
click at [601, 332] on body "Back Account settings System lists Workflows Spaces Users Job roles Access leve…" at bounding box center [469, 225] width 939 height 451
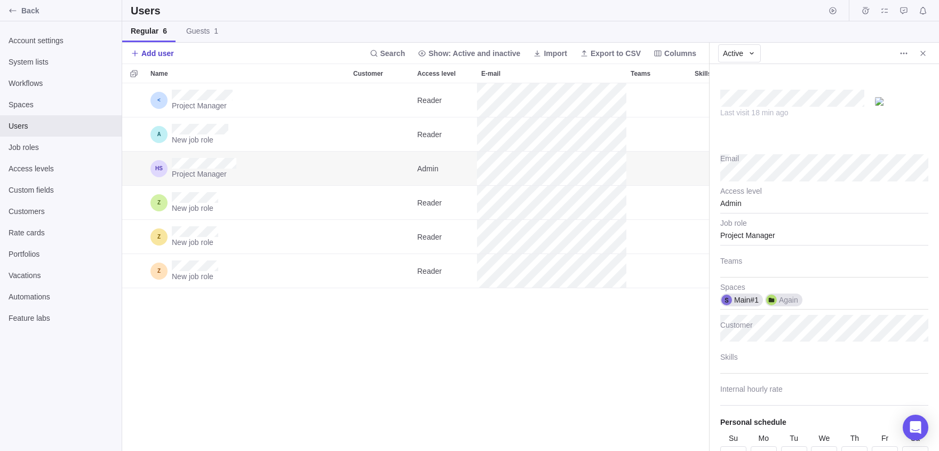
click at [151, 55] on span "Add user" at bounding box center [157, 53] width 33 height 11
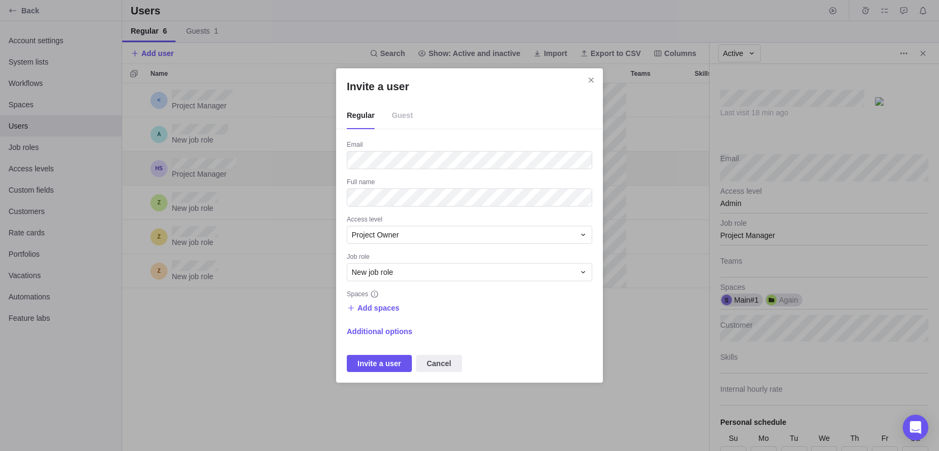
click at [405, 115] on span "Guest" at bounding box center [402, 115] width 21 height 27
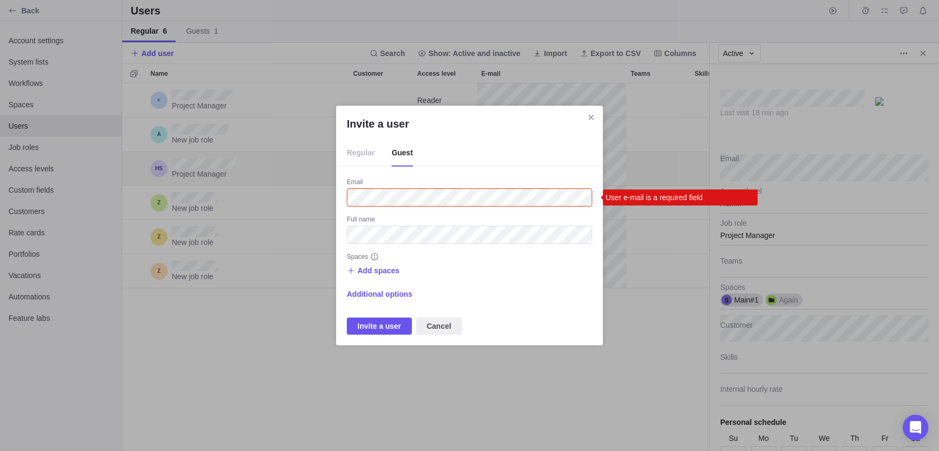
click at [130, 25] on div "Invite a user Regular Guest Email User e-mail is a required field Full name Spa…" at bounding box center [469, 225] width 939 height 451
click at [590, 118] on icon "Close" at bounding box center [591, 117] width 9 height 9
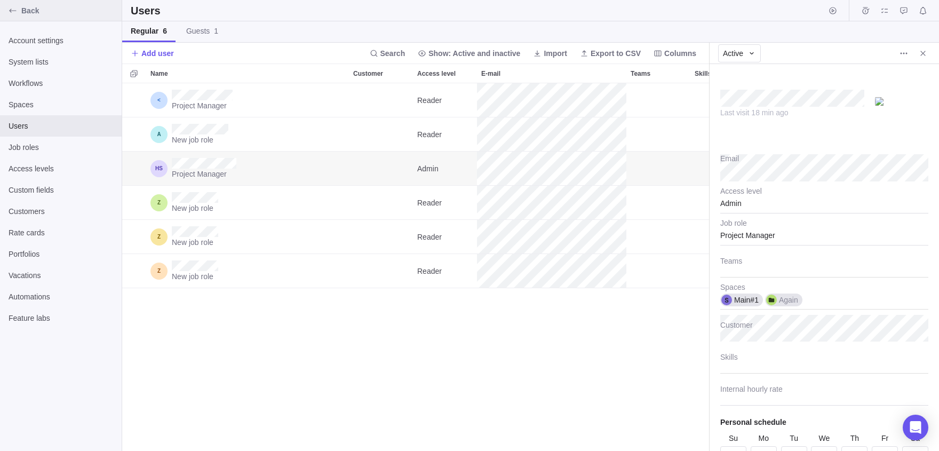
click at [7, 12] on div "Back" at bounding box center [12, 10] width 17 height 17
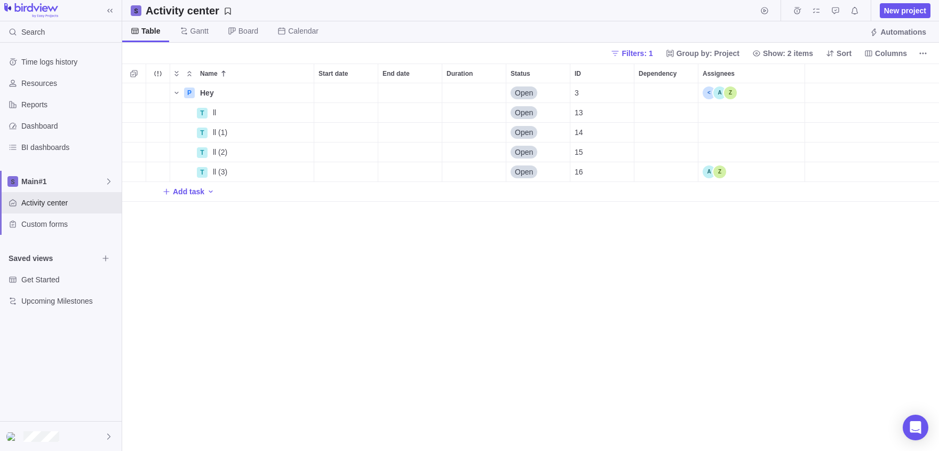
scroll to position [368, 817]
click at [47, 422] on div at bounding box center [61, 435] width 122 height 29
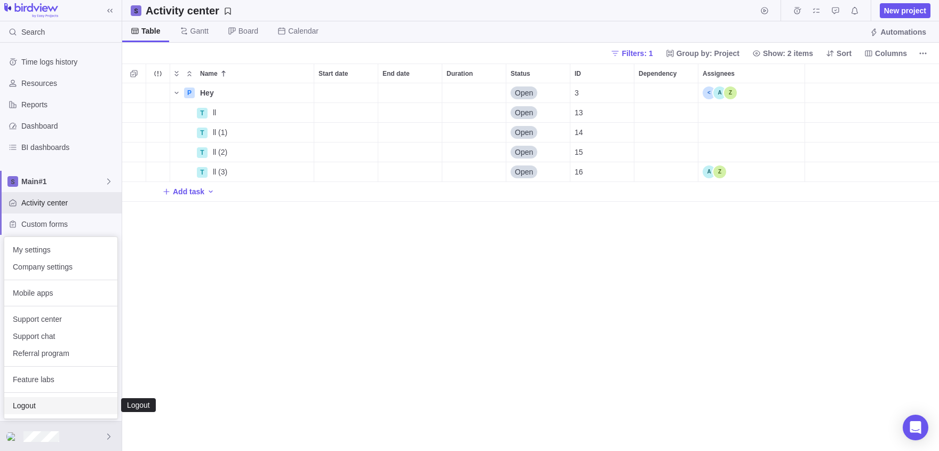
click at [29, 401] on span "Logout" at bounding box center [61, 405] width 96 height 11
